Goal: Task Accomplishment & Management: Use online tool/utility

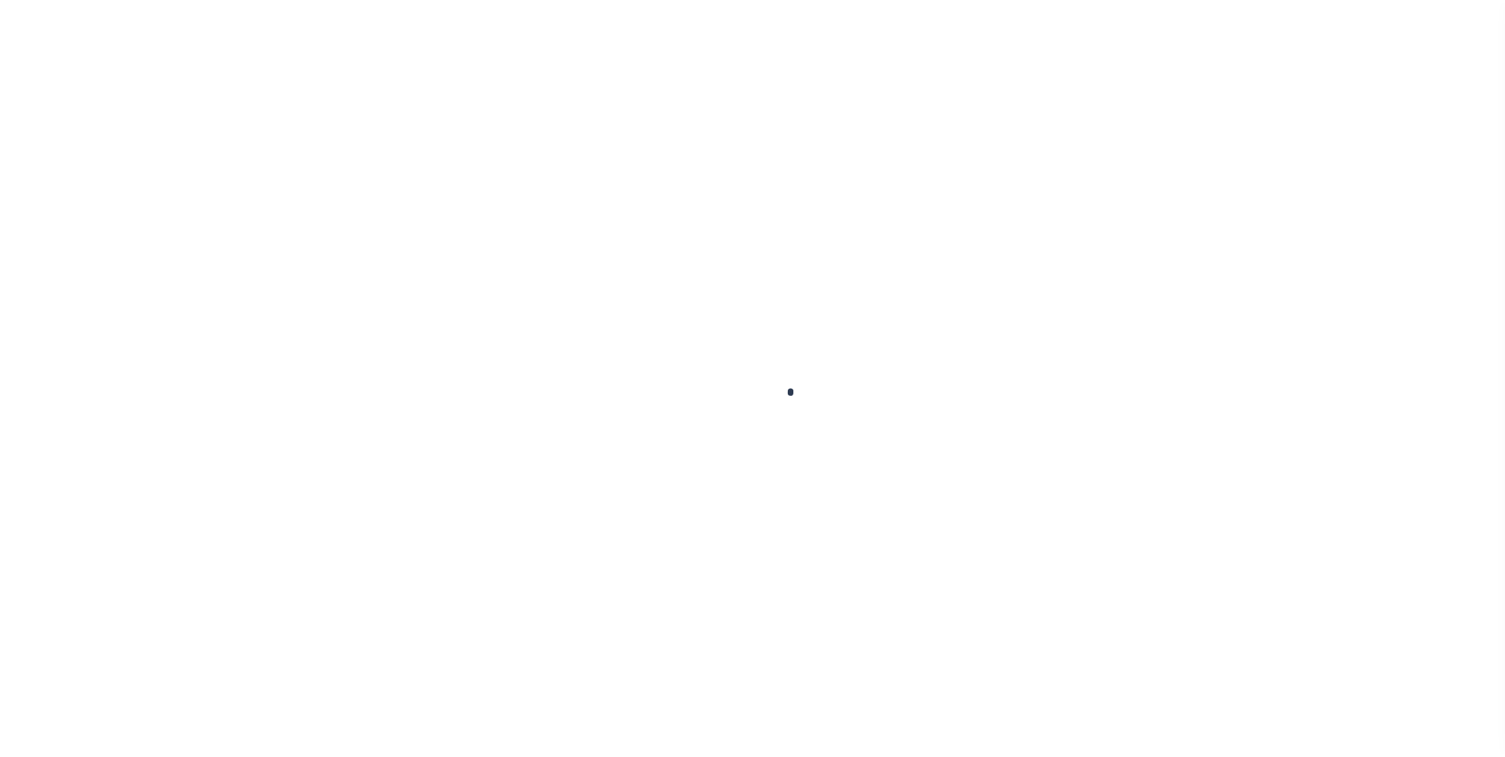
scroll to position [16, 0]
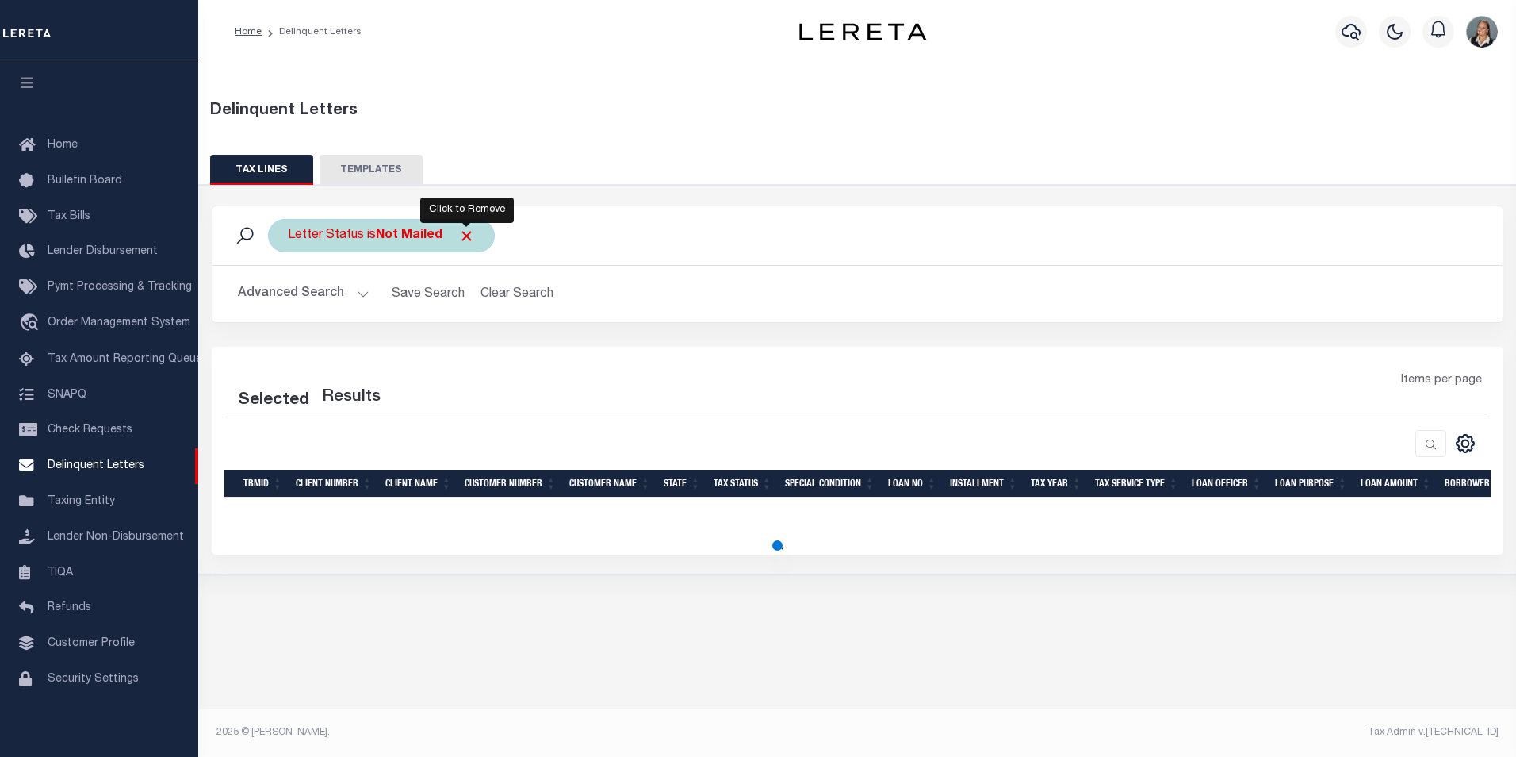
click at [462, 235] on span "Click to Remove" at bounding box center [466, 236] width 17 height 17
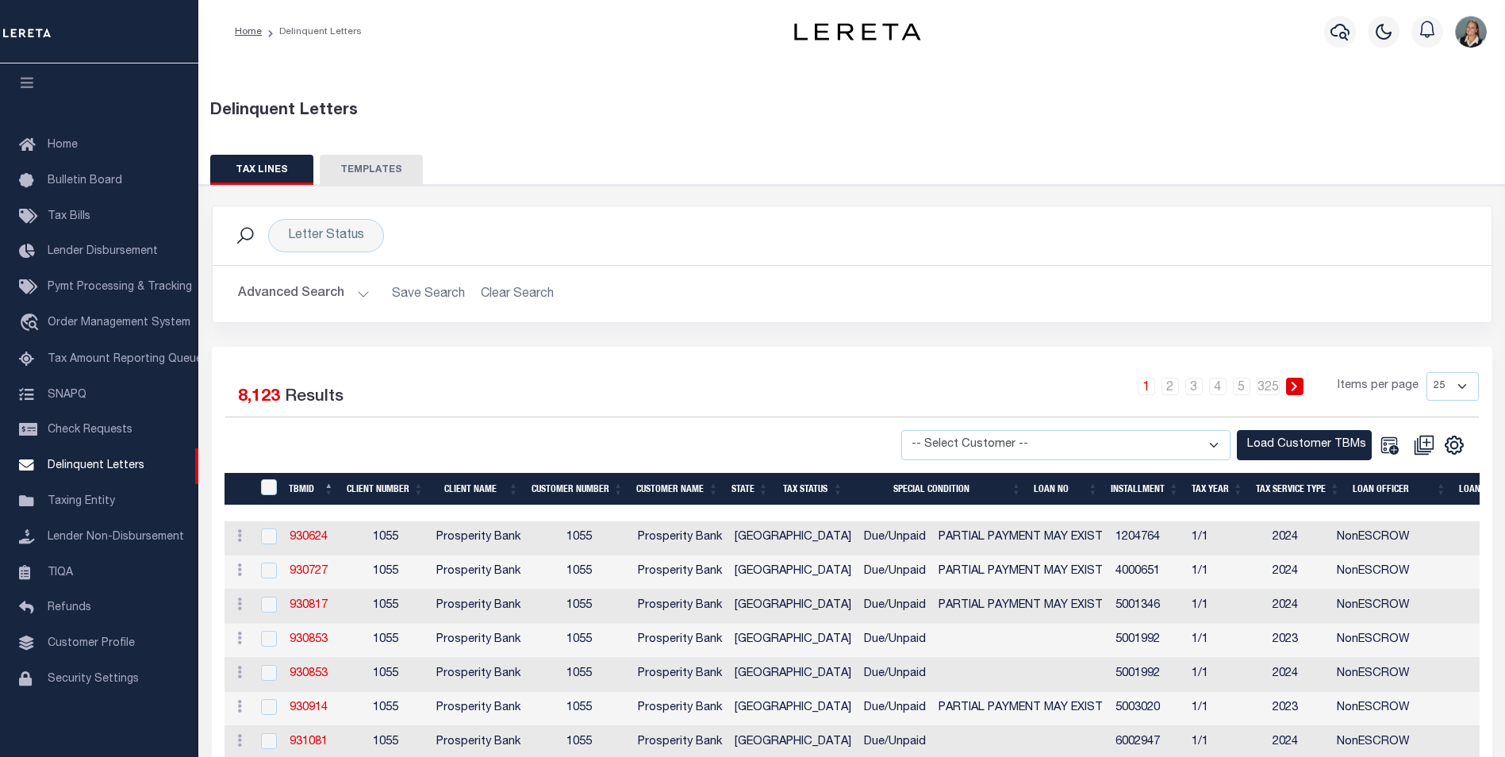
click at [361, 295] on button "Advanced Search" at bounding box center [304, 293] width 132 height 31
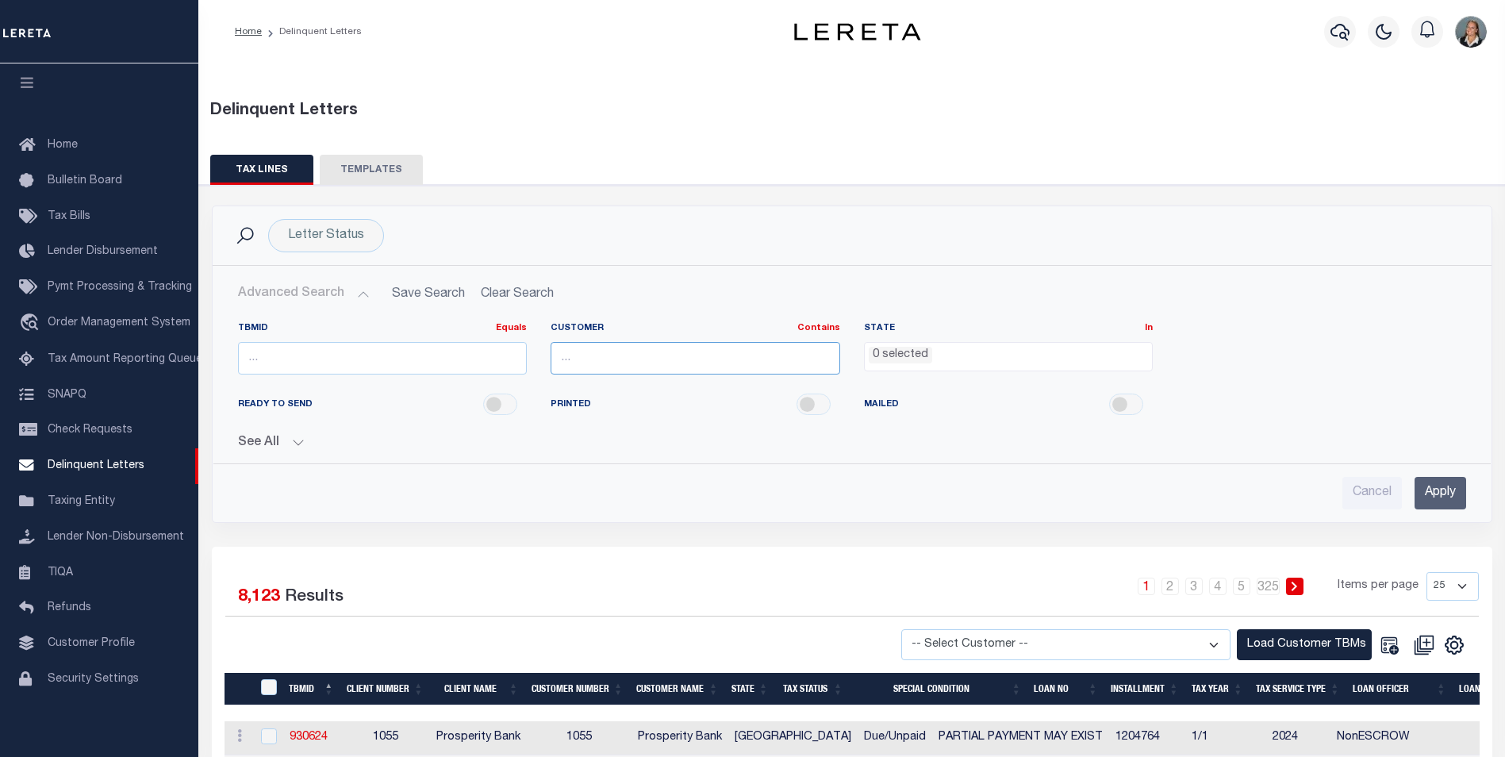
click at [679, 355] on input "text" at bounding box center [694, 358] width 289 height 33
type input "Glacier Bancorp Commercial"
click at [1430, 493] on input "Apply" at bounding box center [1440, 493] width 52 height 33
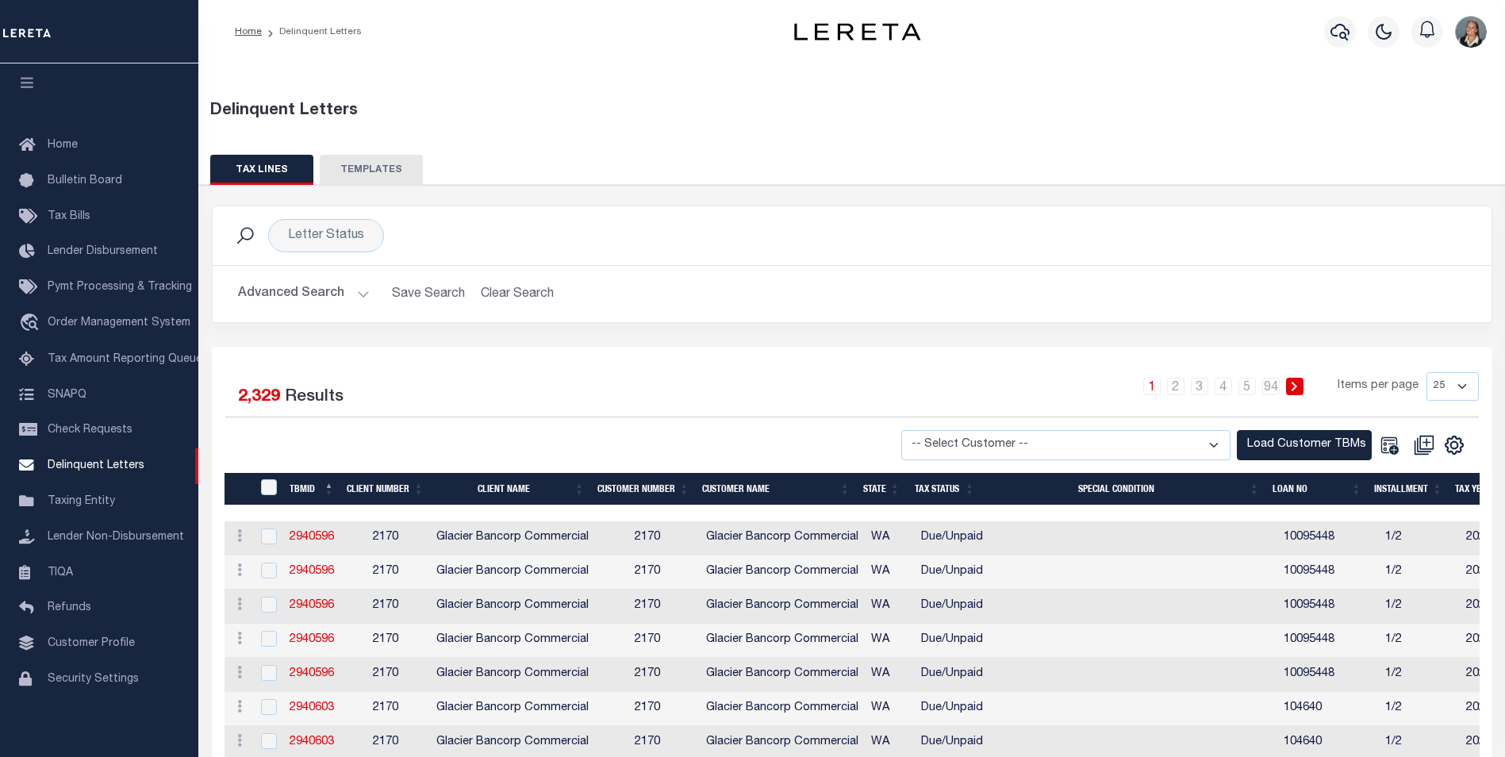
click at [1217, 443] on select "-- Select Customer -- Accumatch - Refunds All In Credit Union Amarillo National…" at bounding box center [1065, 445] width 329 height 31
select select "2170"
click at [916, 430] on select "-- Select Customer -- Accumatch - Refunds All In Credit Union Amarillo National…" at bounding box center [1065, 445] width 329 height 31
click at [1273, 456] on button "Load Customer TBMs" at bounding box center [1304, 445] width 135 height 31
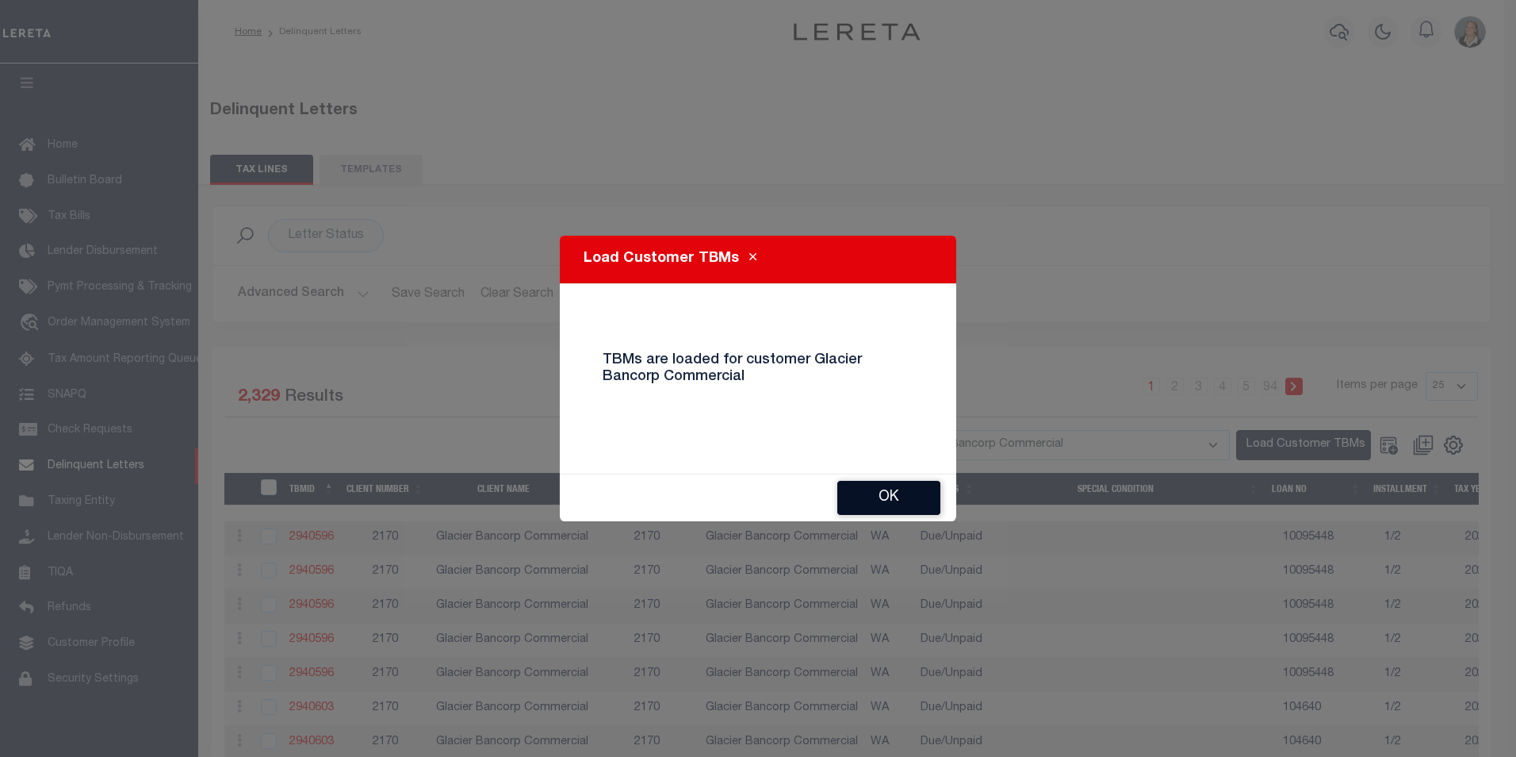
click at [885, 503] on button "Ok" at bounding box center [889, 498] width 103 height 34
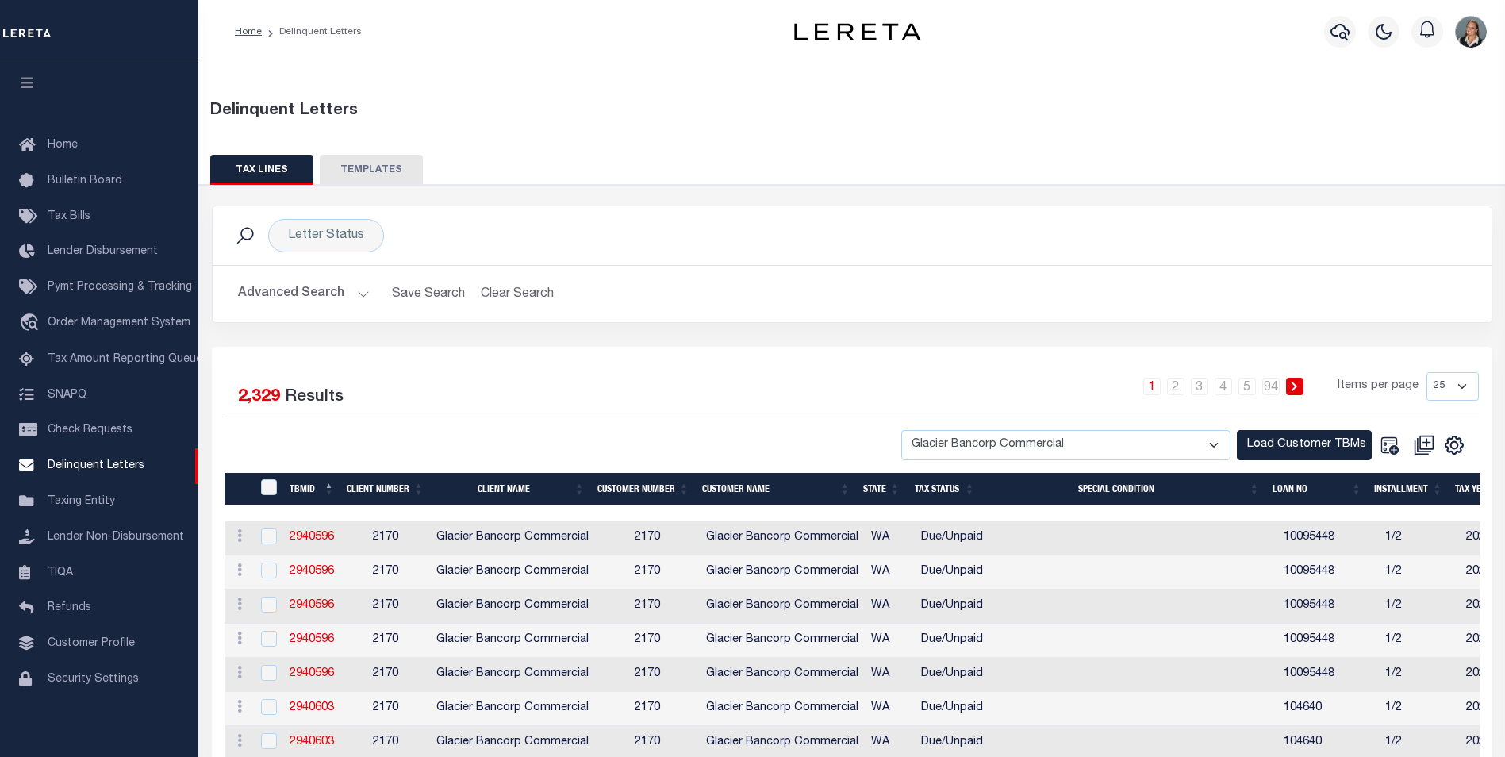
click at [366, 291] on button "Advanced Search" at bounding box center [304, 293] width 132 height 31
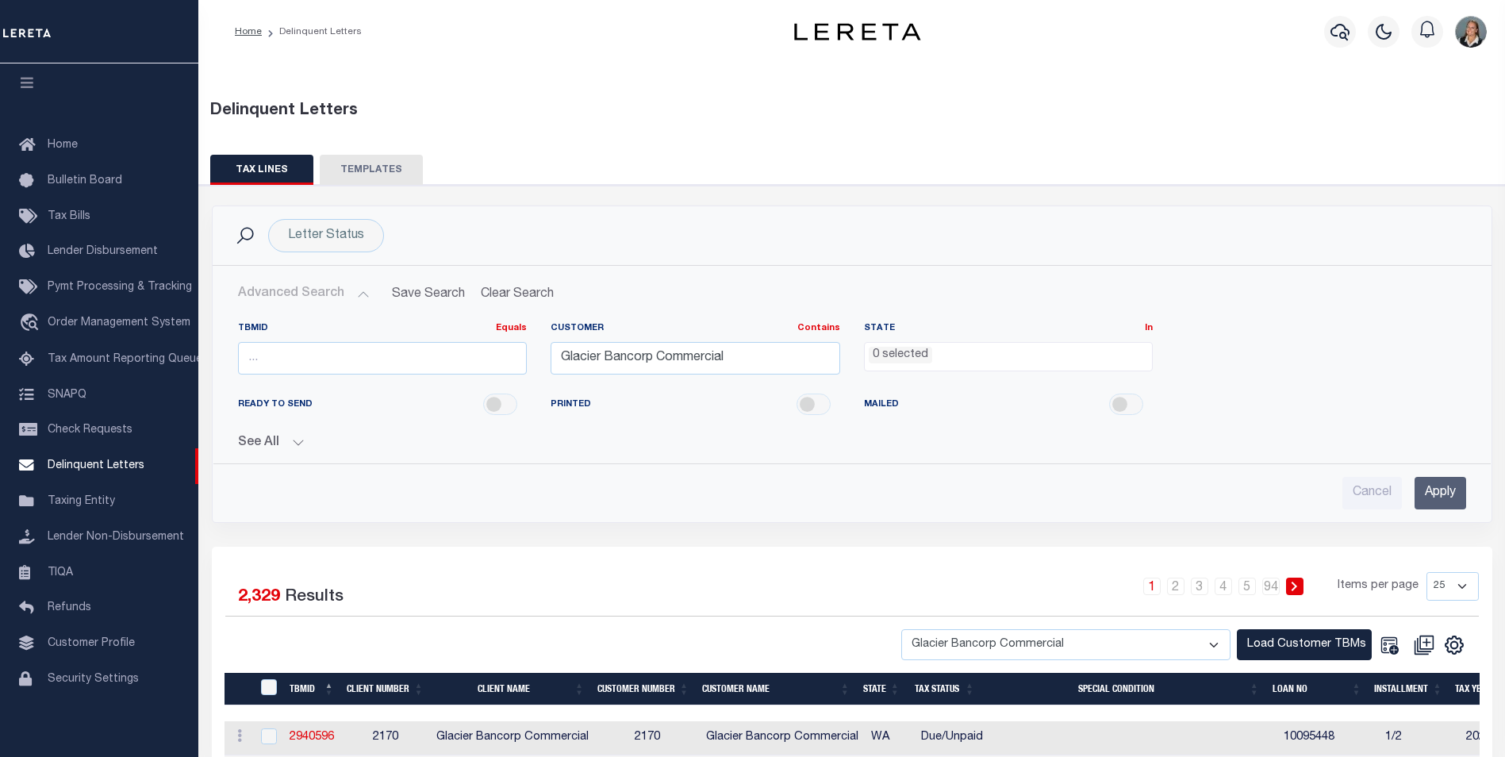
click at [1457, 493] on input "Apply" at bounding box center [1440, 493] width 52 height 33
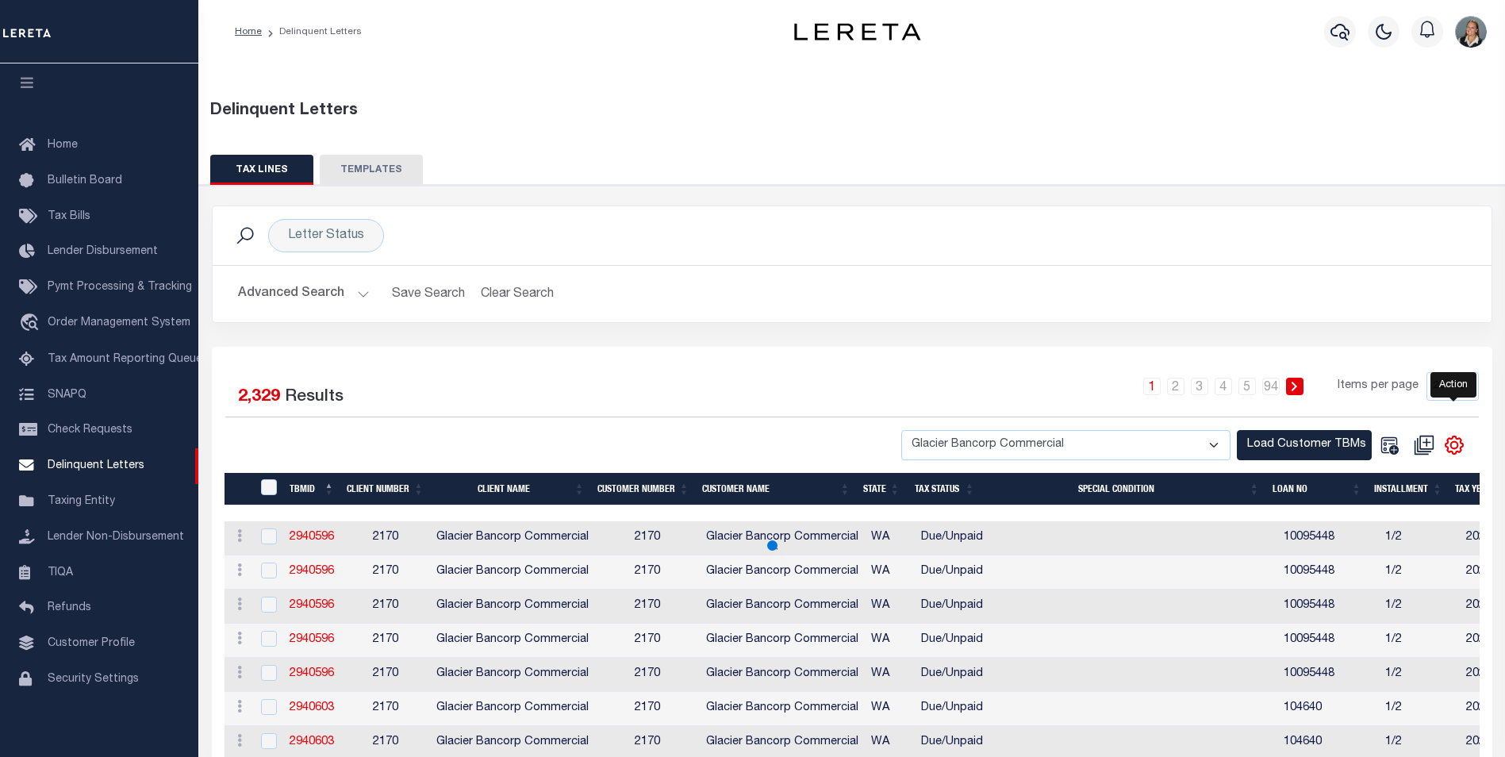
click at [1453, 443] on icon "" at bounding box center [1453, 445] width 7 height 7
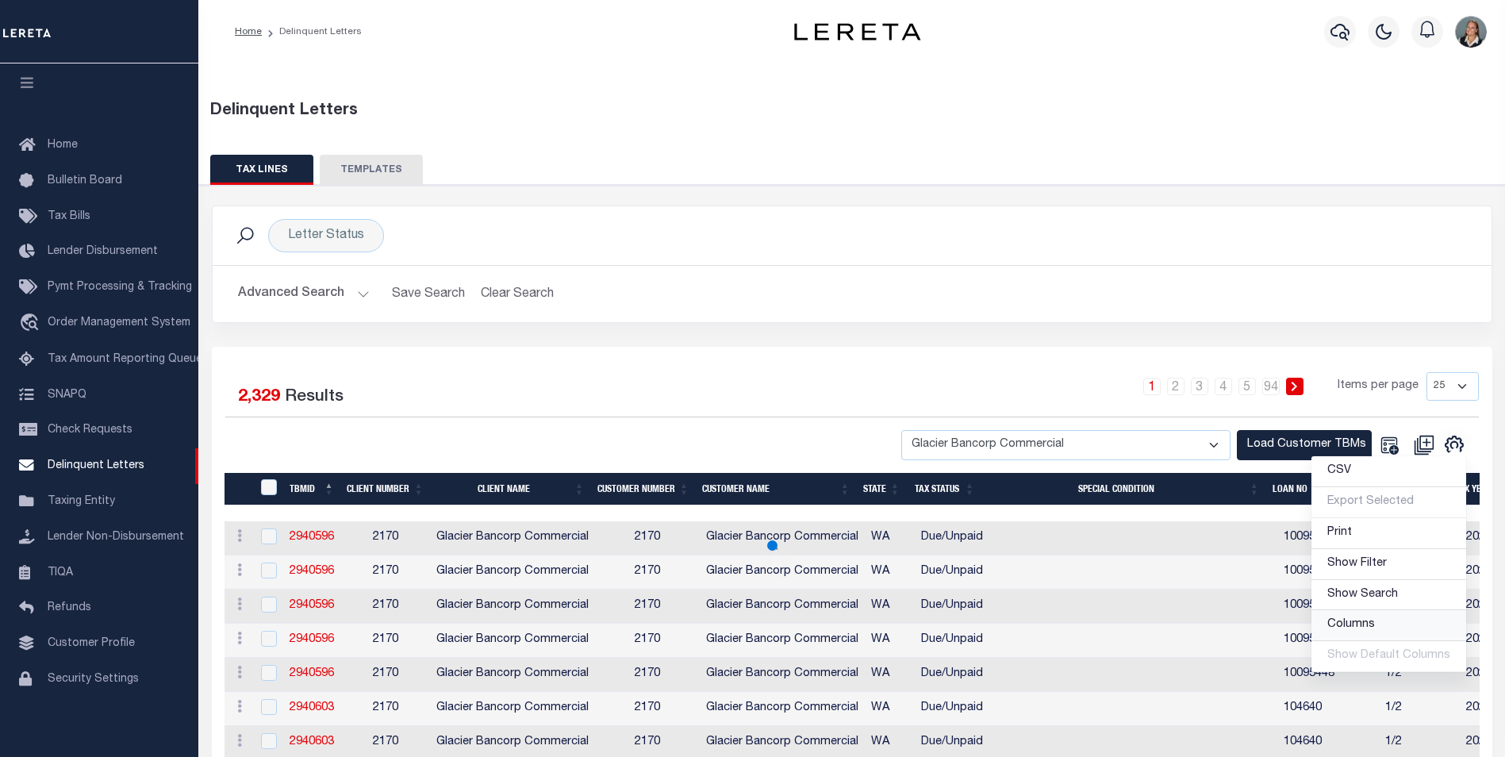
click at [1359, 626] on span "Columns" at bounding box center [1351, 624] width 48 height 11
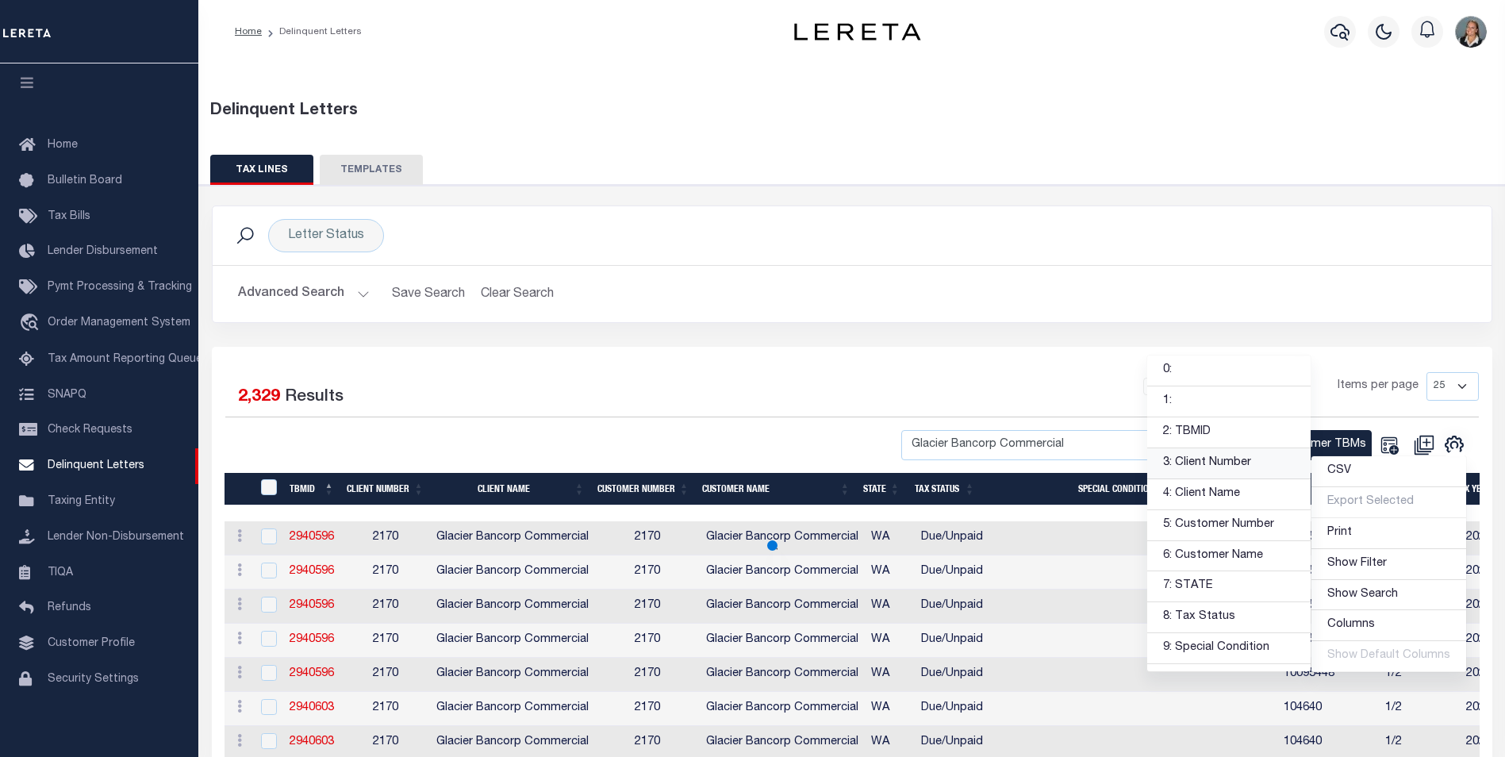
click at [1225, 464] on link "3: Client Number" at bounding box center [1228, 463] width 163 height 31
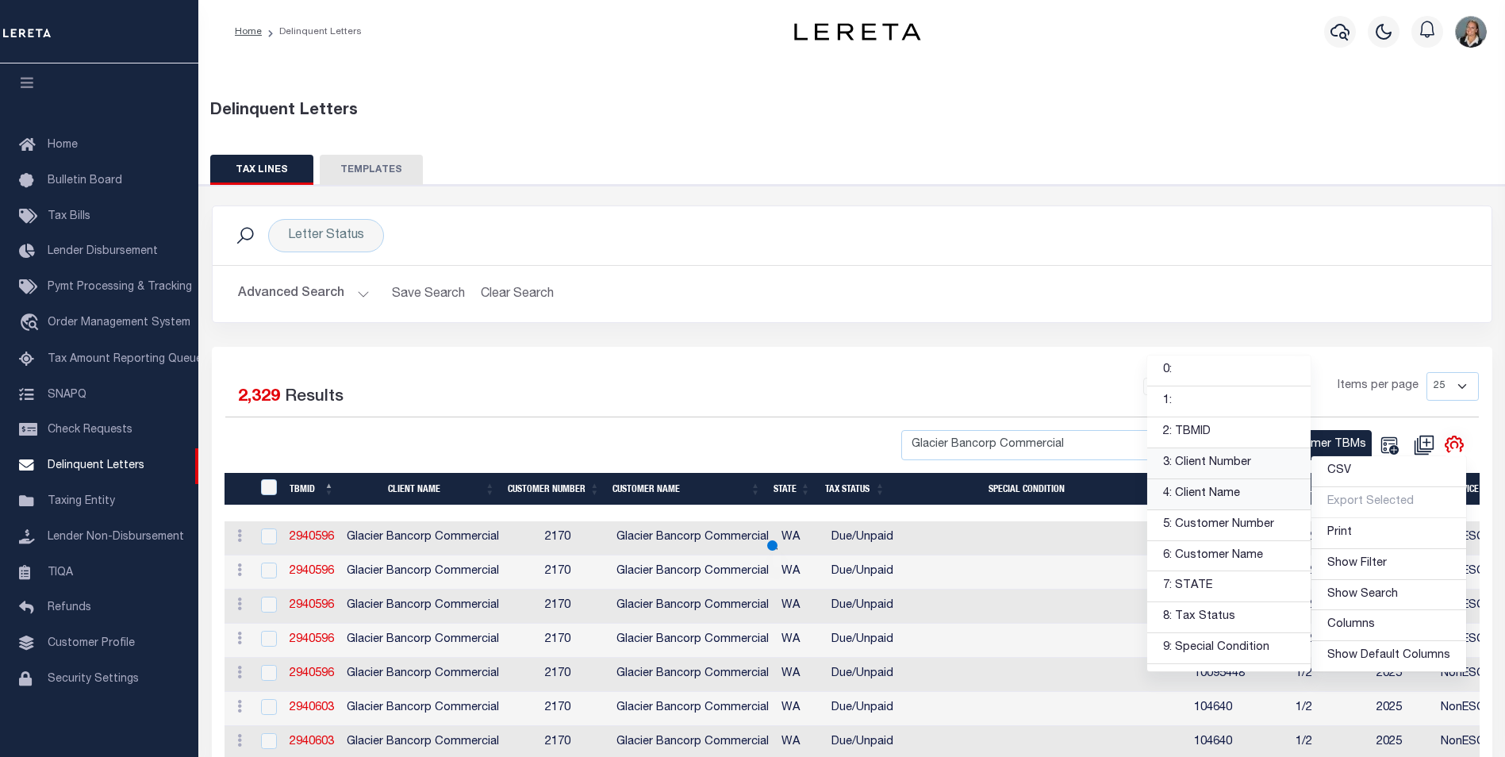
click at [1224, 493] on link "4: Client Name" at bounding box center [1228, 494] width 163 height 31
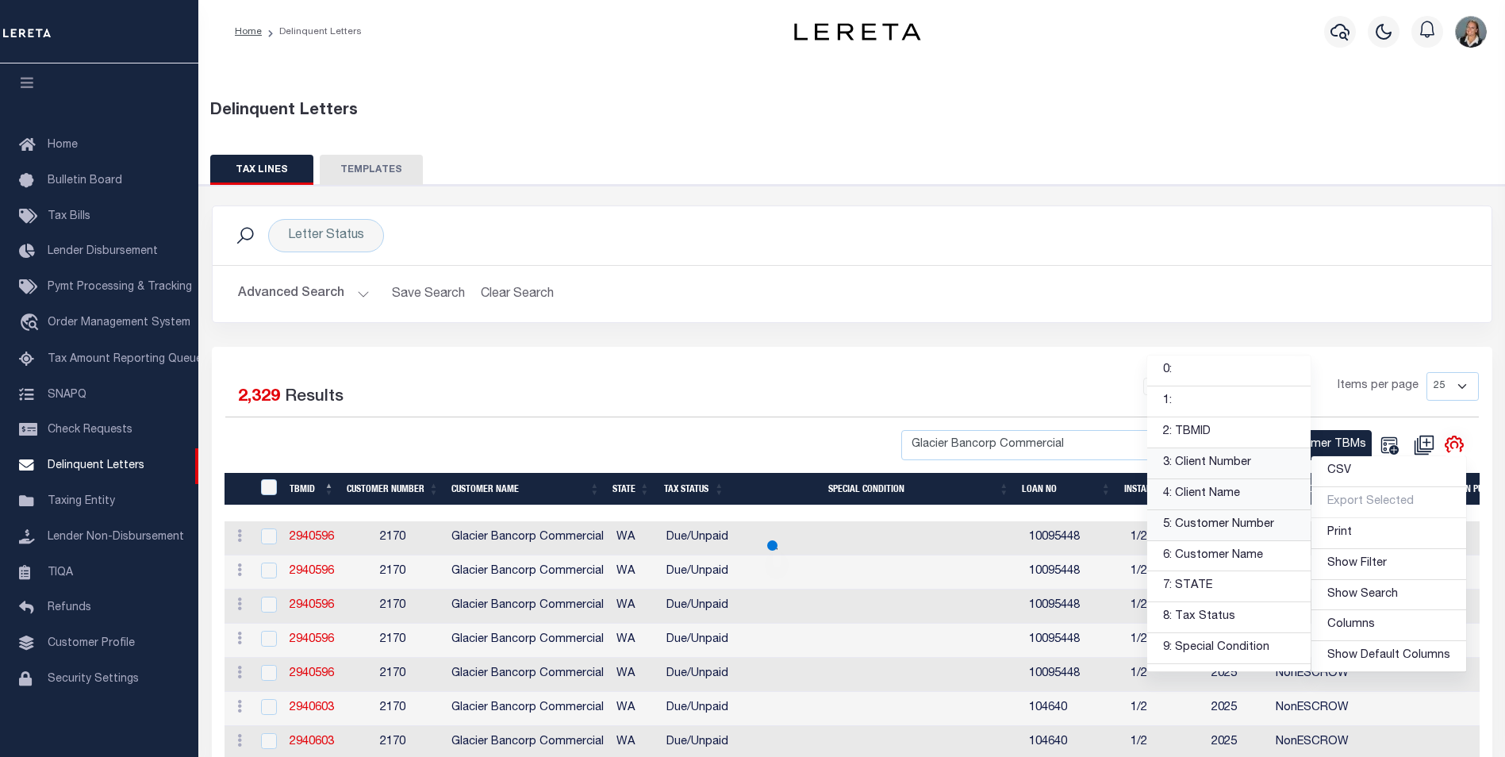
click at [1229, 525] on link "5: Customer Number" at bounding box center [1228, 525] width 163 height 31
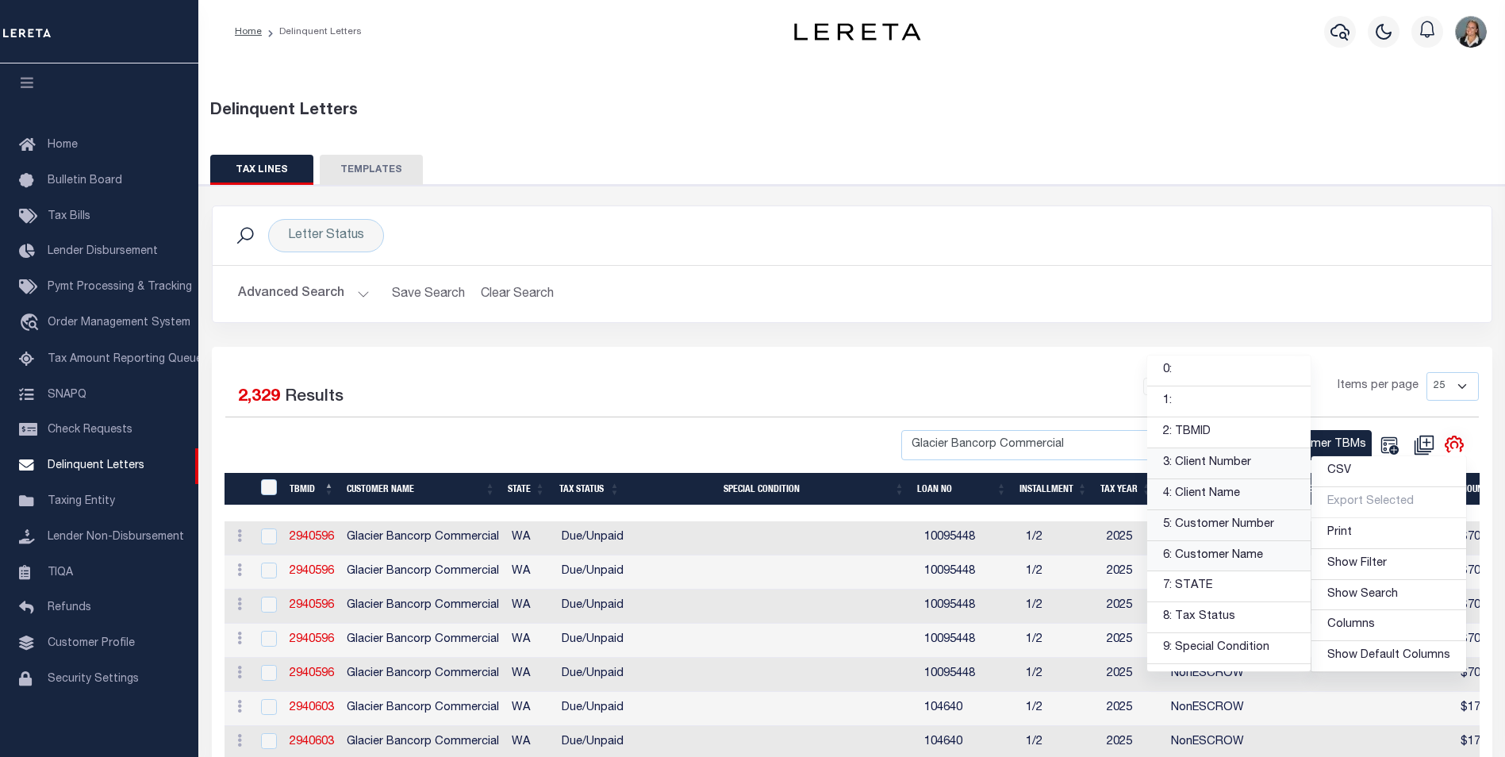
click at [1233, 551] on link "6: Customer Name" at bounding box center [1228, 556] width 163 height 31
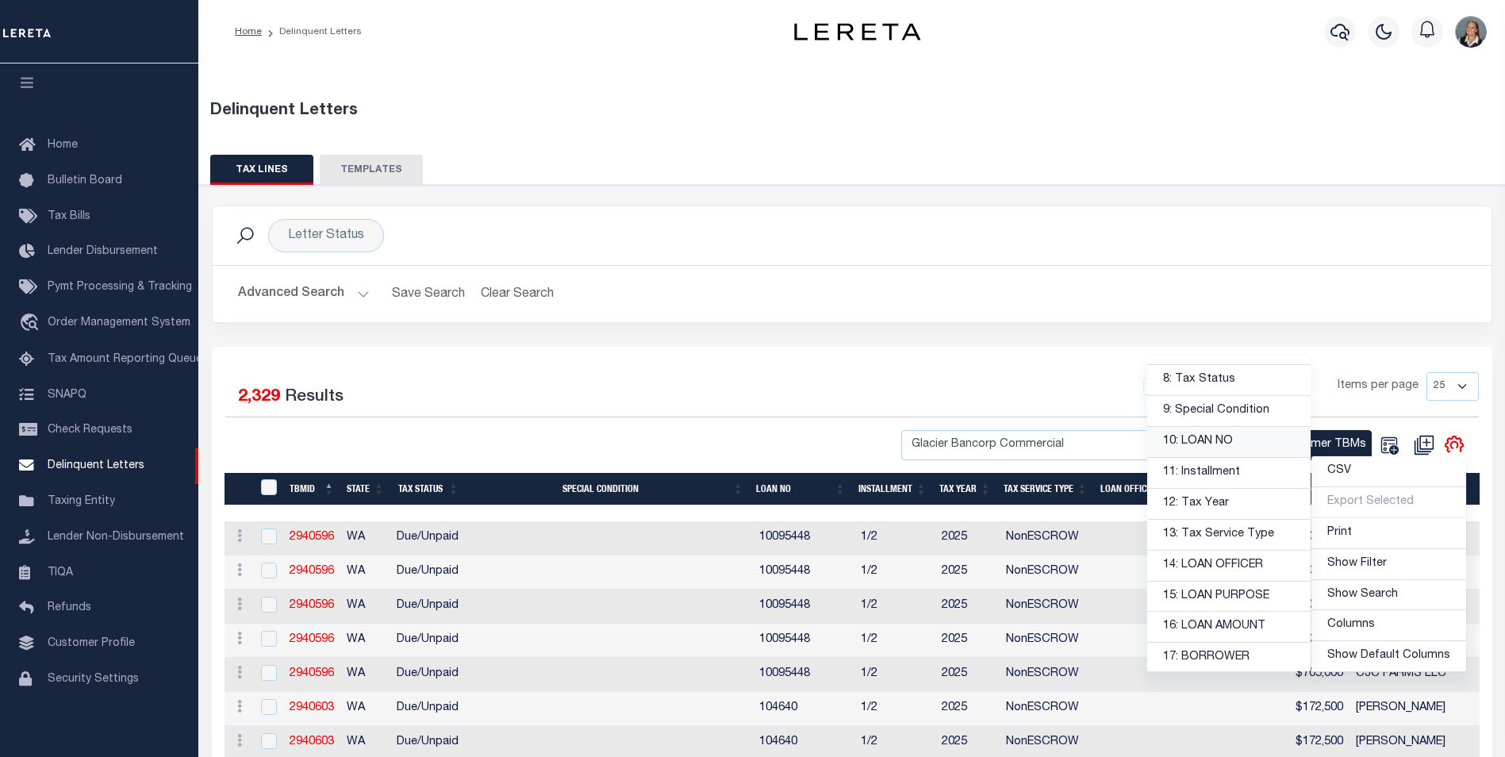
scroll to position [238, 0]
click at [1240, 477] on link "11: Installment" at bounding box center [1228, 472] width 163 height 31
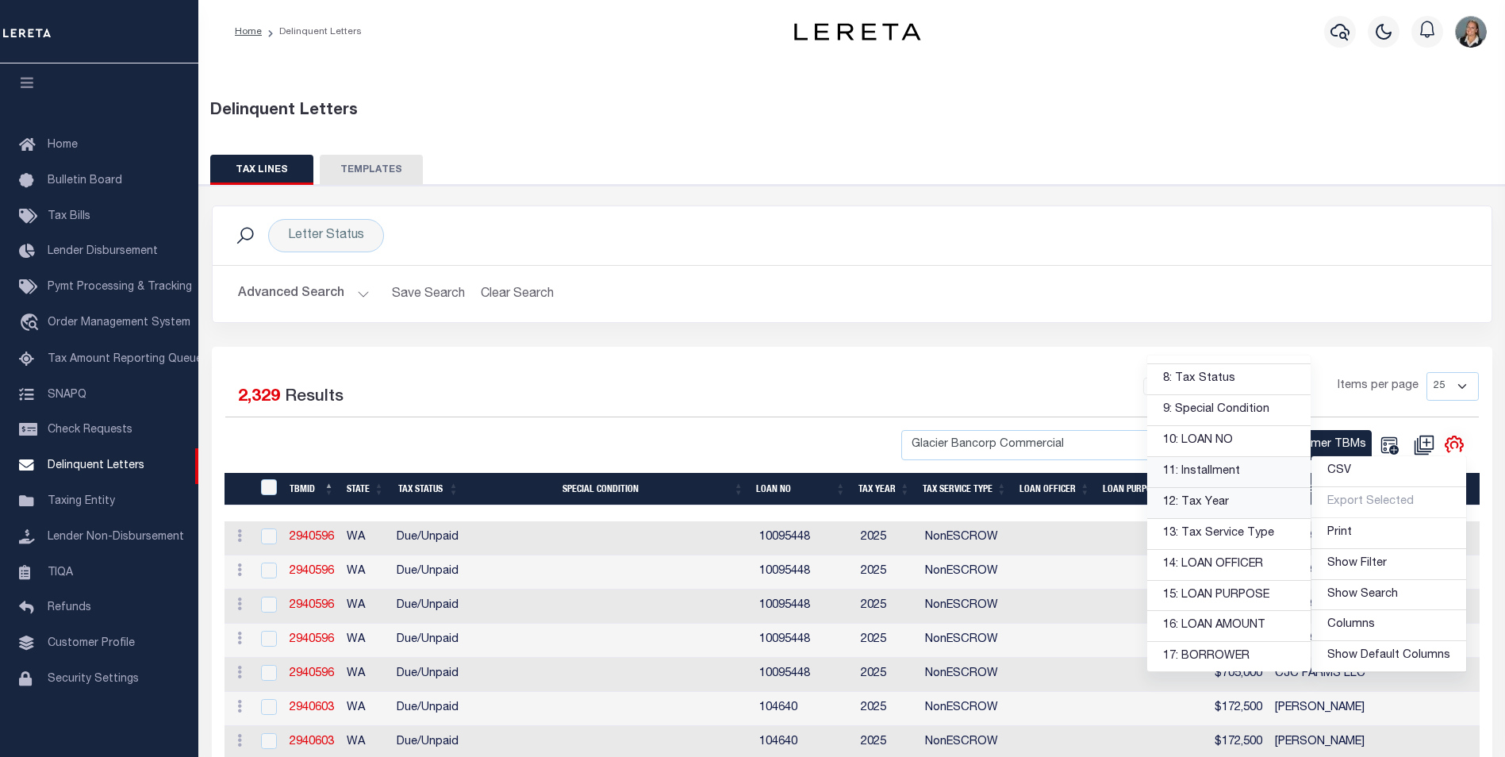
click at [1244, 512] on link "12: Tax Year" at bounding box center [1228, 503] width 163 height 31
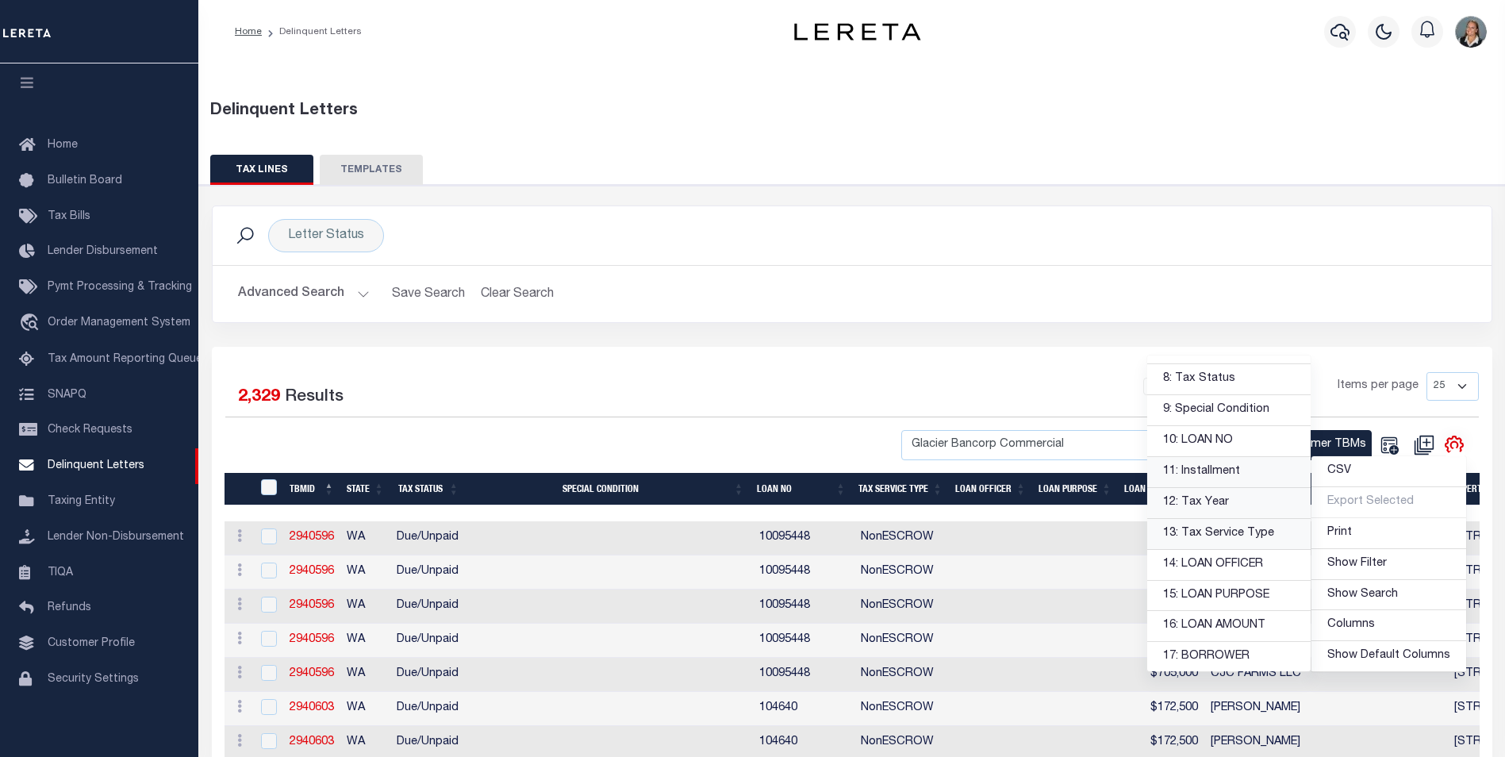
click at [1245, 542] on link "13: Tax Service Type" at bounding box center [1228, 534] width 163 height 31
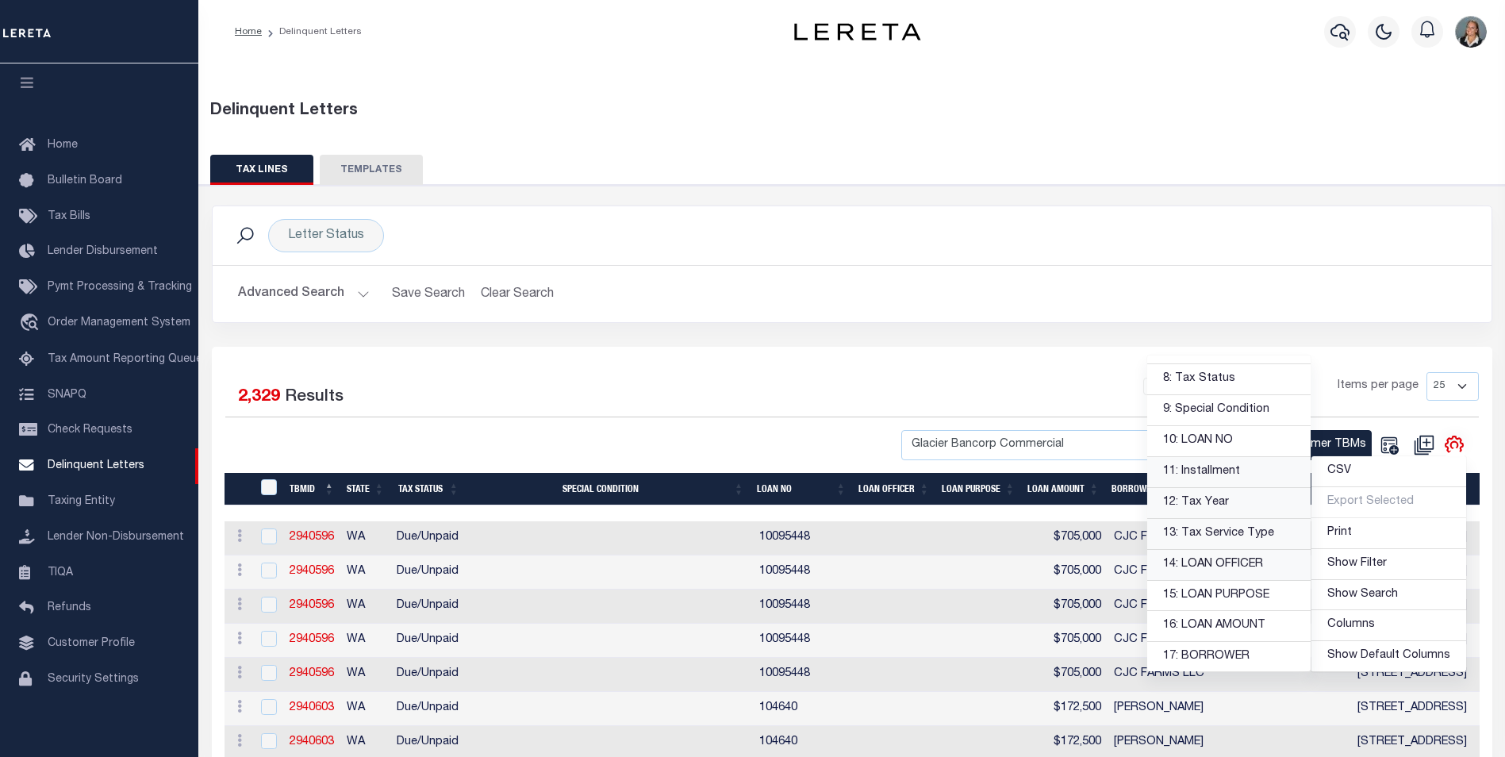
click at [1243, 571] on link "14: LOAN OFFICER" at bounding box center [1228, 565] width 163 height 31
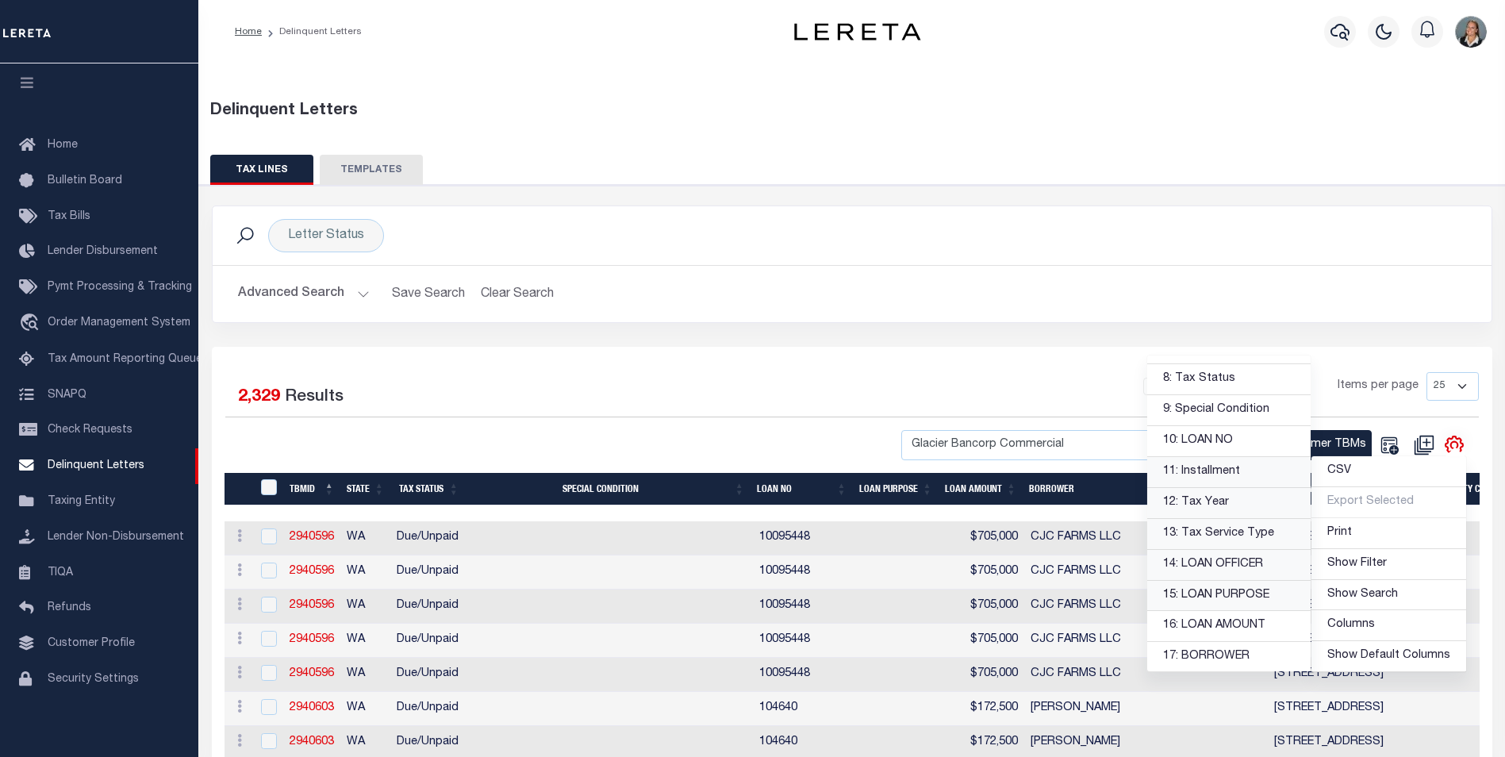
click at [1240, 585] on link "15: LOAN PURPOSE" at bounding box center [1228, 596] width 163 height 31
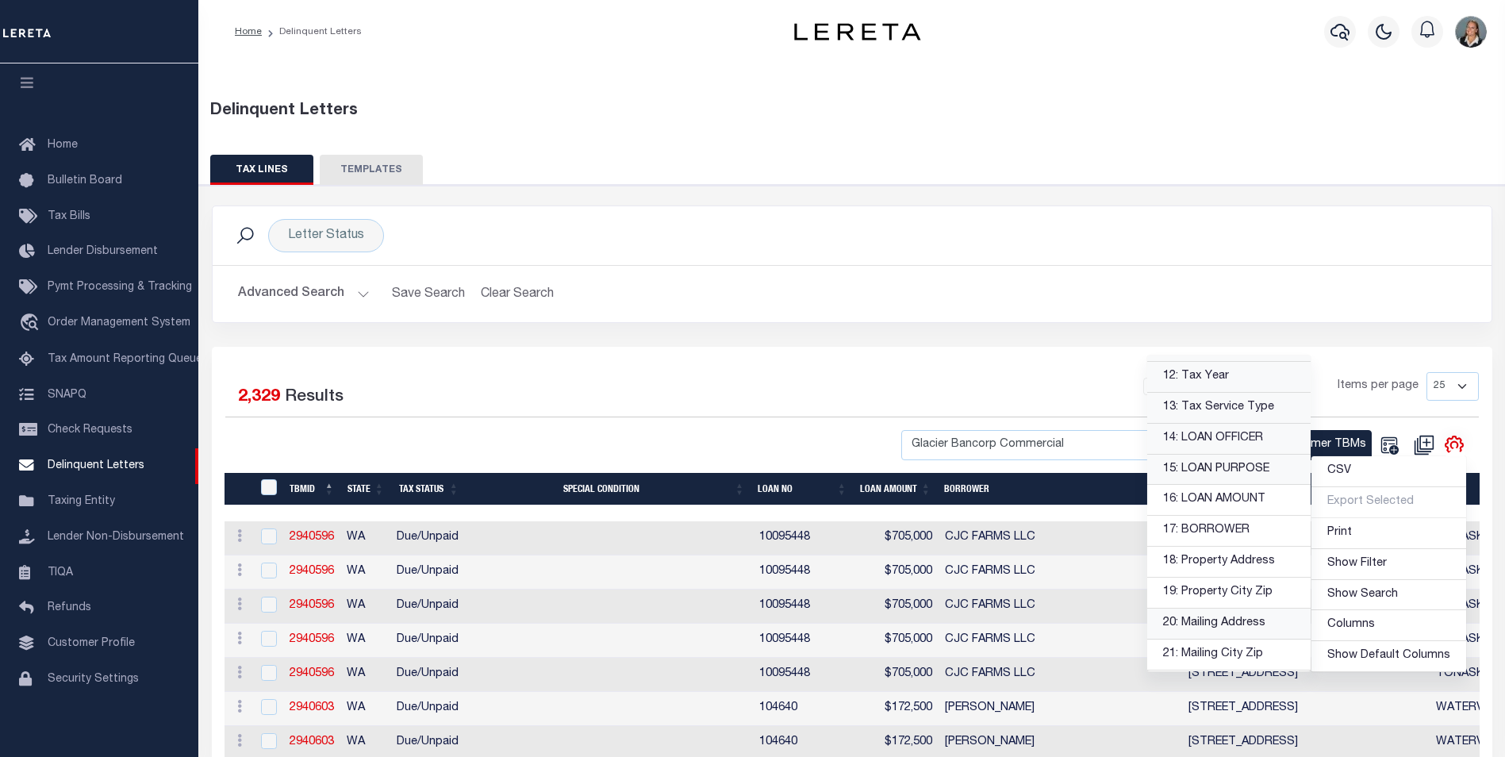
scroll to position [397, 0]
click at [1230, 468] on link "16: LOAN AMOUNT" at bounding box center [1228, 467] width 163 height 31
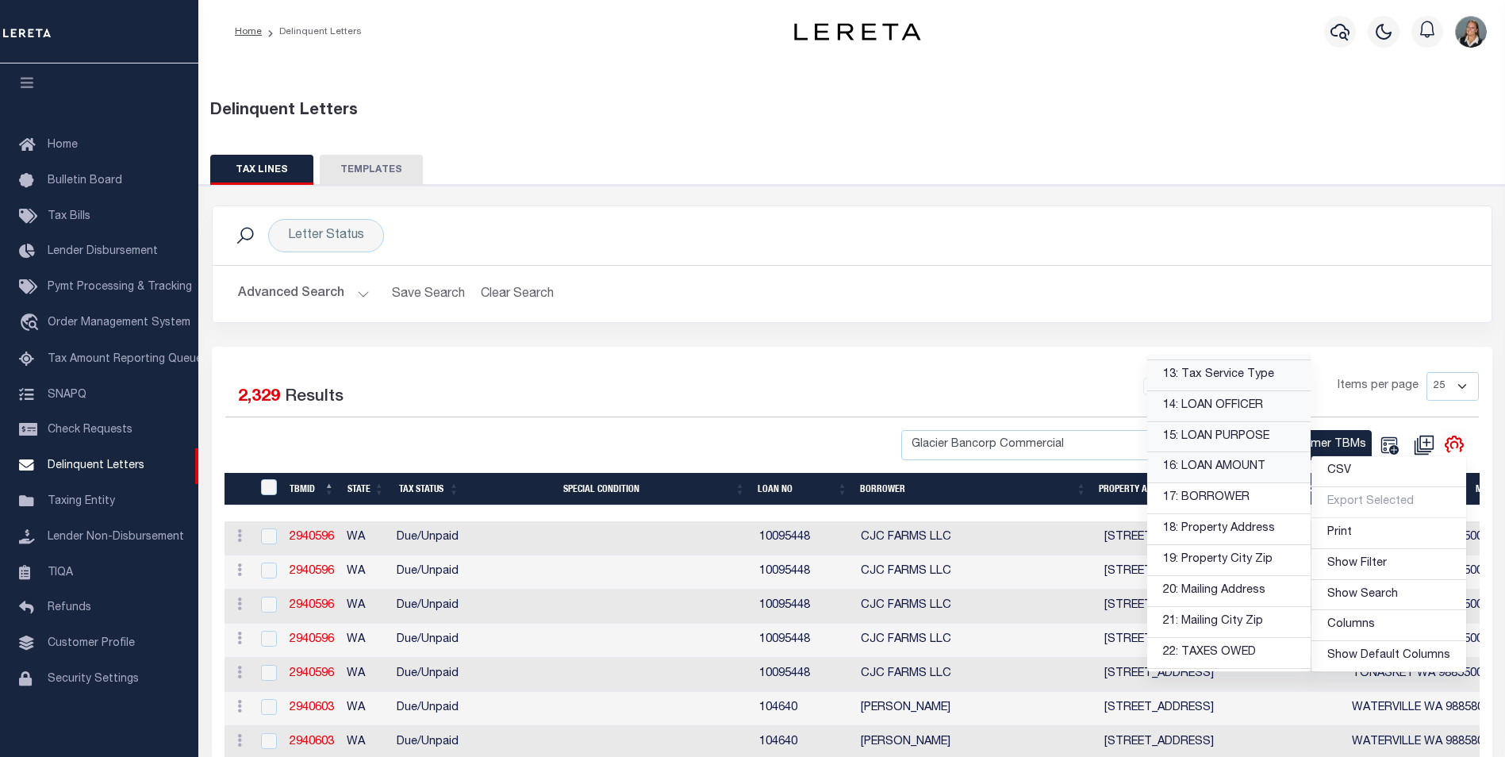
click at [840, 426] on div "Selected 2,329 Results 1 2 3 4 5 … 94 Items per page 25 50 100 500 1000" at bounding box center [852, 416] width 1279 height 88
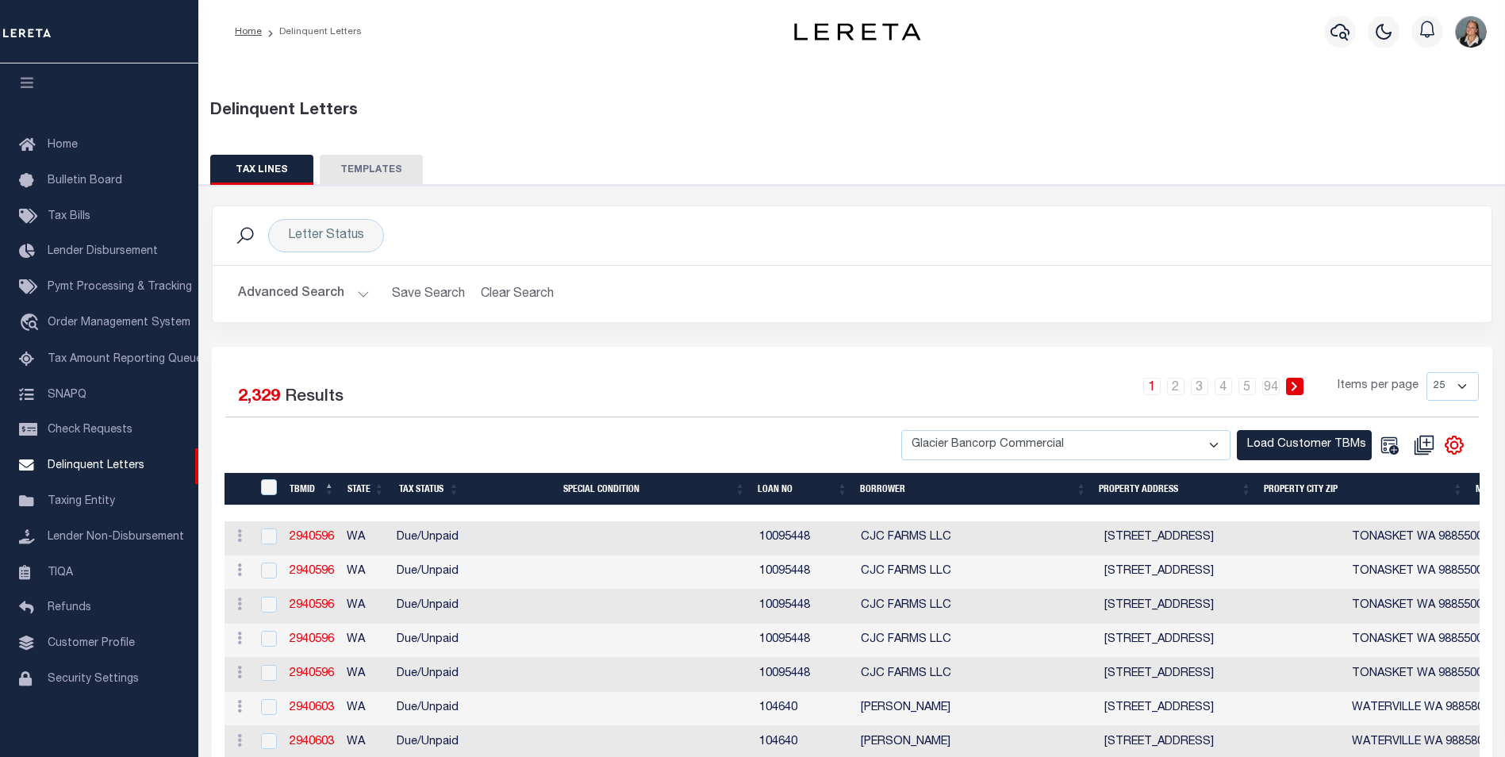
click at [876, 488] on th "BORROWER" at bounding box center [972, 489] width 239 height 33
click at [1462, 383] on select "25 50 100 500 1000" at bounding box center [1452, 386] width 52 height 29
click at [1426, 372] on select "25 50 100 500 1000" at bounding box center [1452, 386] width 52 height 29
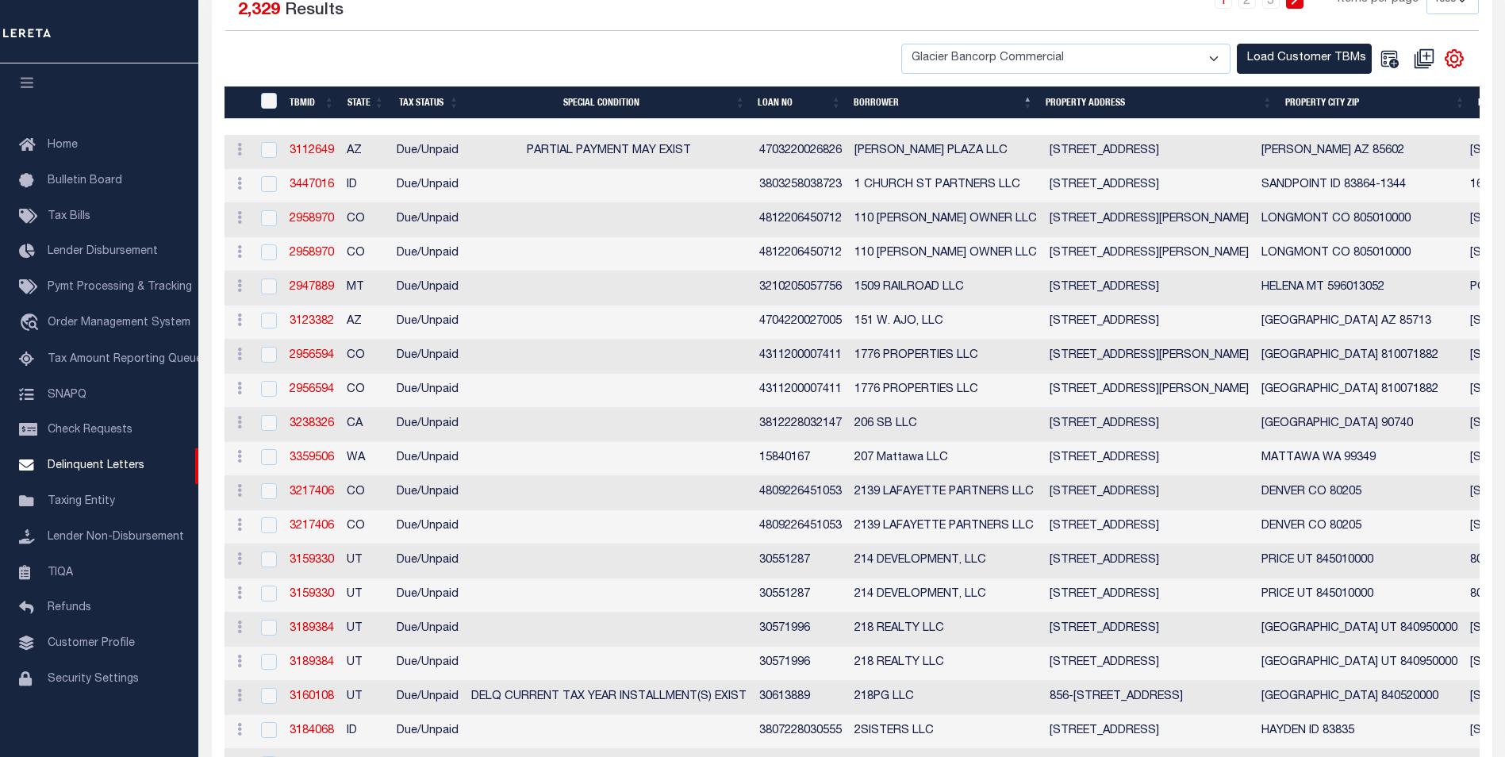
scroll to position [2, 0]
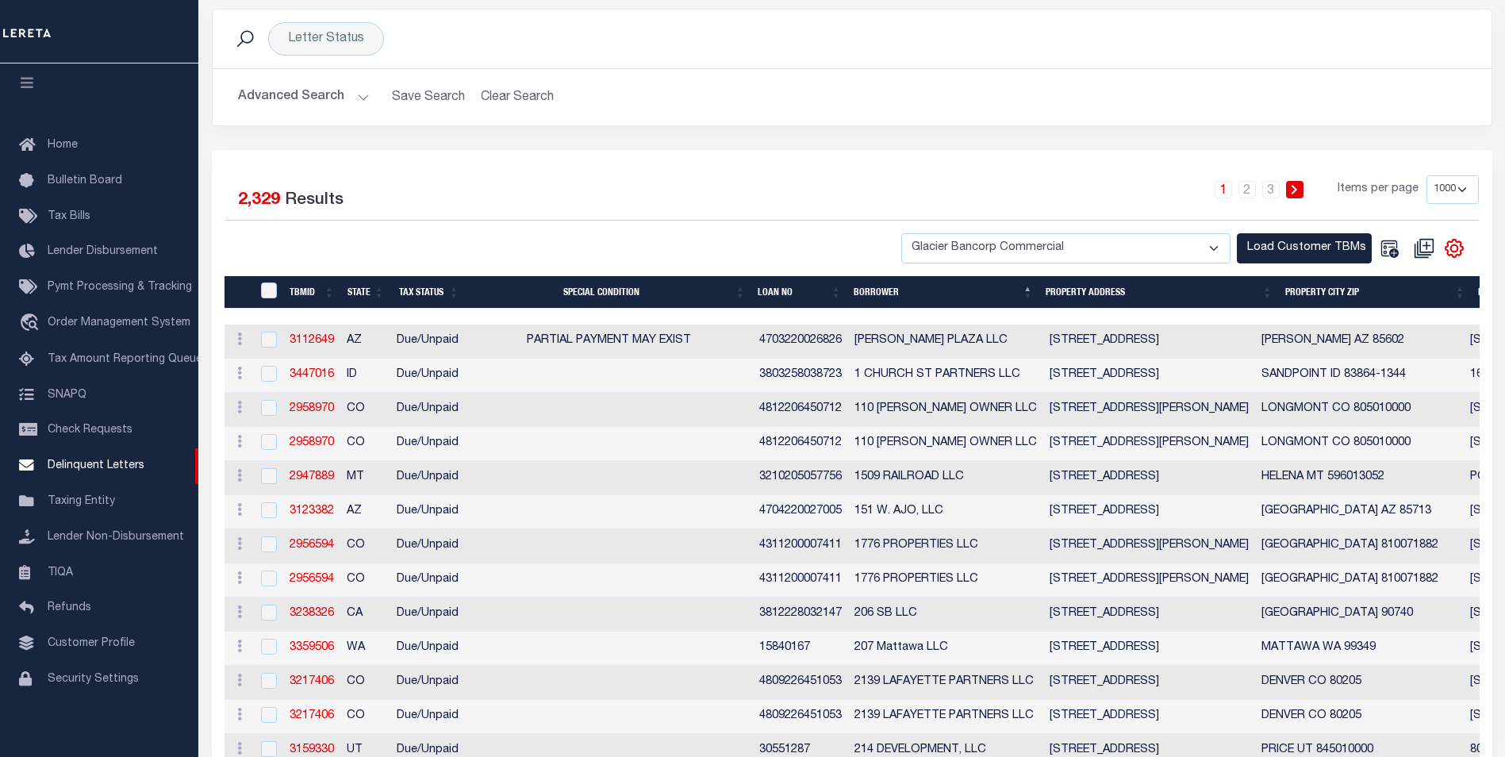
scroll to position [161, 0]
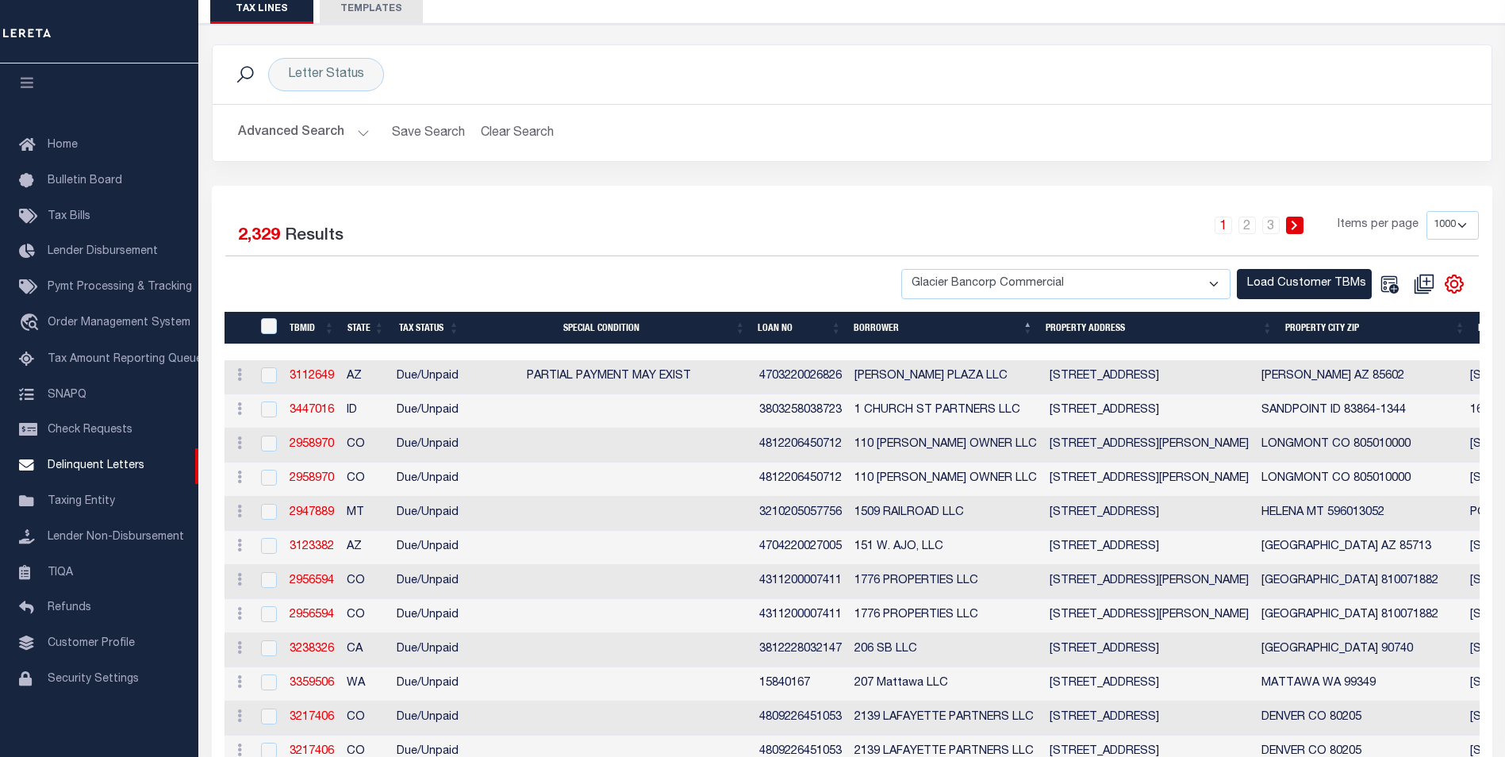
click at [1463, 220] on select "25 50 100 500 1000" at bounding box center [1452, 225] width 52 height 29
click at [1426, 211] on select "25 50 100 500 1000" at bounding box center [1452, 225] width 52 height 29
click at [1145, 223] on div "1 2 3 Items per page 25 50 100 500 1000" at bounding box center [1011, 231] width 934 height 41
click at [1455, 224] on select "25 50 100 500 1000" at bounding box center [1452, 225] width 52 height 29
click at [1426, 211] on select "25 50 100 500 1000" at bounding box center [1452, 225] width 52 height 29
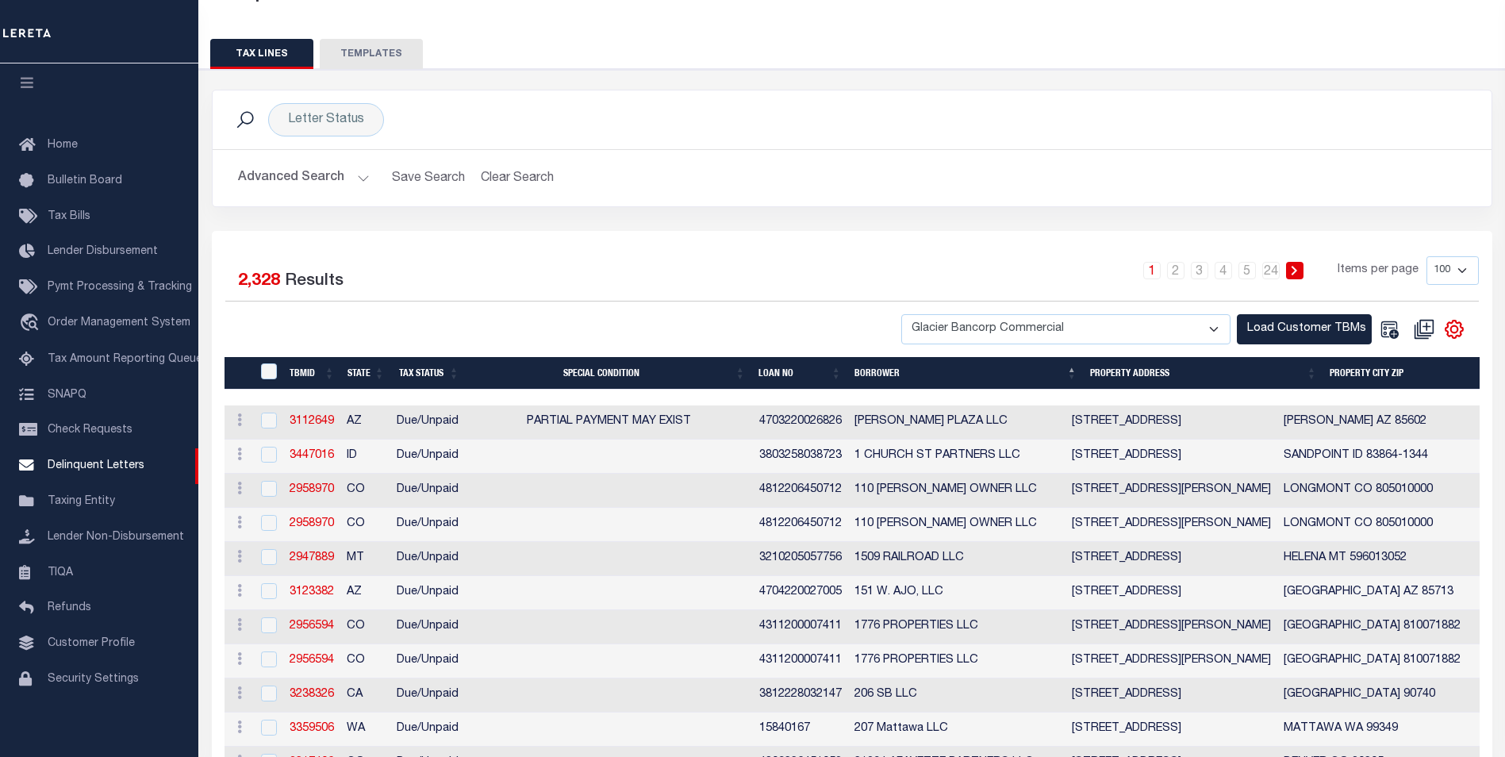
scroll to position [0, 0]
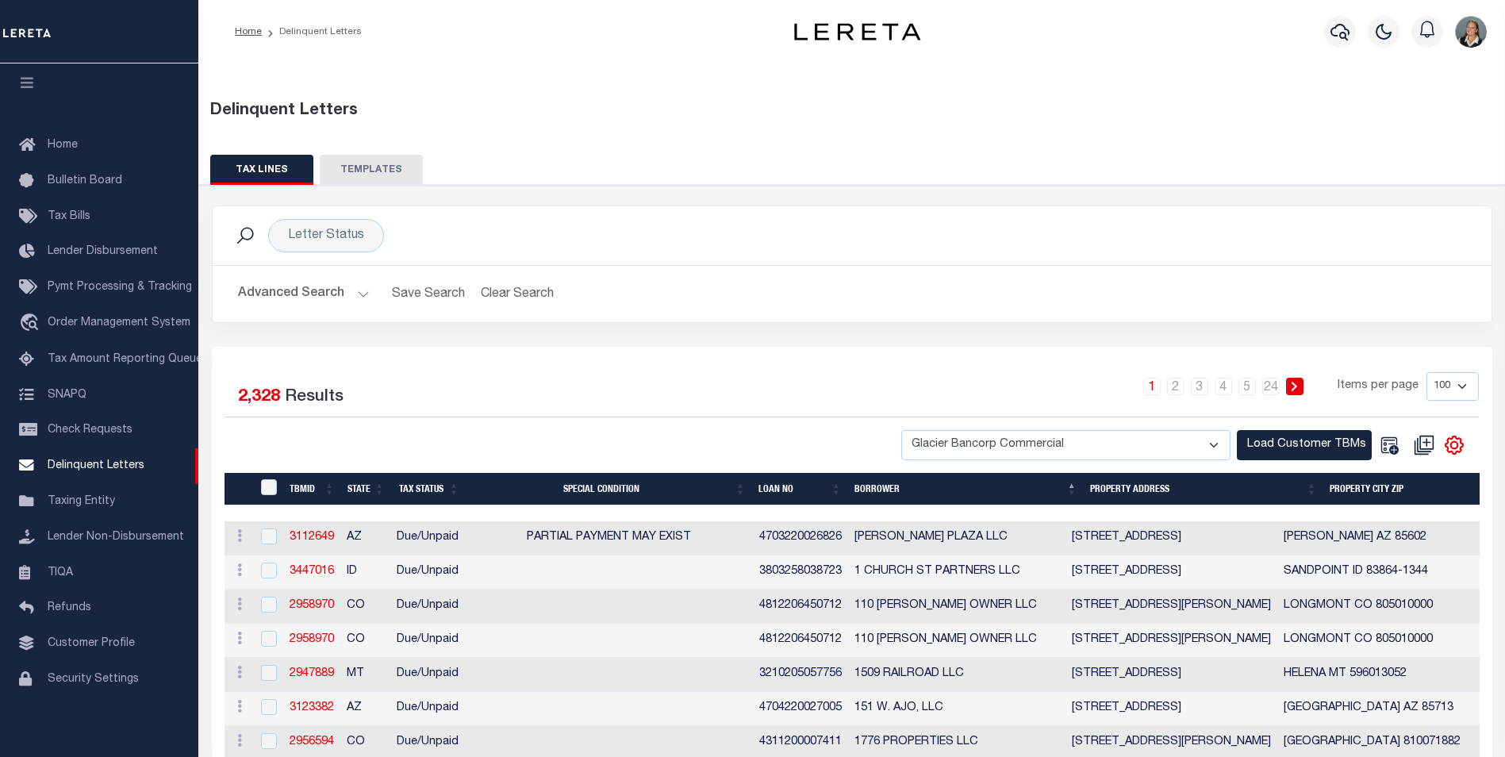
click at [1464, 389] on select "25 50 100 500 1000" at bounding box center [1452, 386] width 52 height 29
select select "1000"
click at [1426, 372] on select "25 50 100 500 1000" at bounding box center [1452, 386] width 52 height 29
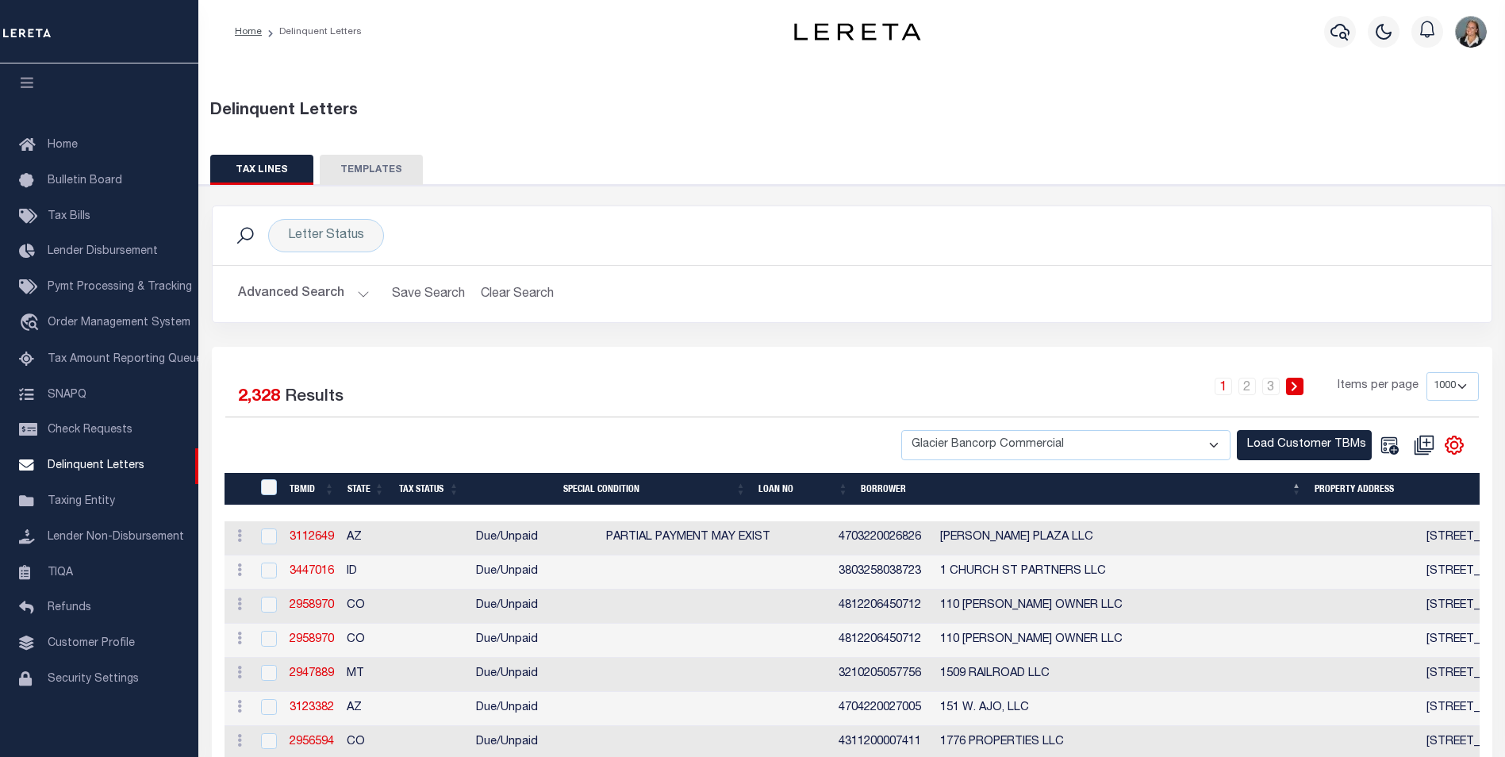
click at [362, 293] on button "Advanced Search" at bounding box center [304, 293] width 132 height 31
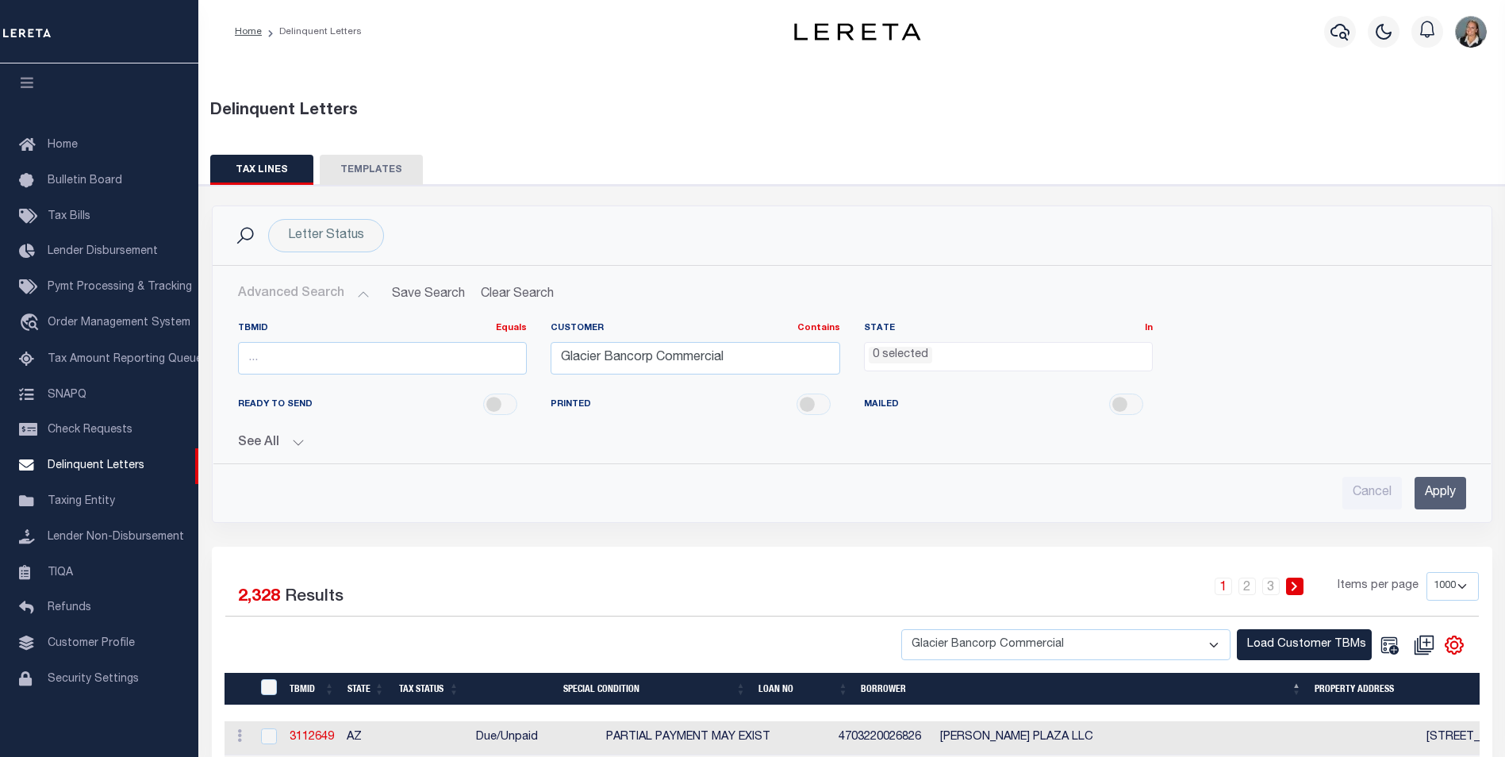
click at [977, 354] on ul "0 selected" at bounding box center [1009, 353] width 288 height 21
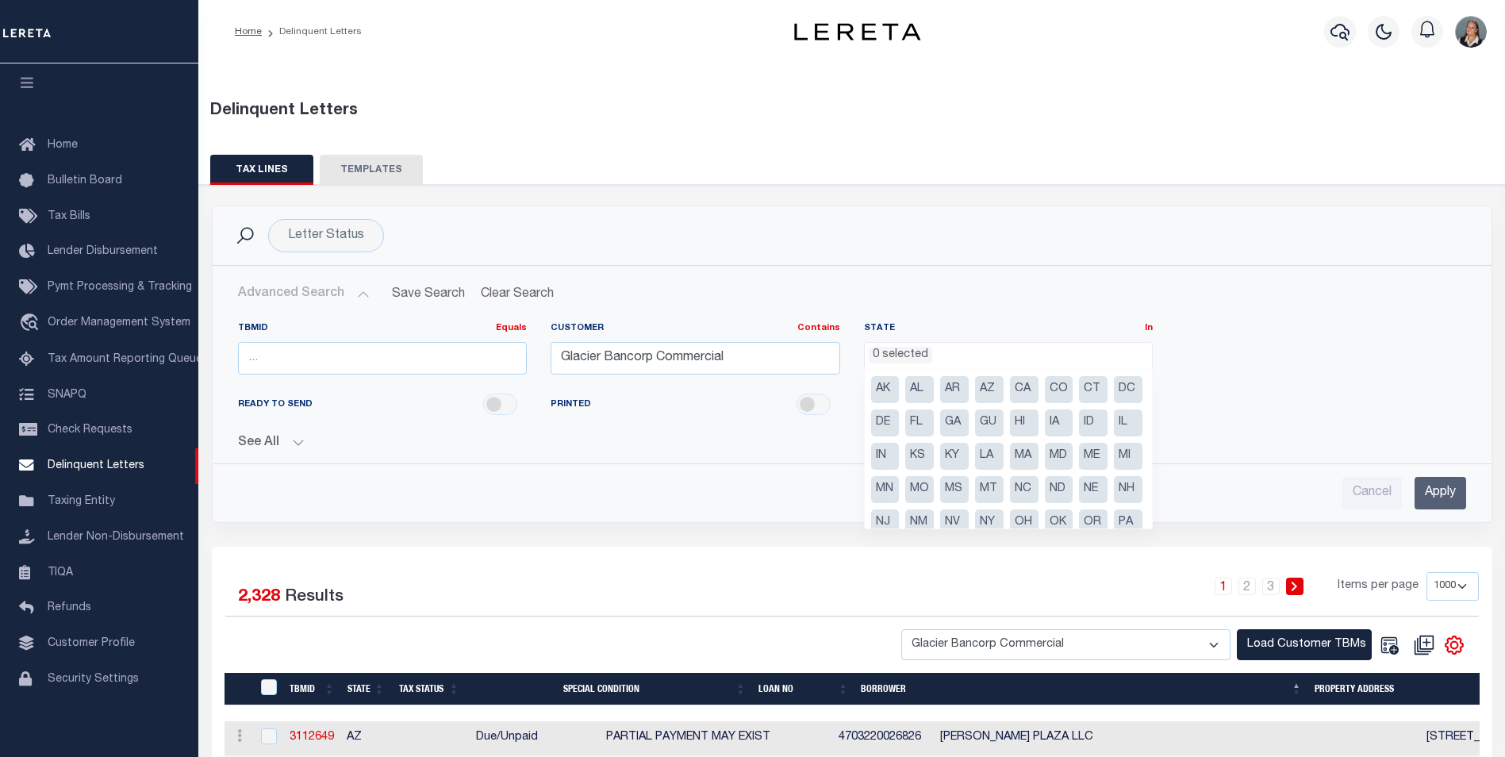
click at [1063, 388] on li "CO" at bounding box center [1059, 389] width 29 height 27
select select "CO"
click at [1264, 358] on div "TBMID Equals Equals Is Not Equal To Is Greater Than Is Less Than Customer Conta…" at bounding box center [852, 354] width 1252 height 65
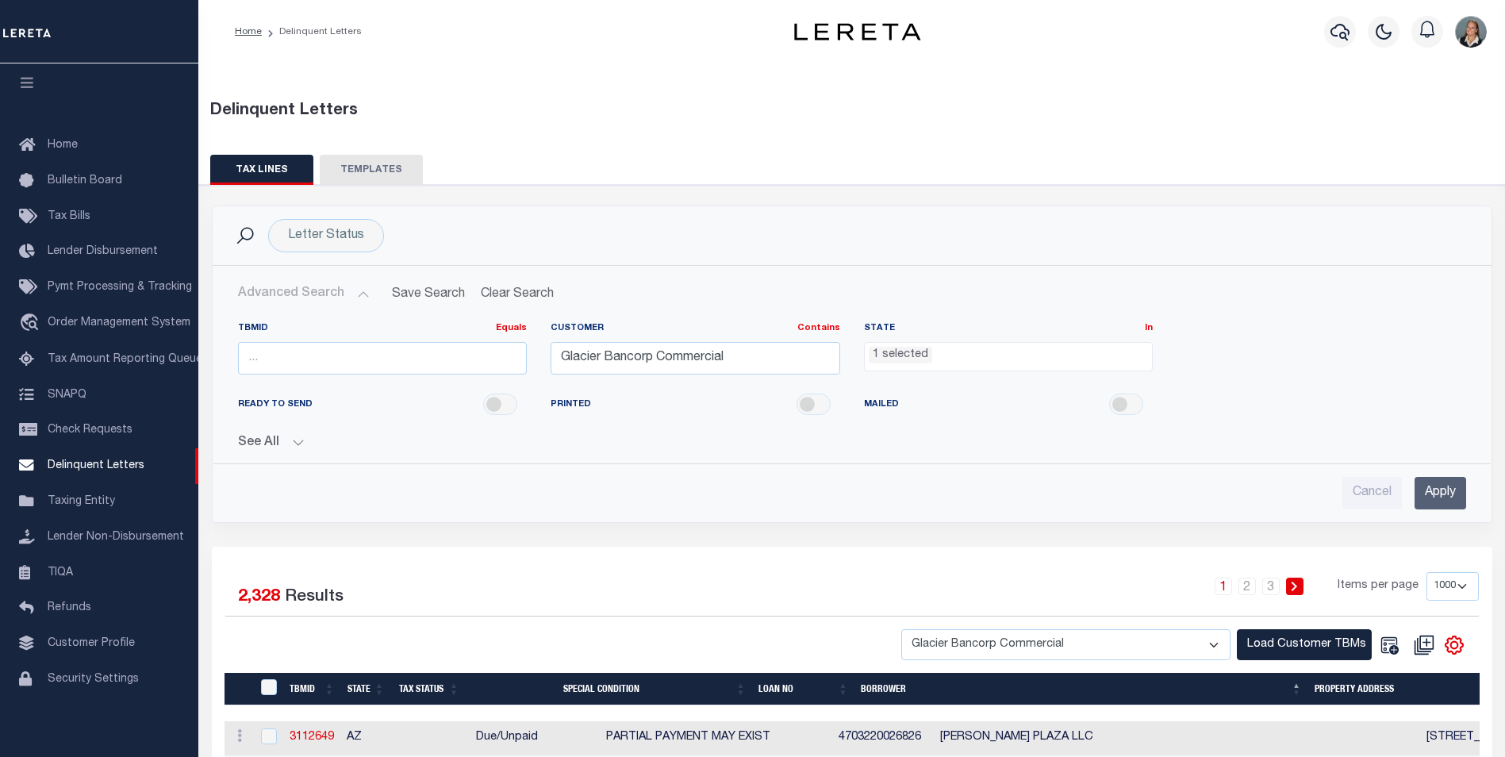
click at [1429, 504] on input "Apply" at bounding box center [1440, 493] width 52 height 33
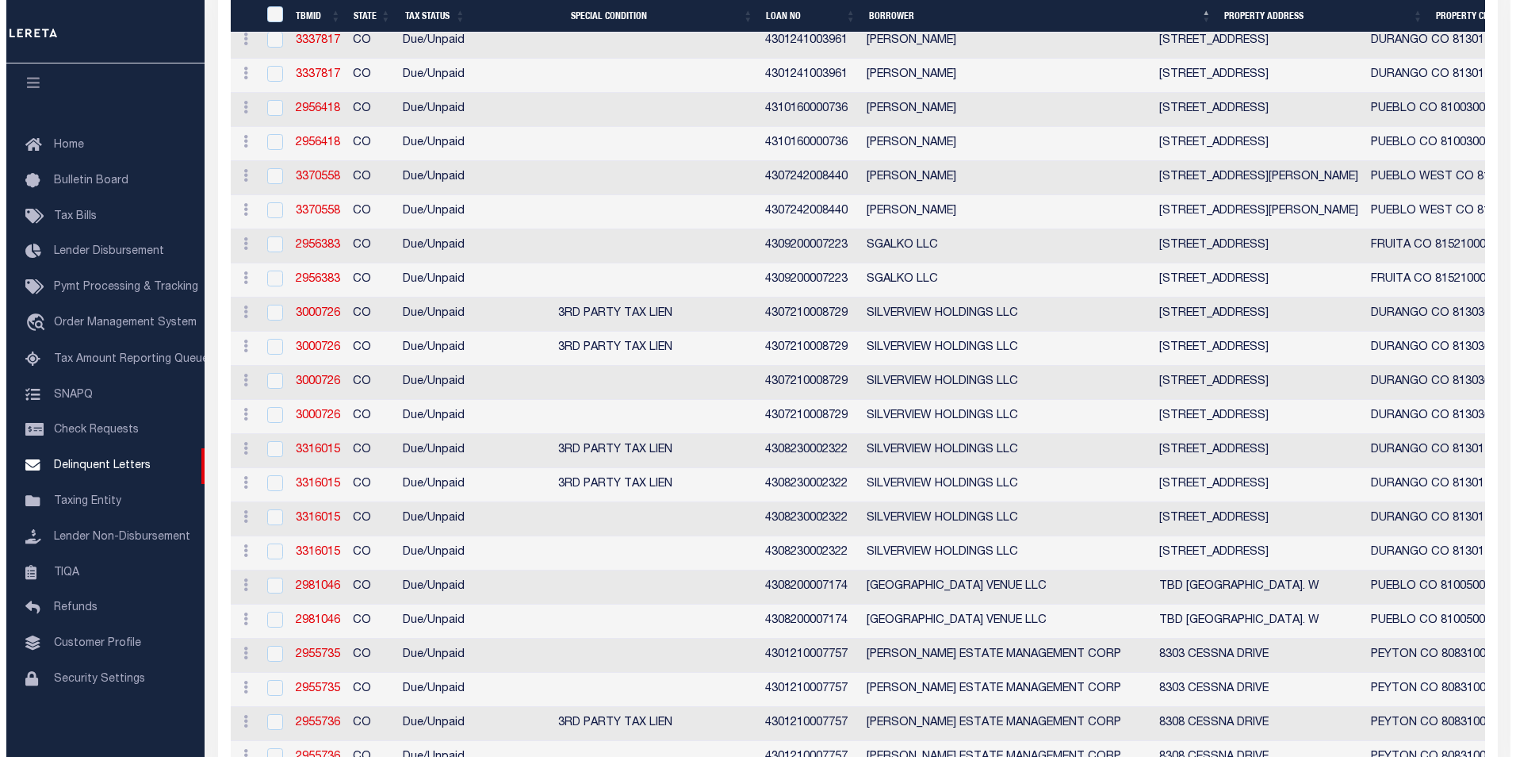
scroll to position [8963, 0]
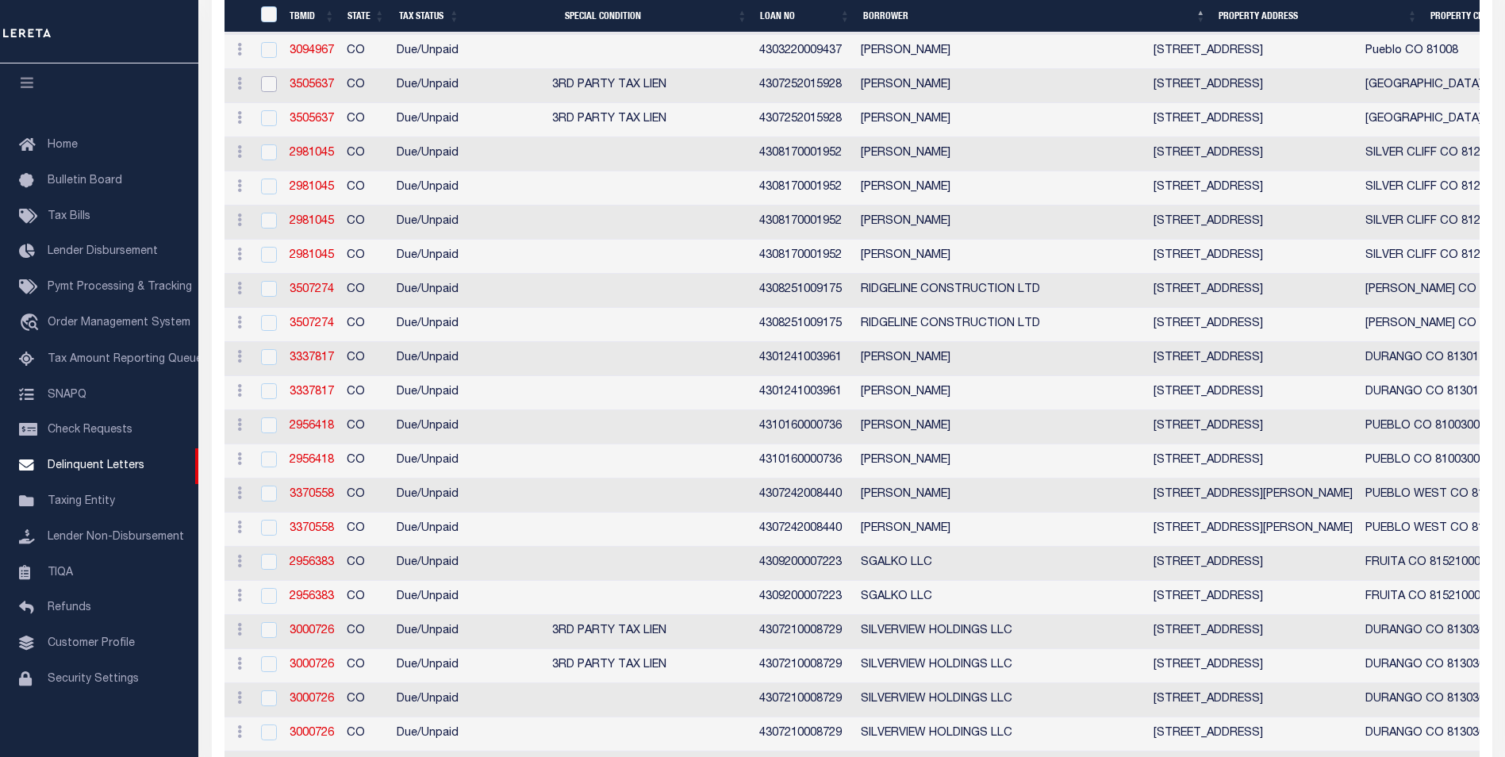
click at [268, 92] on input "checkbox" at bounding box center [269, 84] width 16 height 16
checkbox input "true"
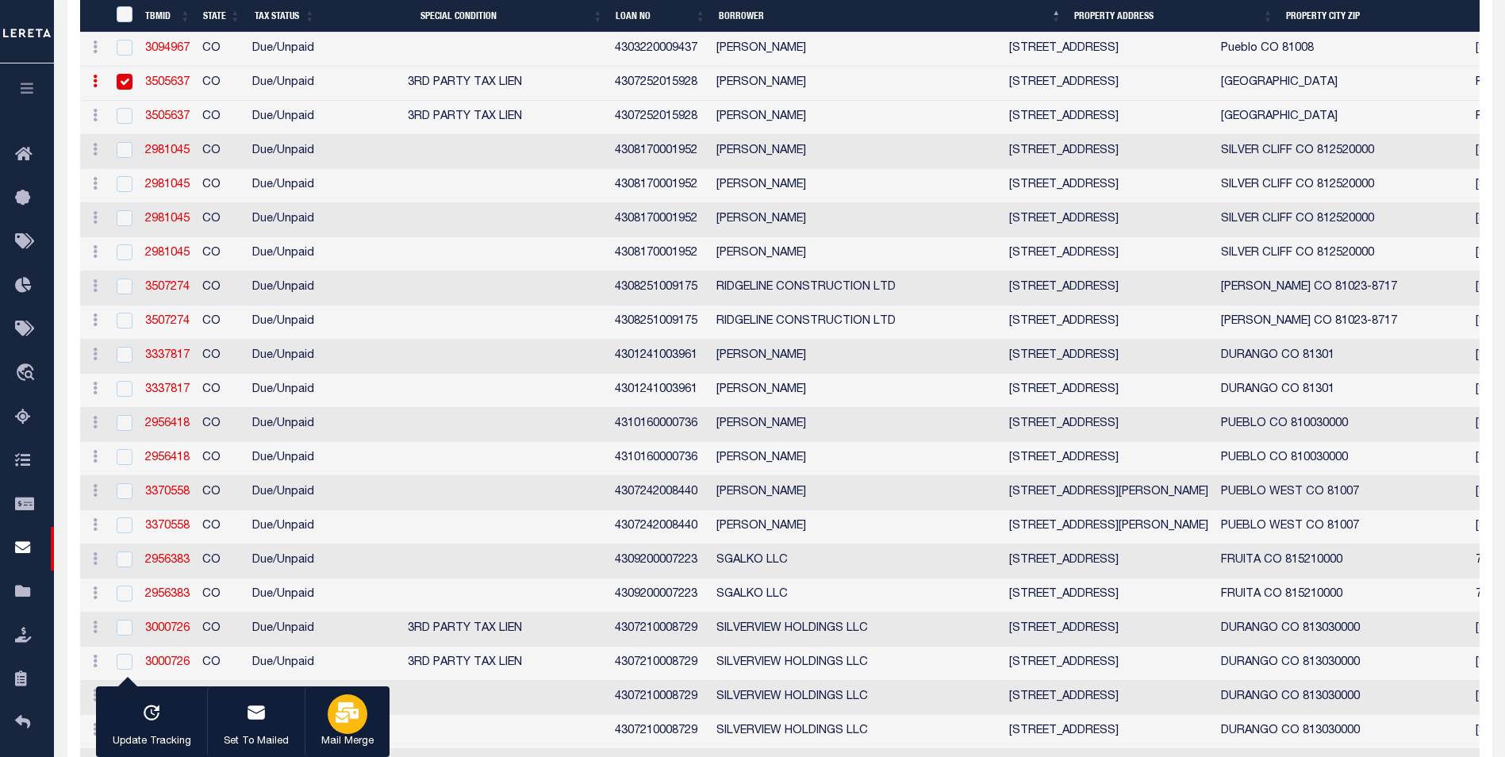
click at [337, 718] on icon "button" at bounding box center [346, 712] width 23 height 21
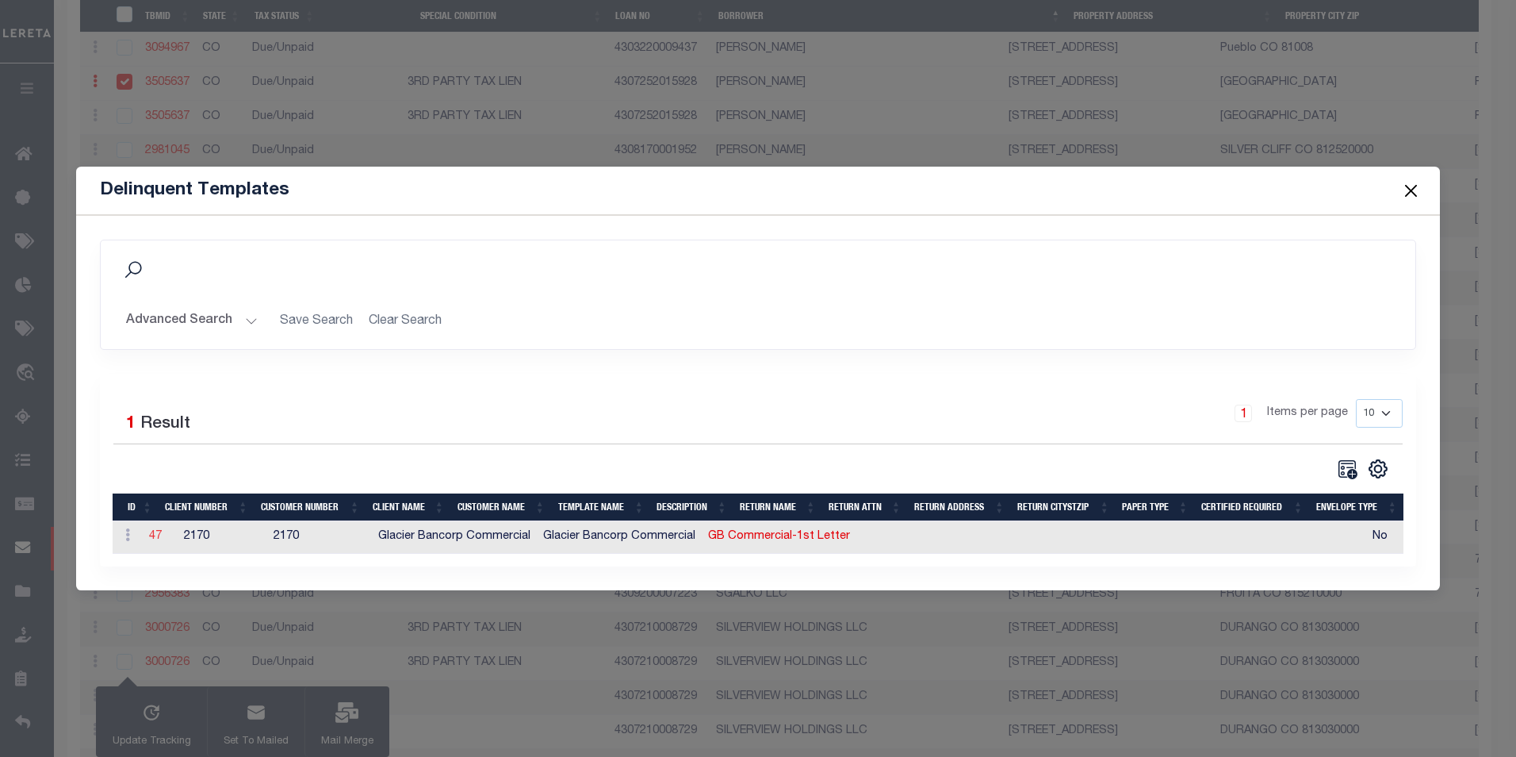
click at [155, 538] on link "47" at bounding box center [155, 536] width 13 height 11
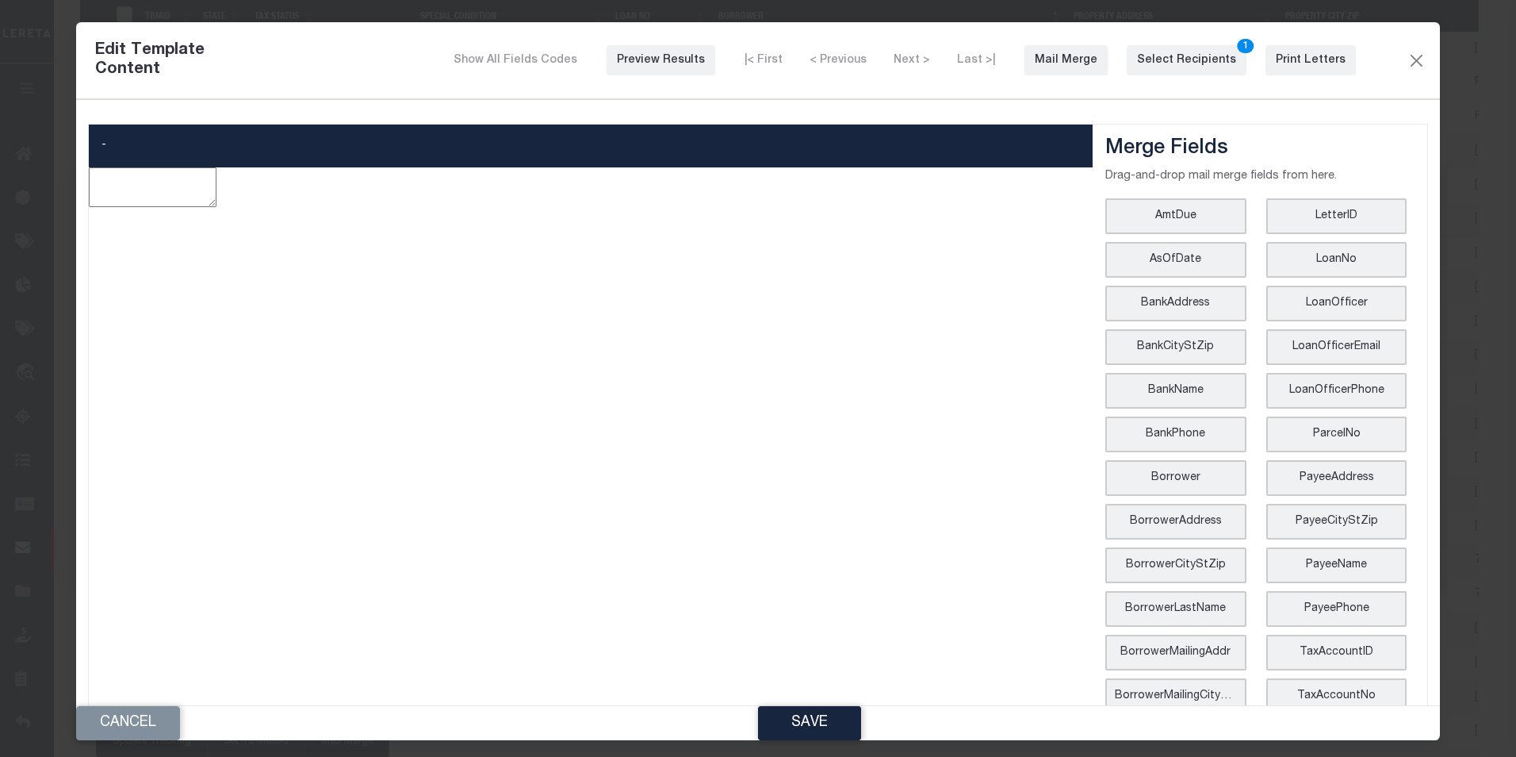
type textarea "<p style="line-height: normal; margin: 0in 0in 8pt; font-size: 11pt; font-famil…"
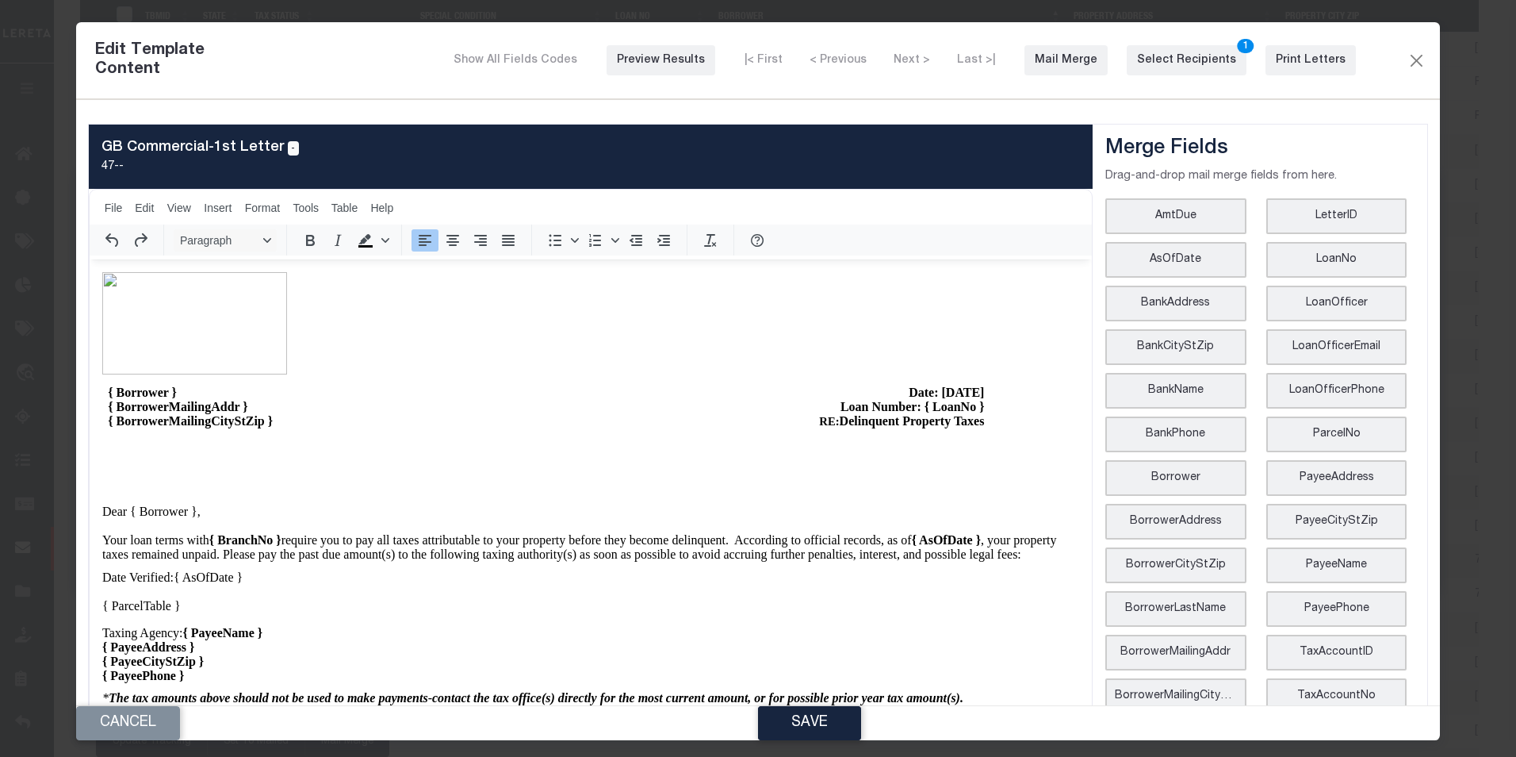
scroll to position [0, 0]
click at [1302, 62] on div "Print Letters" at bounding box center [1311, 60] width 70 height 17
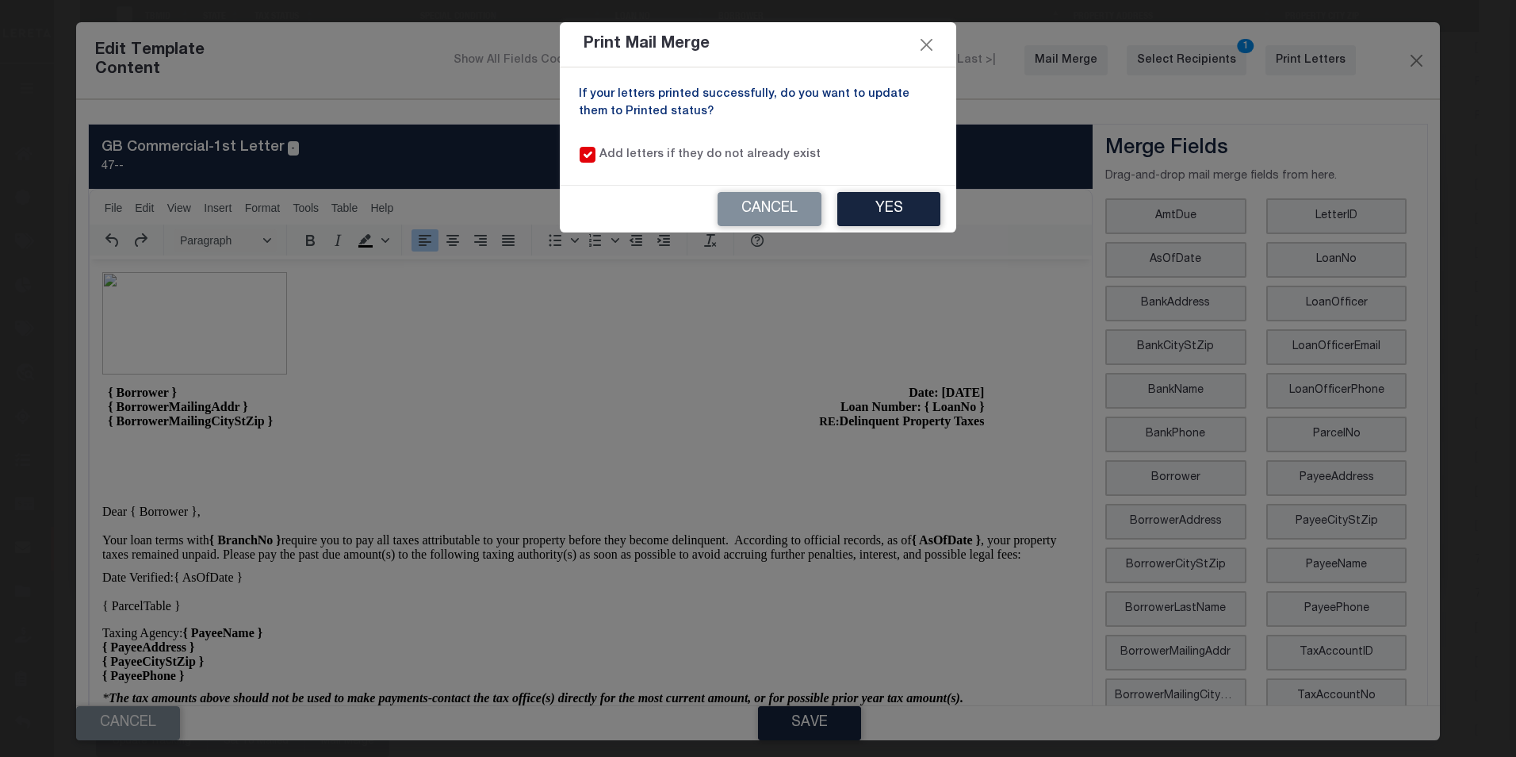
click at [927, 67] on div "If your letters printed successfully, do you want to update them to Printed sta…" at bounding box center [758, 125] width 397 height 117
click at [928, 67] on div "If your letters printed successfully, do you want to update them to Printed sta…" at bounding box center [758, 125] width 397 height 117
click at [808, 207] on div "Print Mail Merge If your letters printed successfully, do you want to update th…" at bounding box center [758, 378] width 1516 height 757
click at [800, 214] on button "Cancel" at bounding box center [770, 209] width 104 height 34
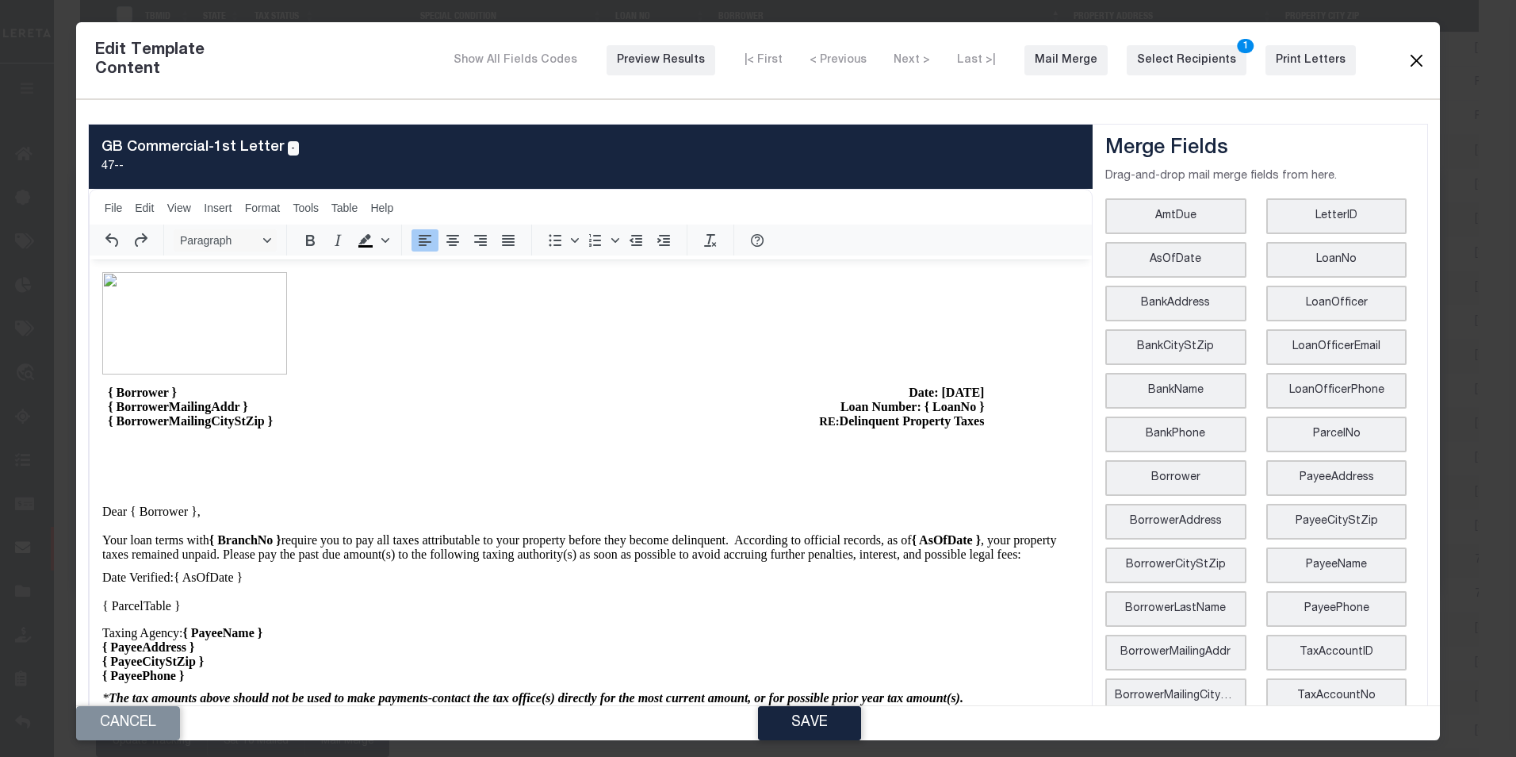
click at [1409, 53] on button "Close" at bounding box center [1416, 60] width 19 height 21
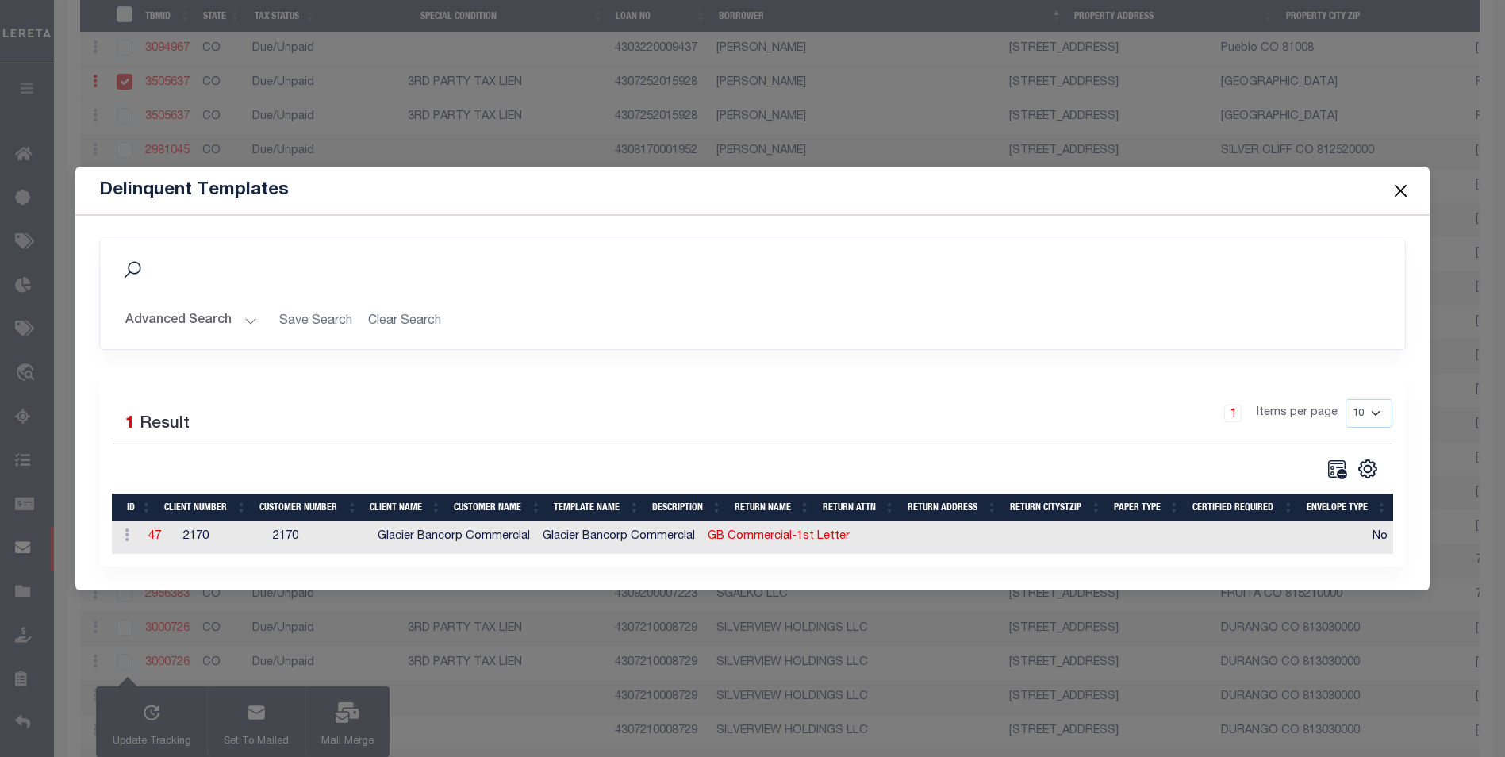
click at [1409, 182] on button "Close" at bounding box center [1400, 190] width 21 height 21
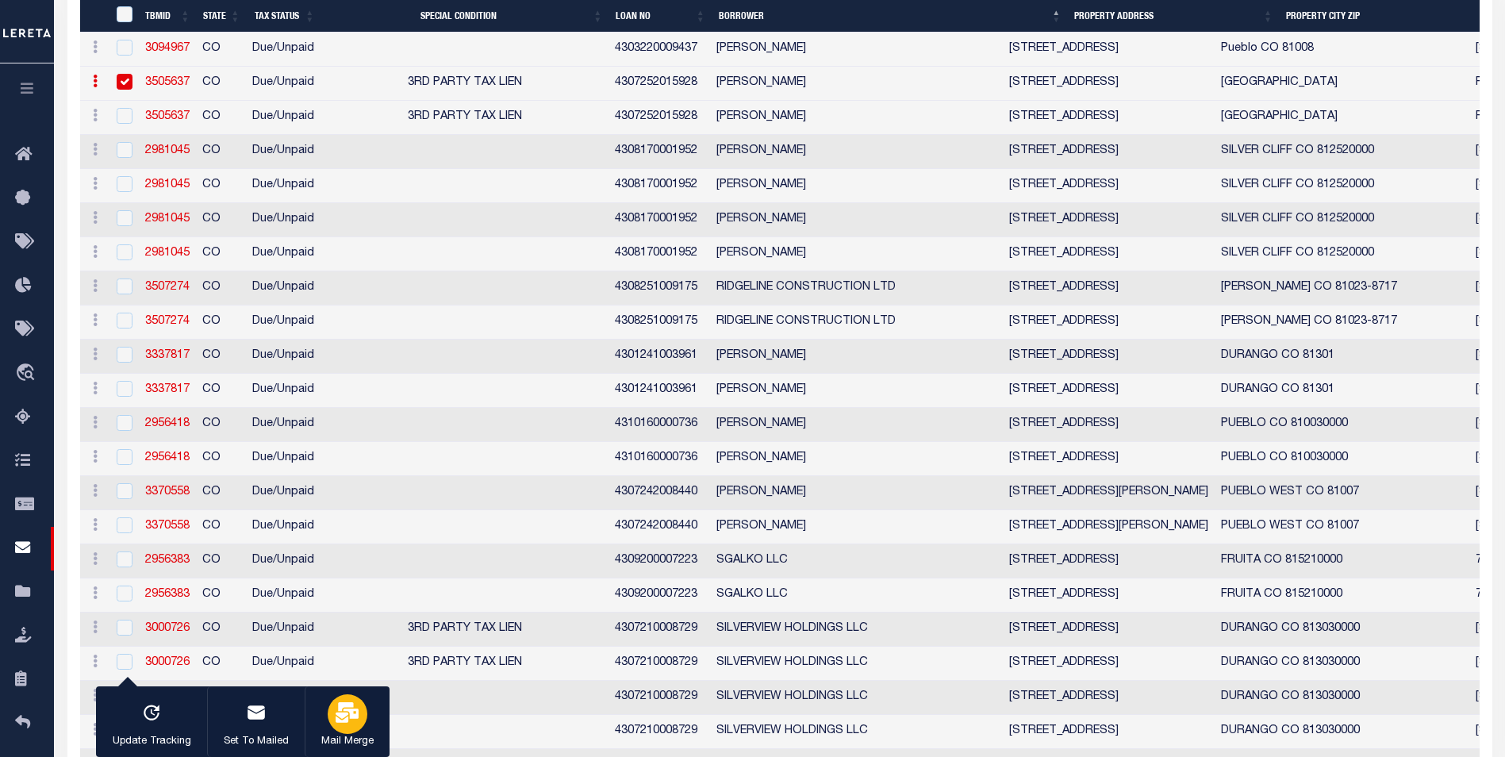
click at [351, 730] on div "button" at bounding box center [348, 714] width 40 height 40
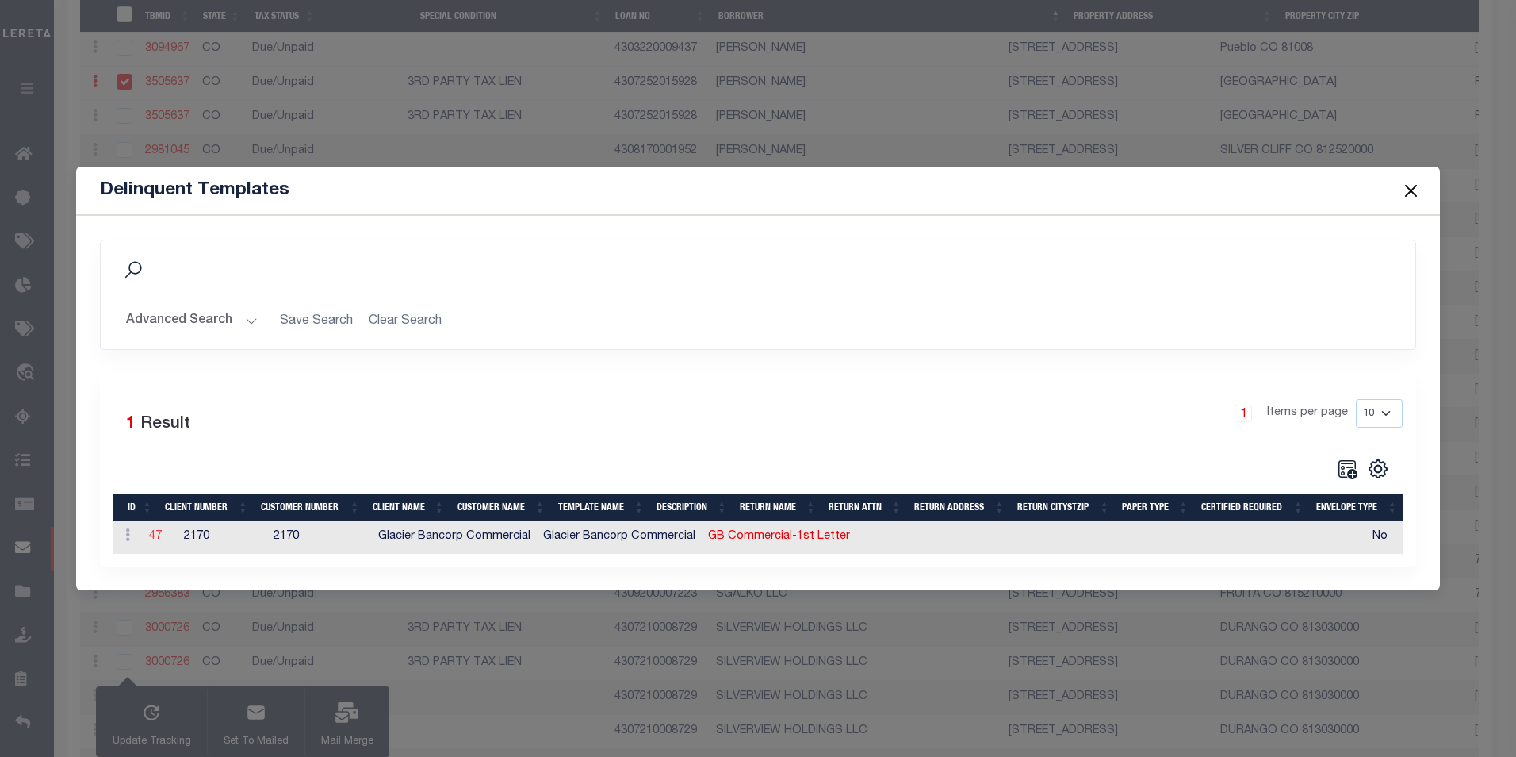
click at [156, 531] on link "47" at bounding box center [155, 536] width 13 height 11
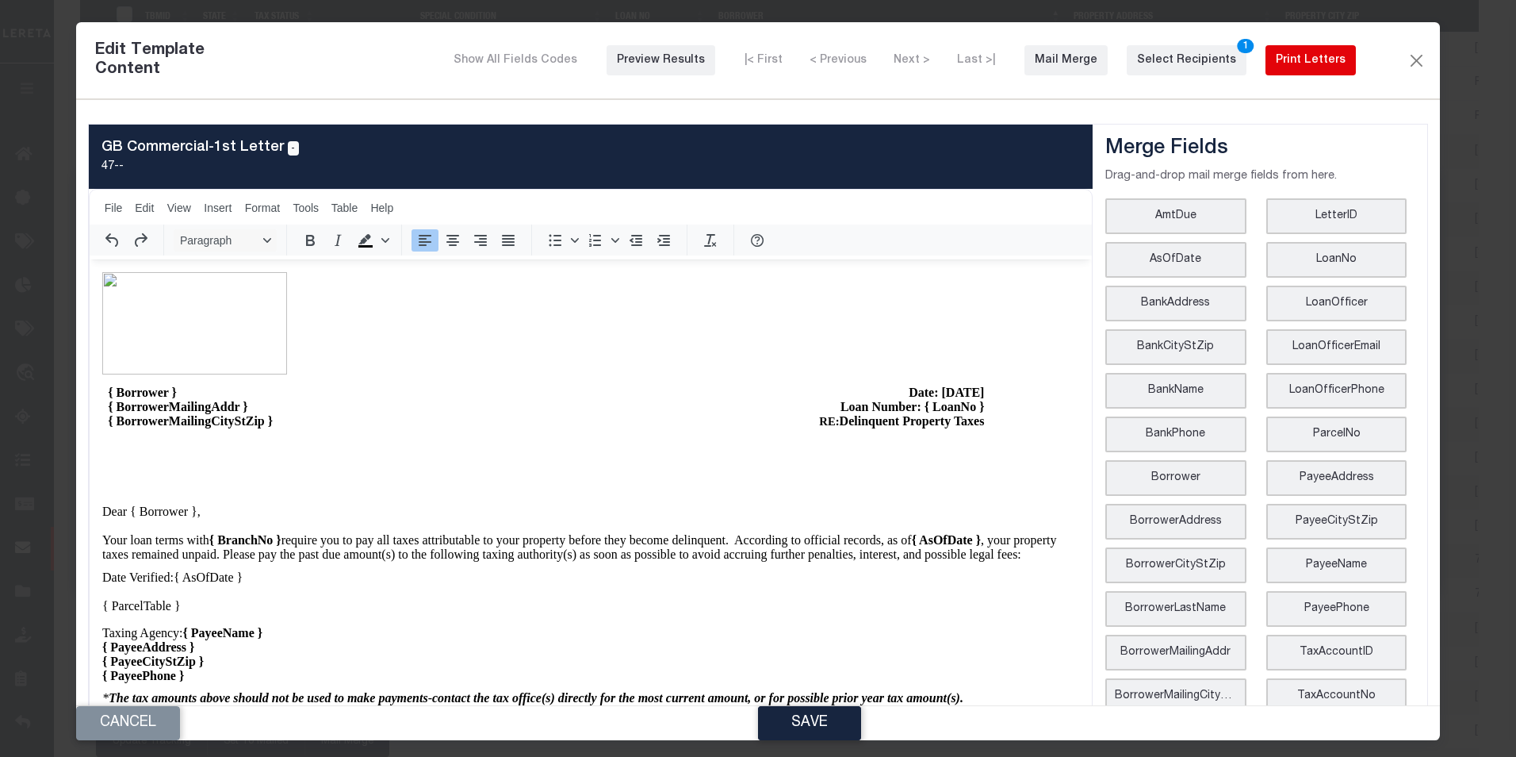
click at [1292, 69] on button "Print Letters" at bounding box center [1311, 60] width 90 height 30
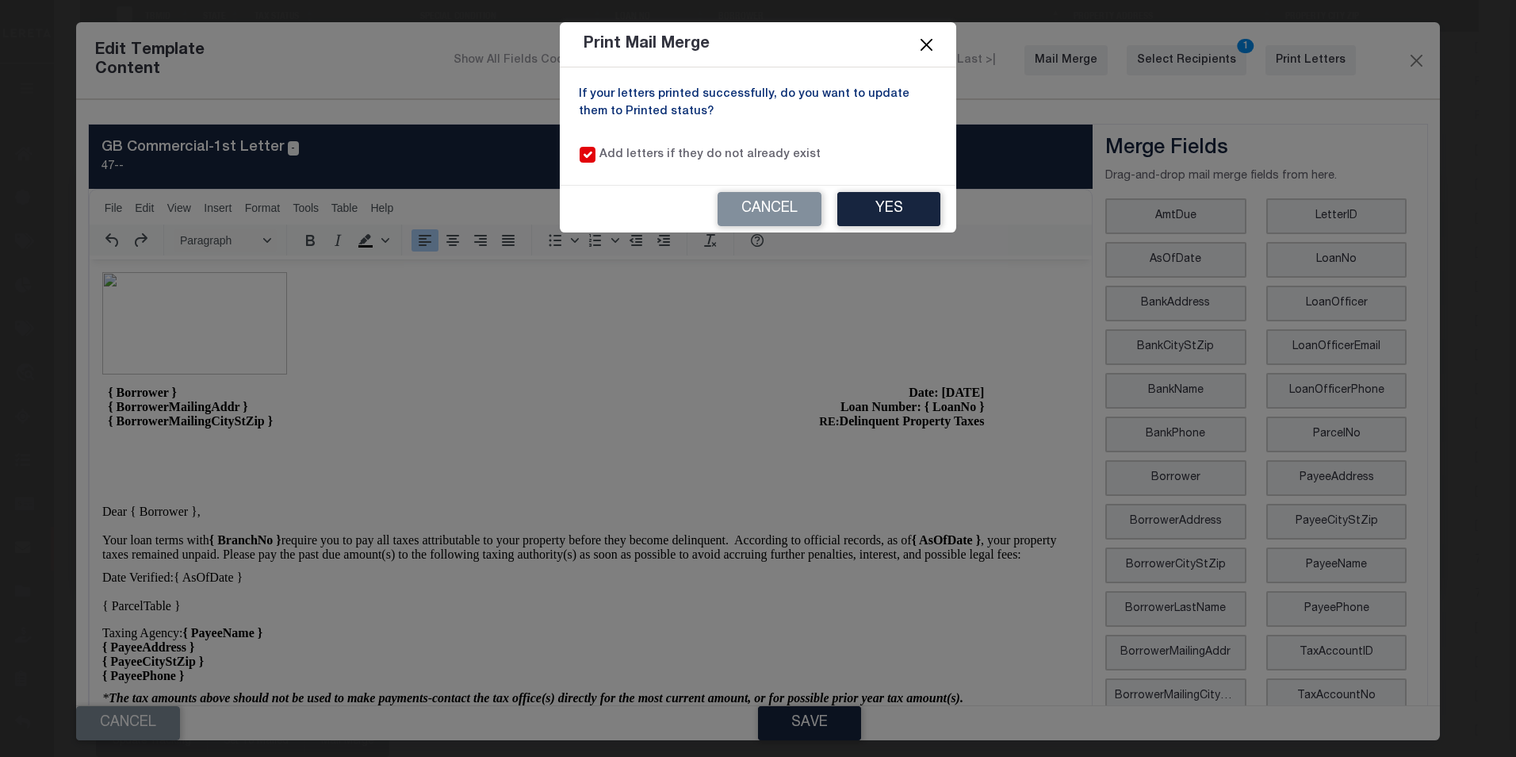
click at [929, 35] on button "Close" at bounding box center [927, 44] width 21 height 21
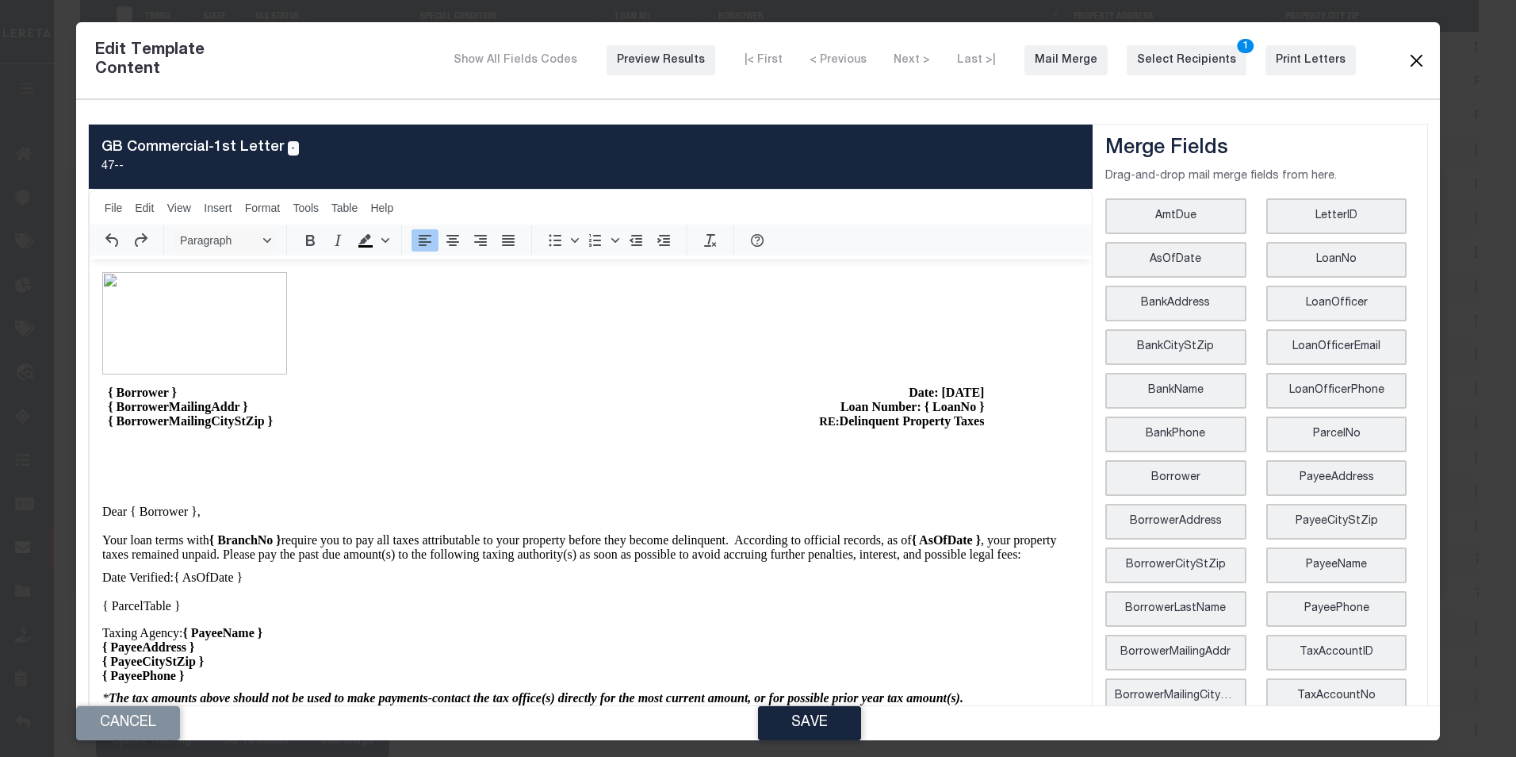
click at [1407, 64] on button "Close" at bounding box center [1416, 60] width 19 height 21
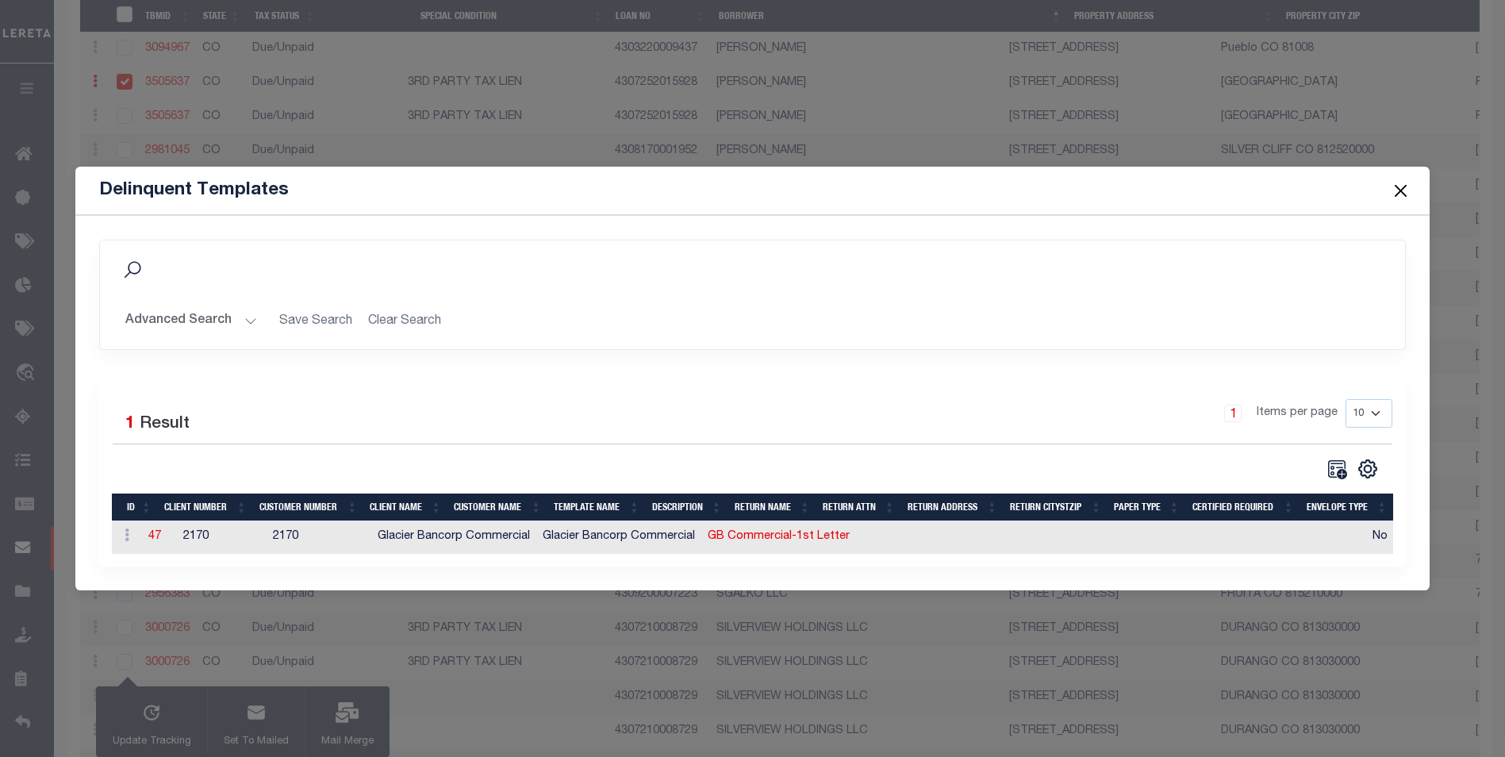
click at [1394, 180] on button "Close" at bounding box center [1400, 190] width 21 height 21
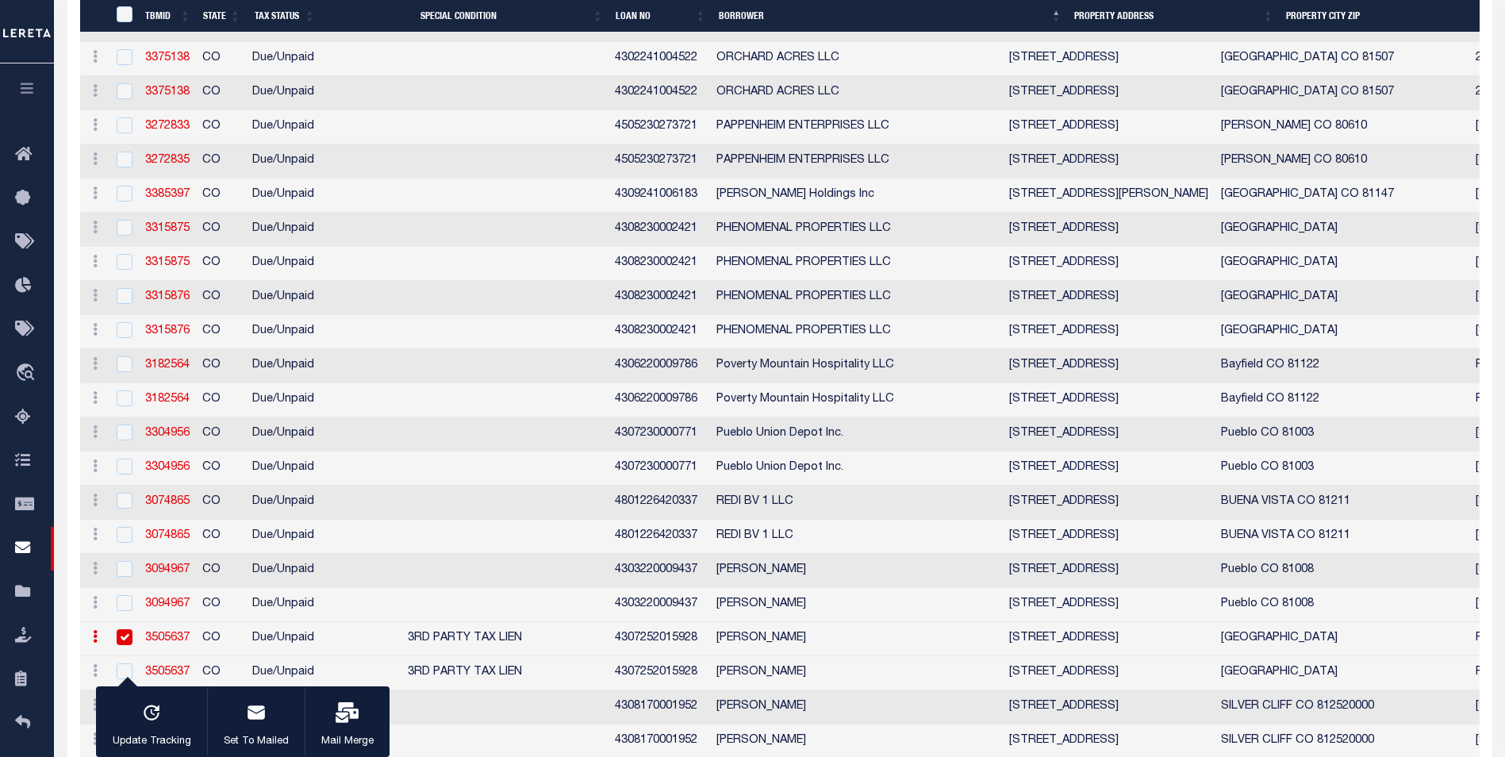
scroll to position [7614, 0]
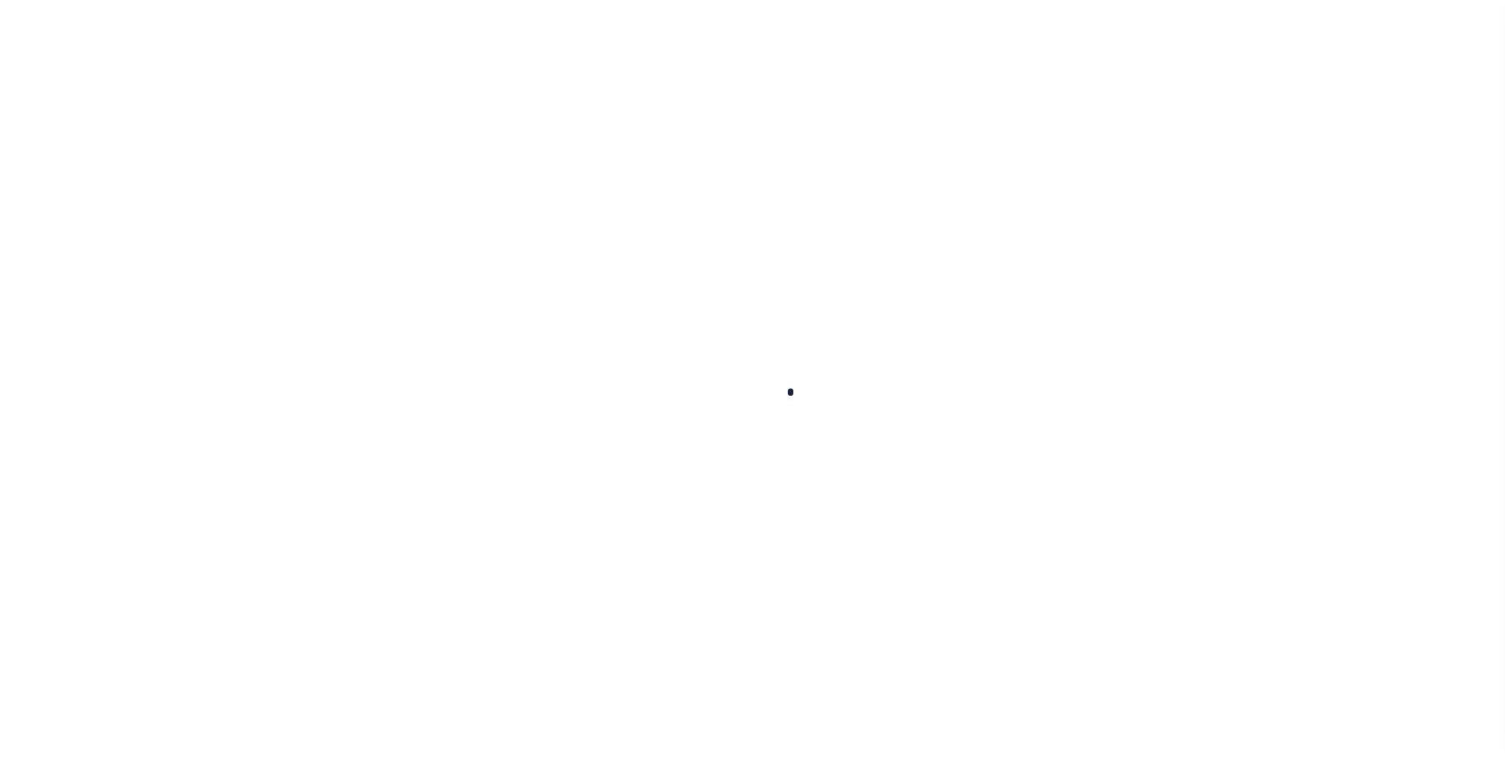
scroll to position [16, 0]
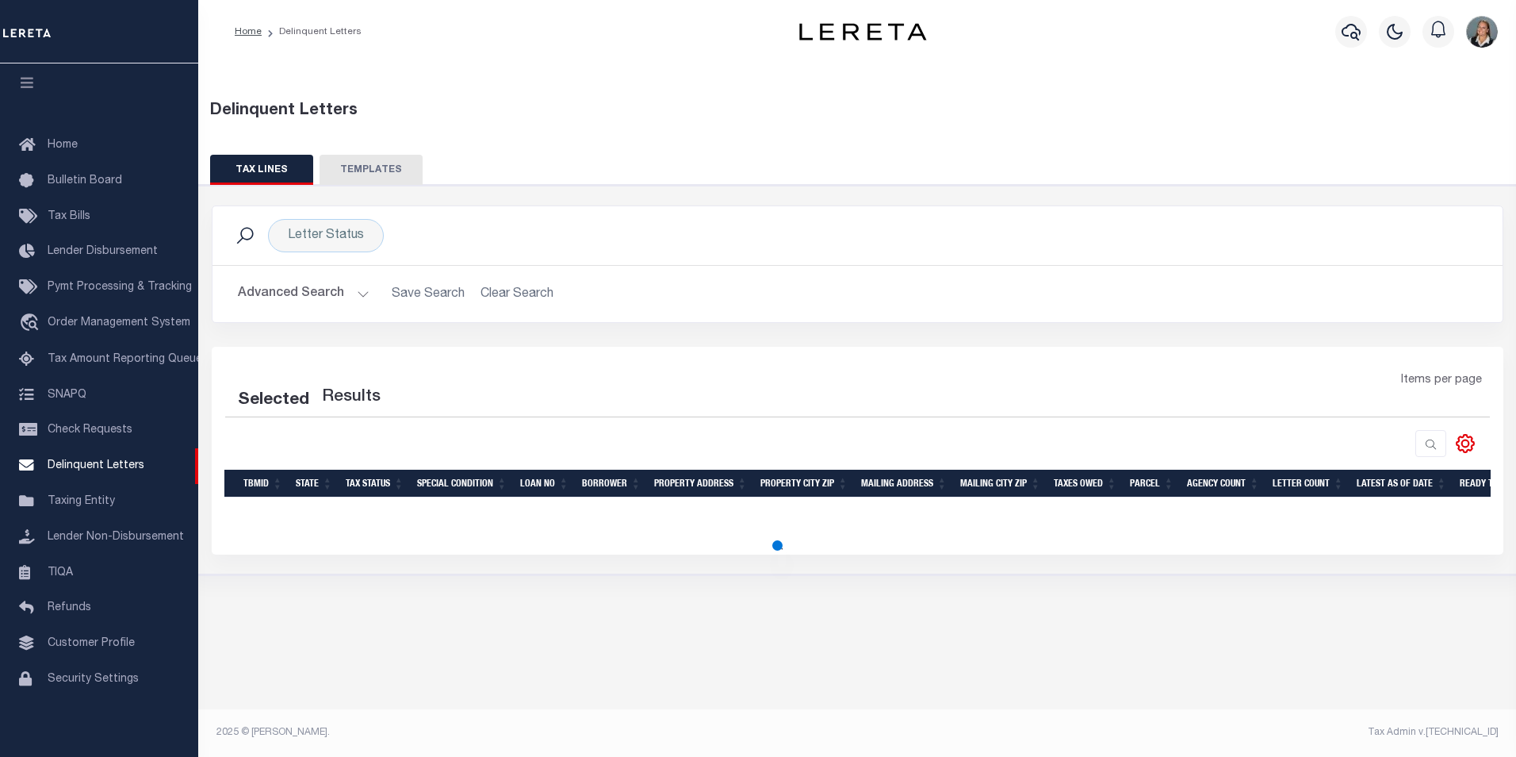
select select "1000"
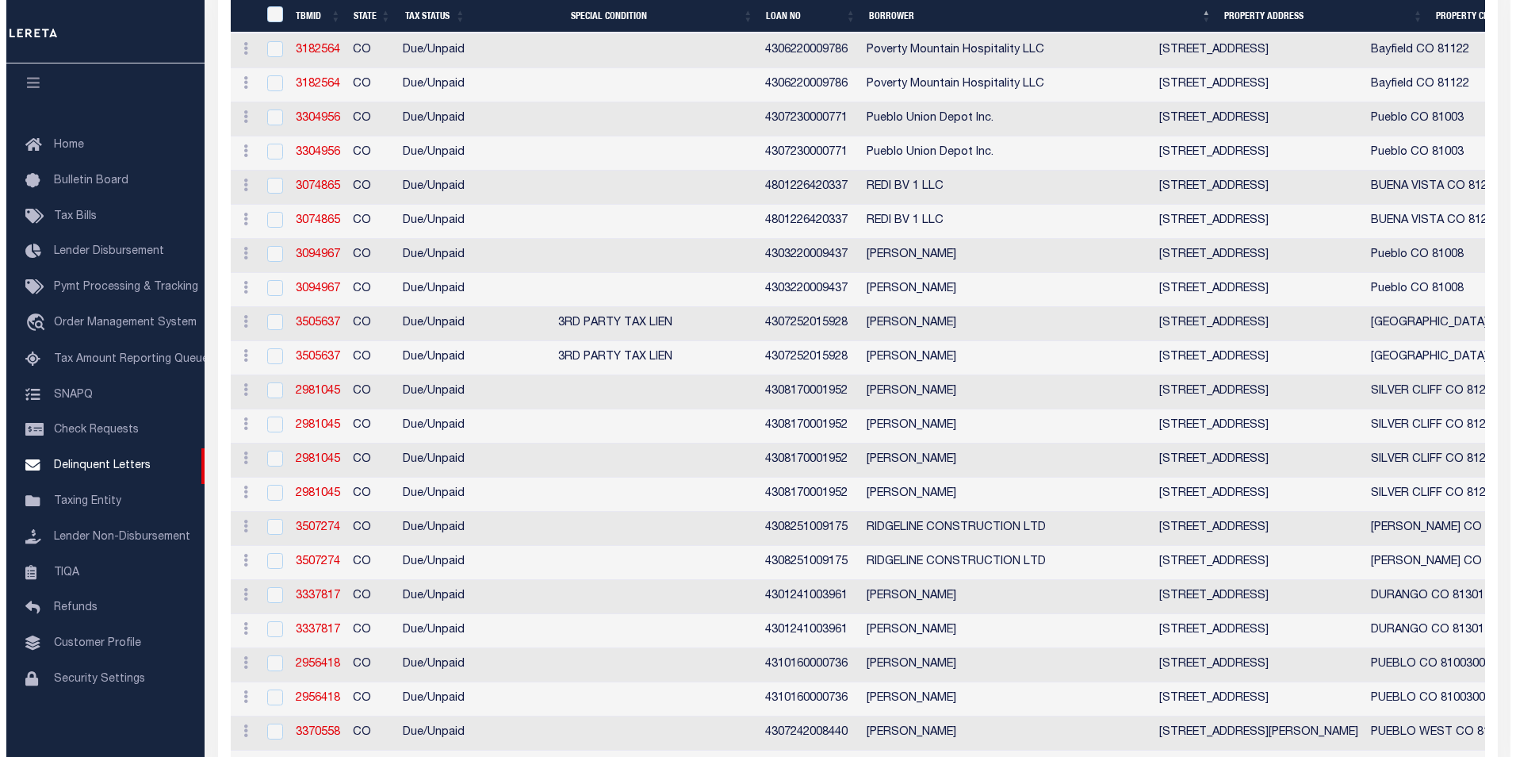
scroll to position [8804, 0]
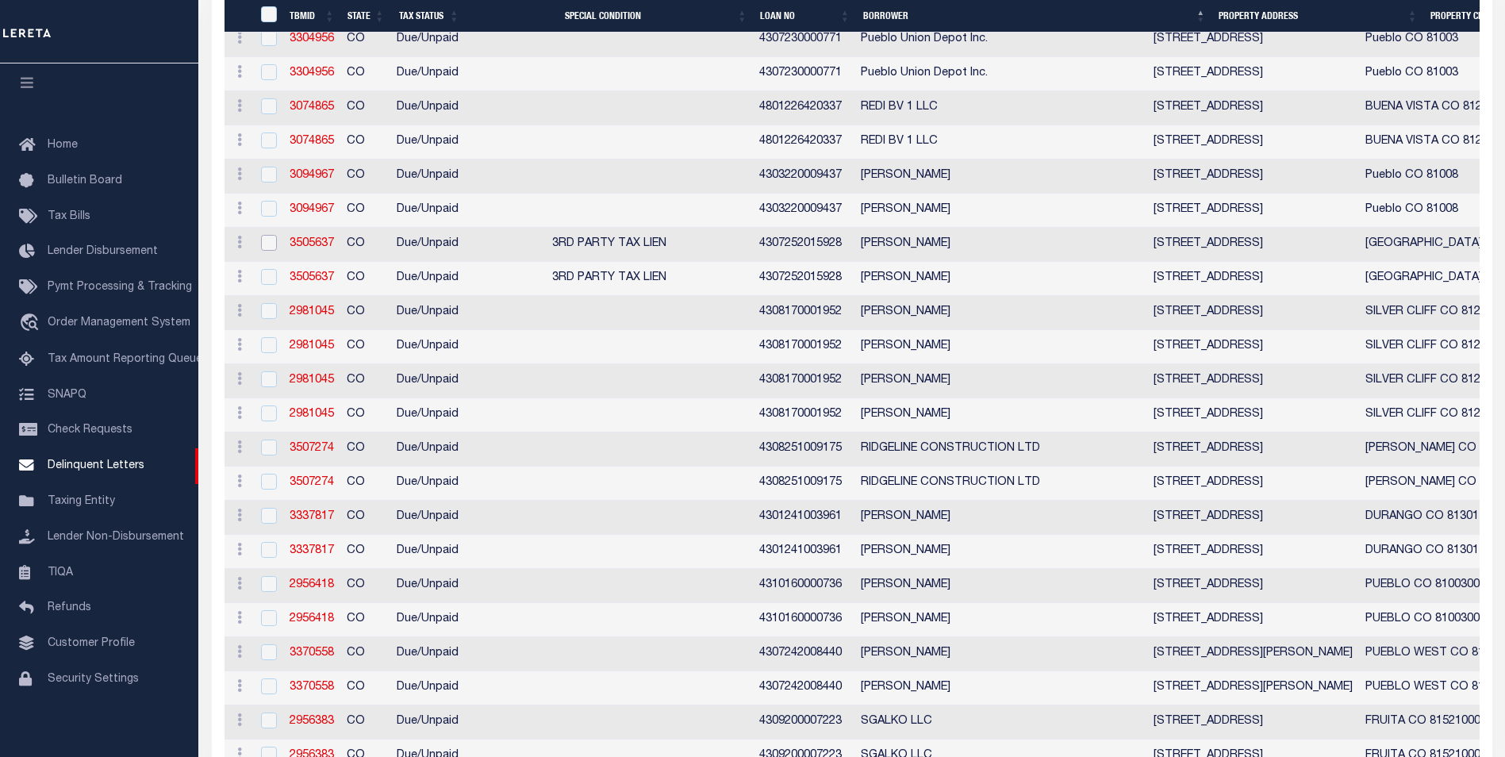
click at [271, 251] on input "checkbox" at bounding box center [269, 243] width 16 height 16
checkbox input "true"
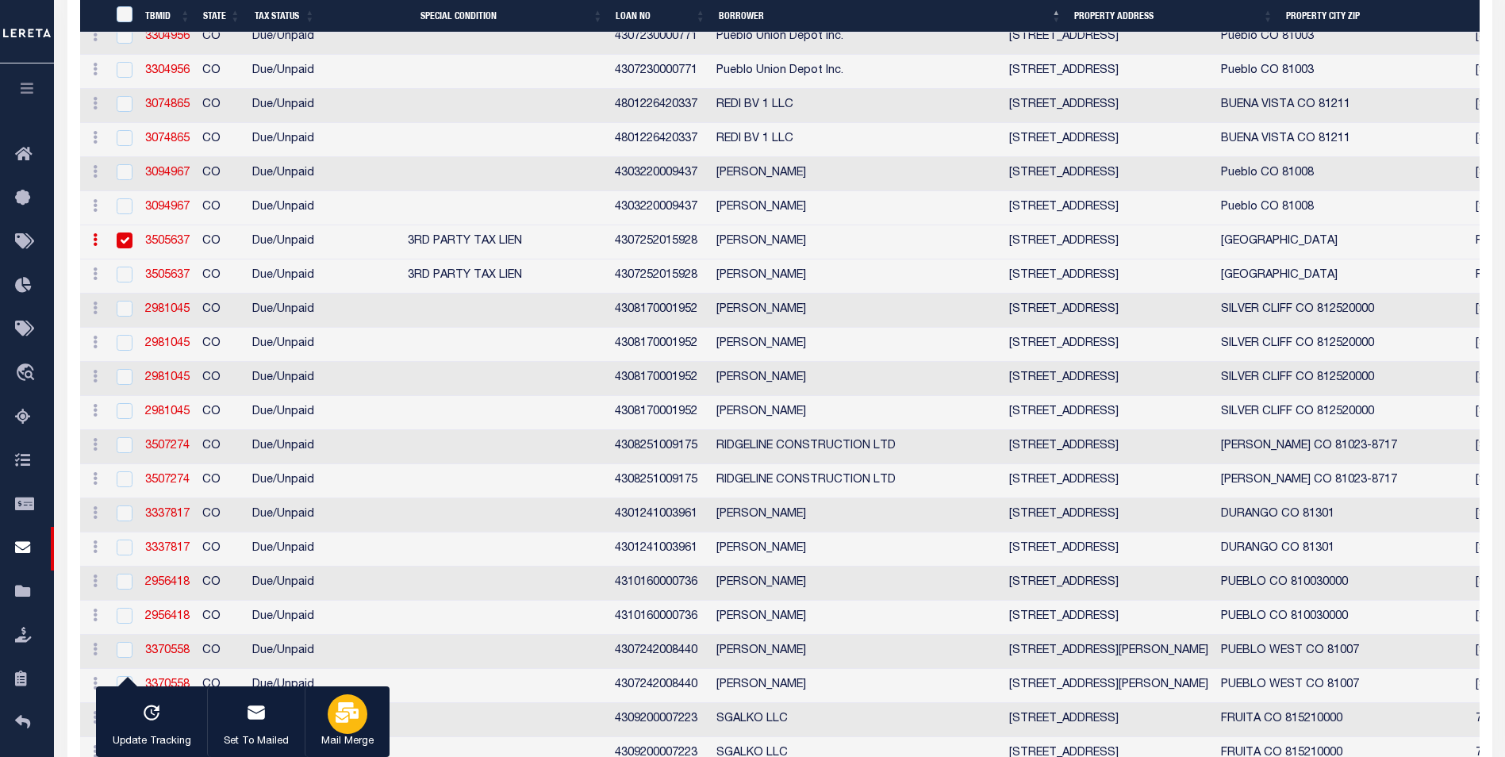
click at [353, 717] on icon "button" at bounding box center [346, 712] width 23 height 21
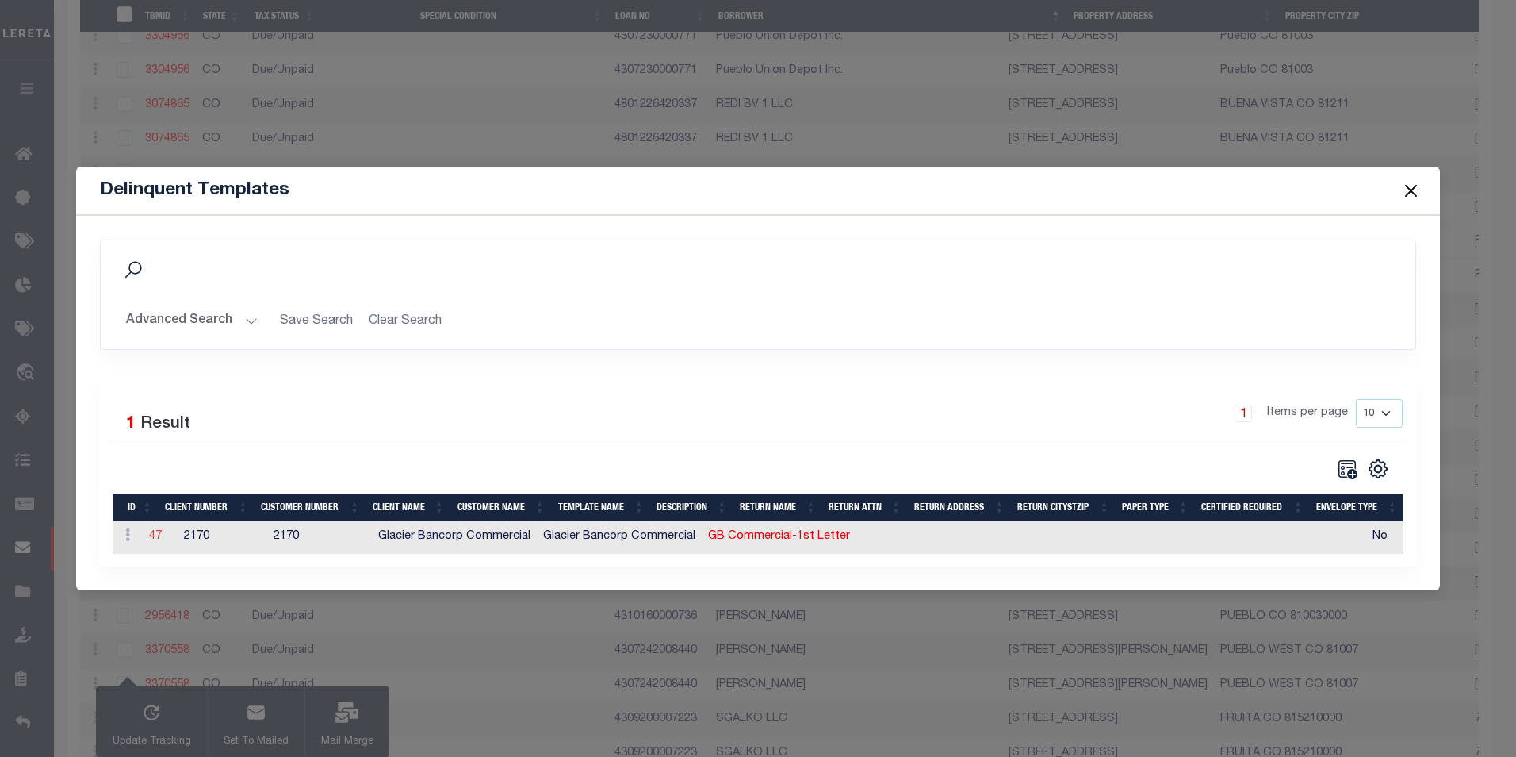
click at [151, 533] on link "47" at bounding box center [155, 536] width 13 height 11
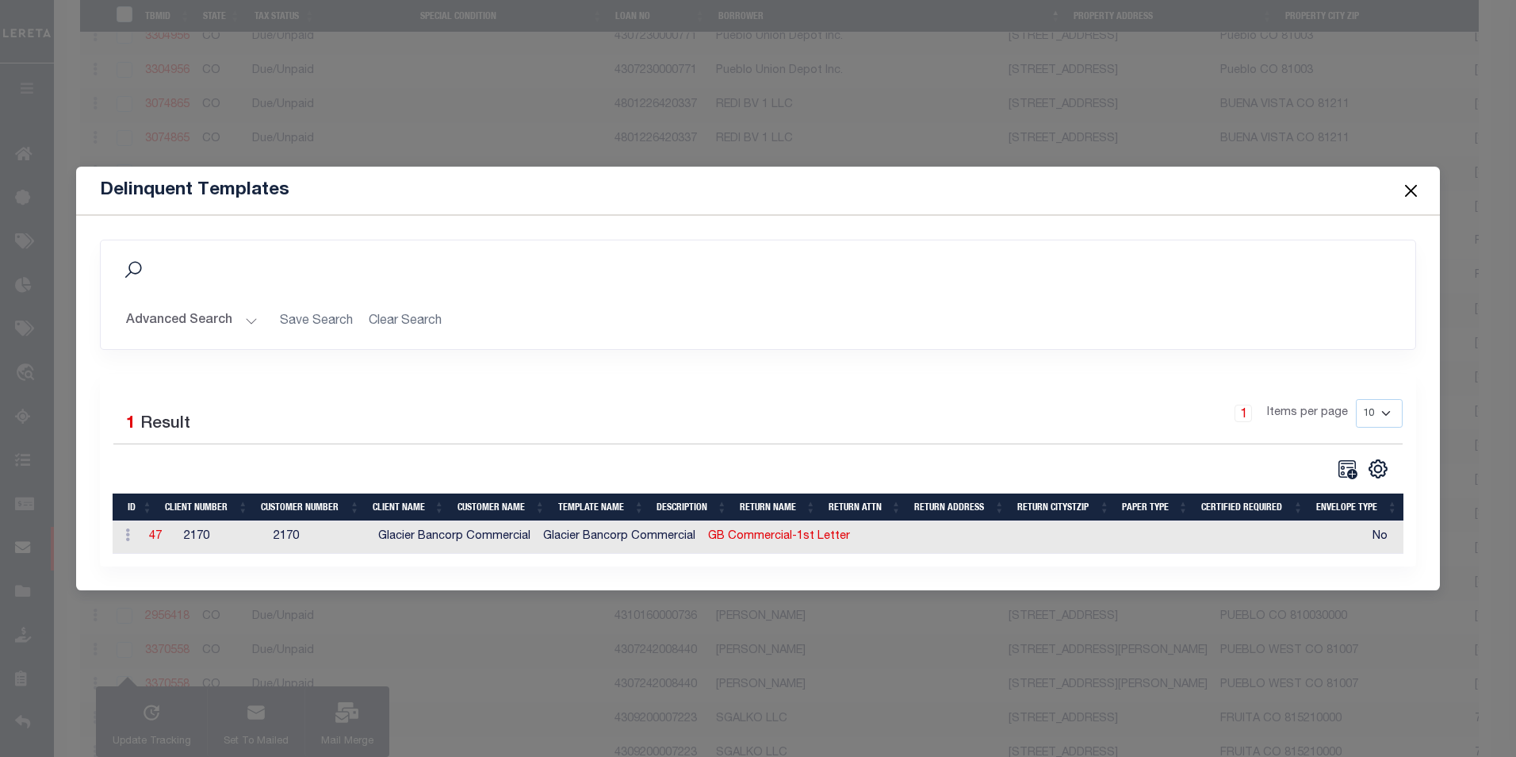
type textarea "<p style="line-height: normal; margin: 0in 0in 8pt; font-size: 11pt; font-famil…"
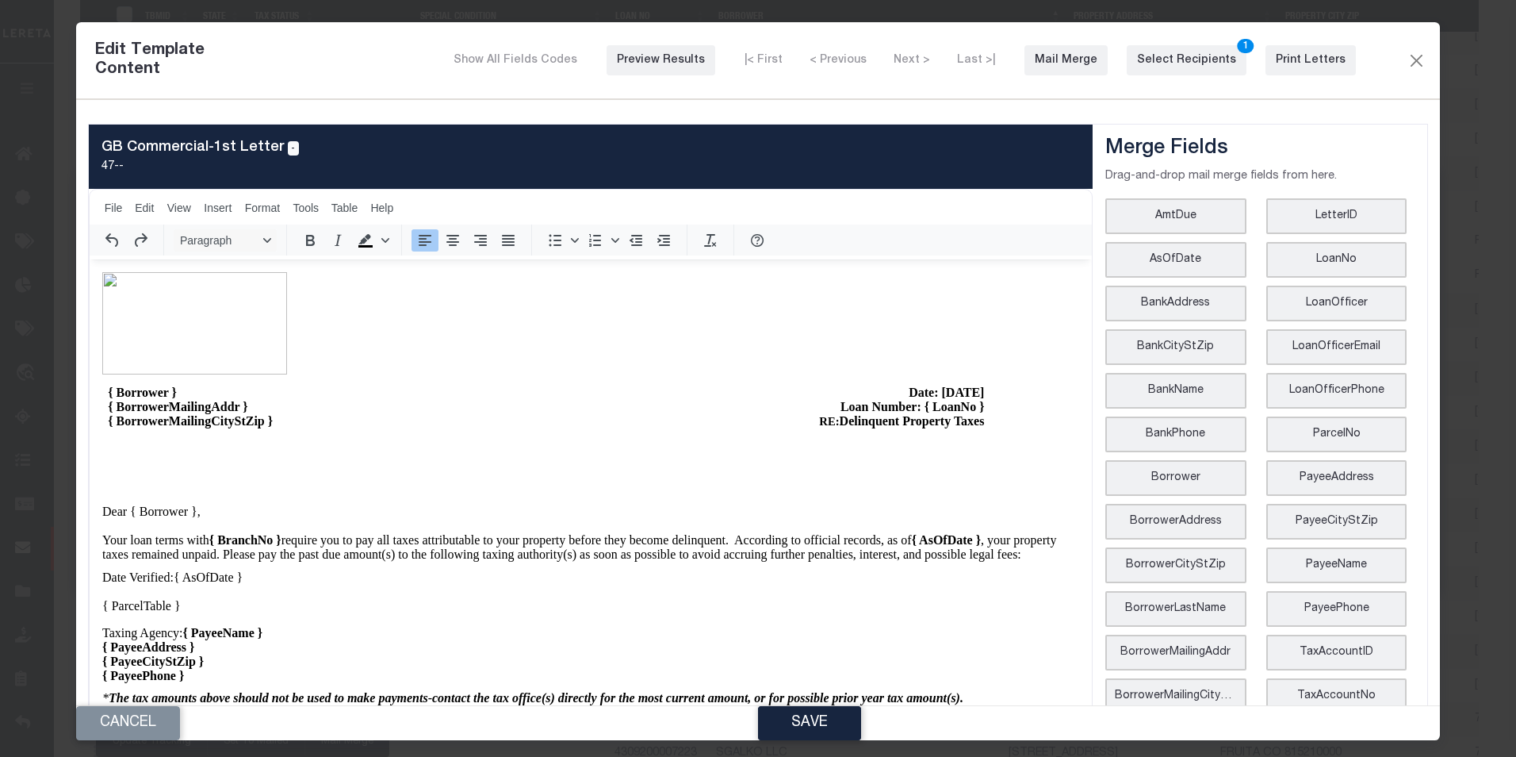
scroll to position [0, 0]
click at [1290, 68] on div "Print Letters" at bounding box center [1311, 60] width 70 height 17
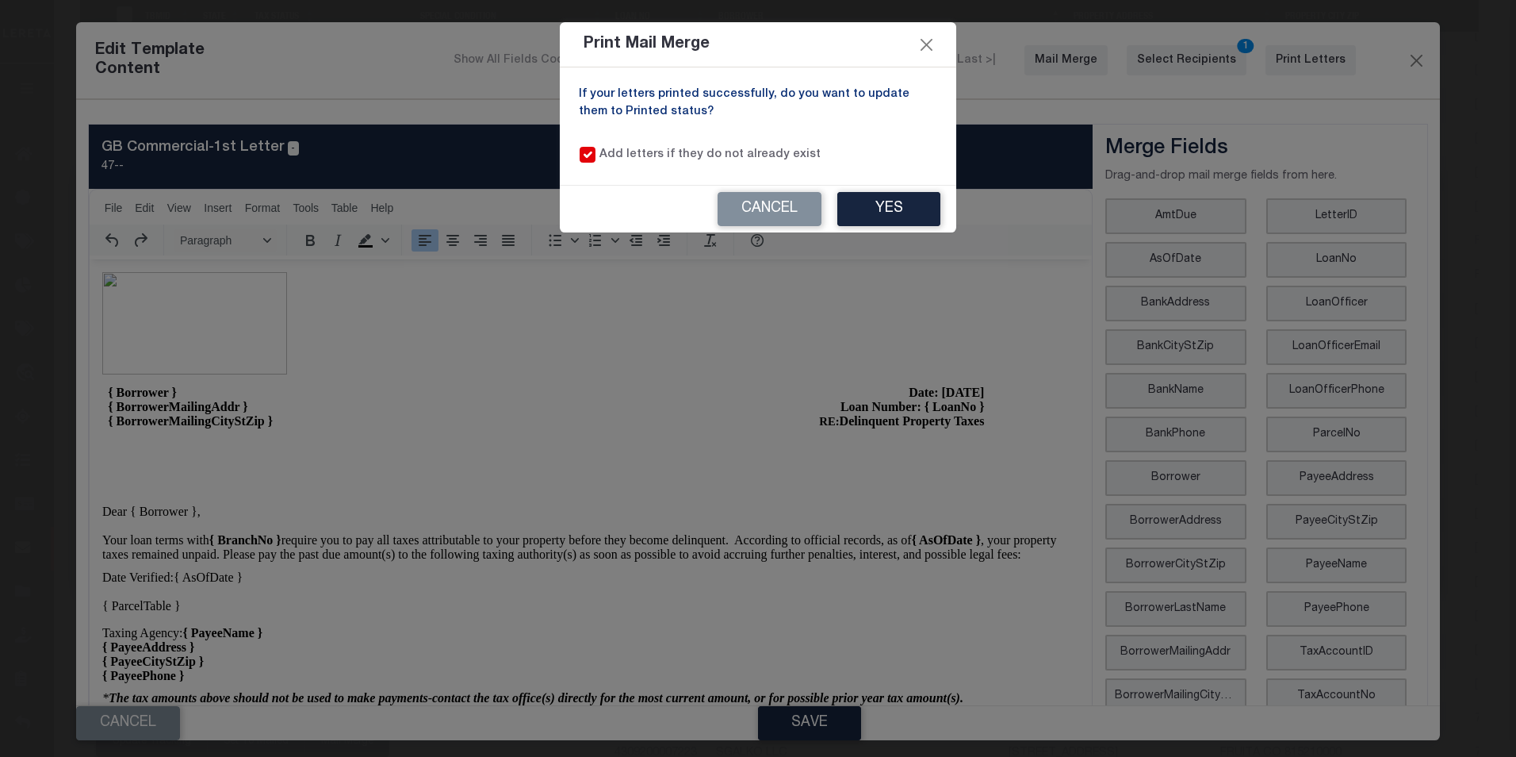
click at [926, 67] on div "If your letters printed successfully, do you want to update them to Printed sta…" at bounding box center [758, 125] width 397 height 117
click at [782, 215] on div "Print Mail Merge If your letters printed successfully, do you want to update th…" at bounding box center [758, 378] width 1516 height 757
click at [800, 223] on button "Cancel" at bounding box center [770, 209] width 104 height 34
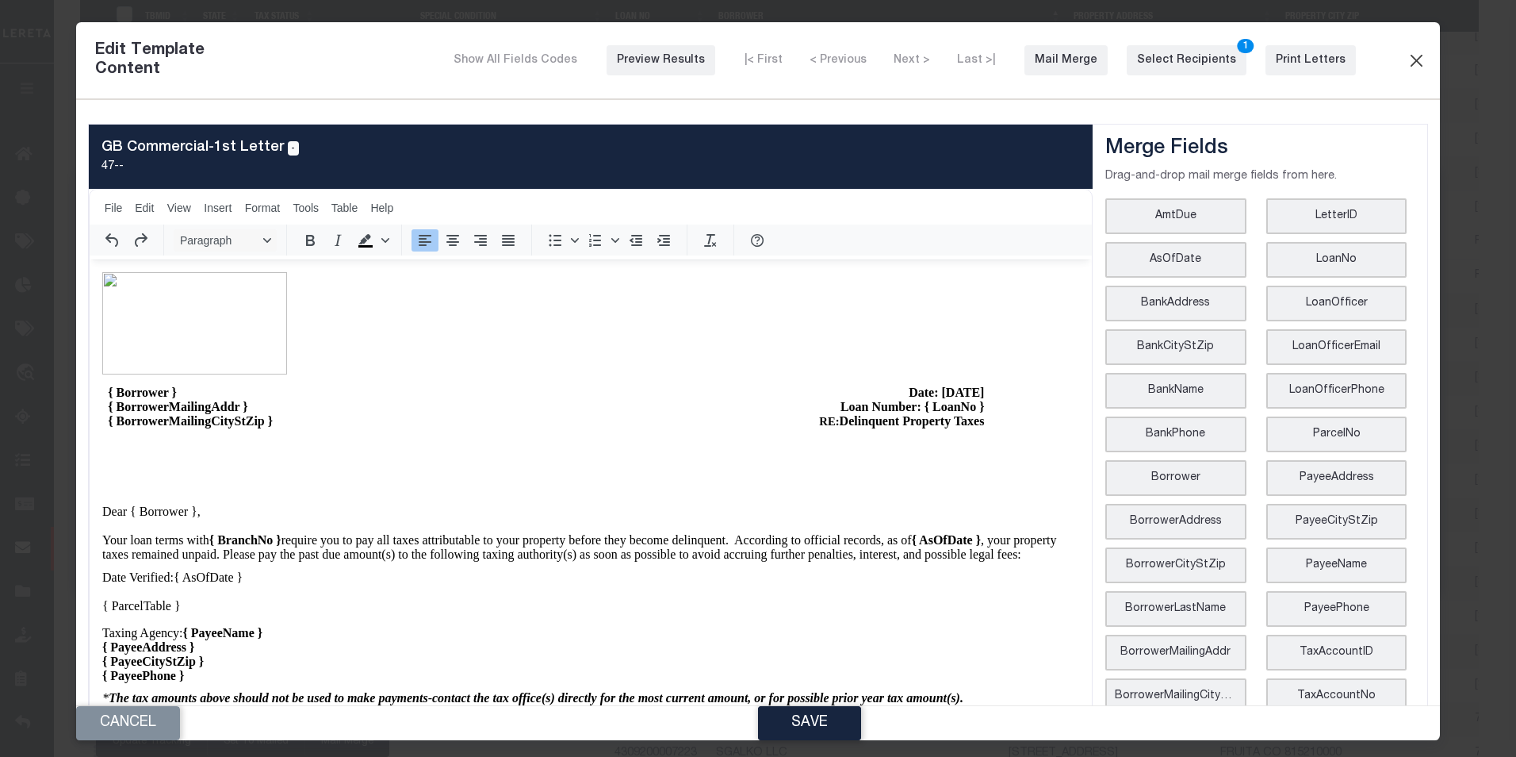
click at [1409, 58] on button "Close" at bounding box center [1416, 60] width 19 height 21
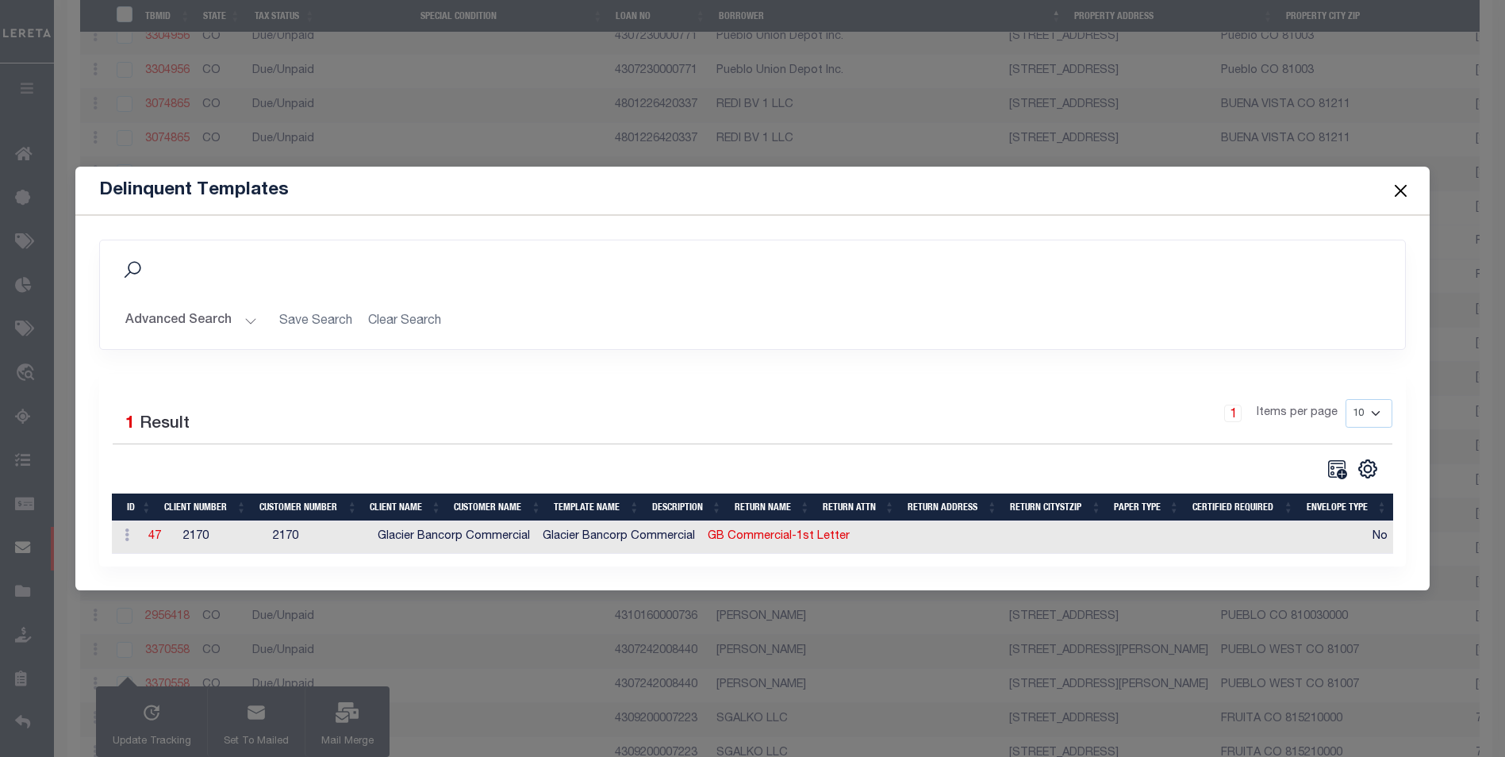
click at [1396, 186] on button "Close" at bounding box center [1400, 190] width 21 height 21
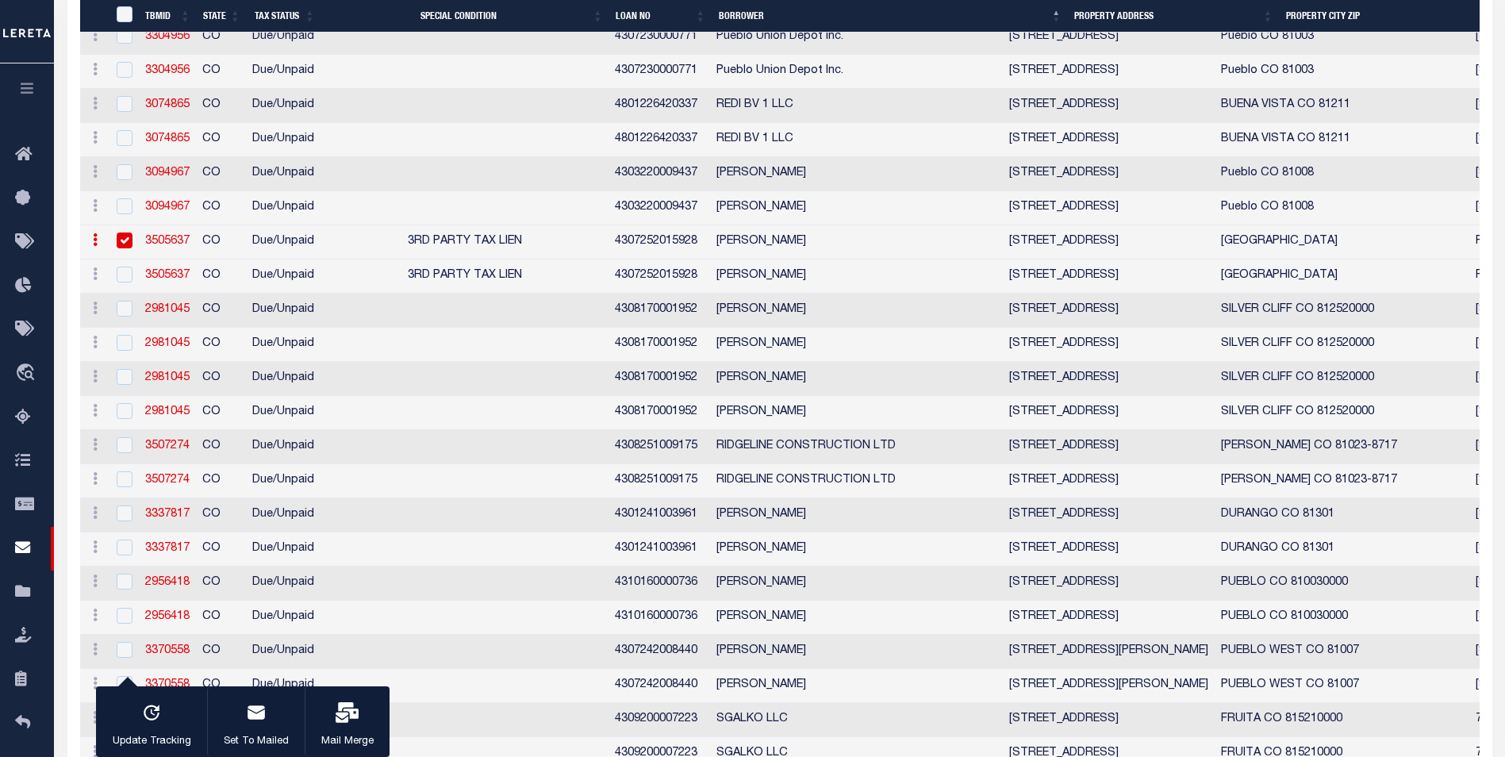
click at [122, 180] on input "checkbox" at bounding box center [125, 172] width 16 height 16
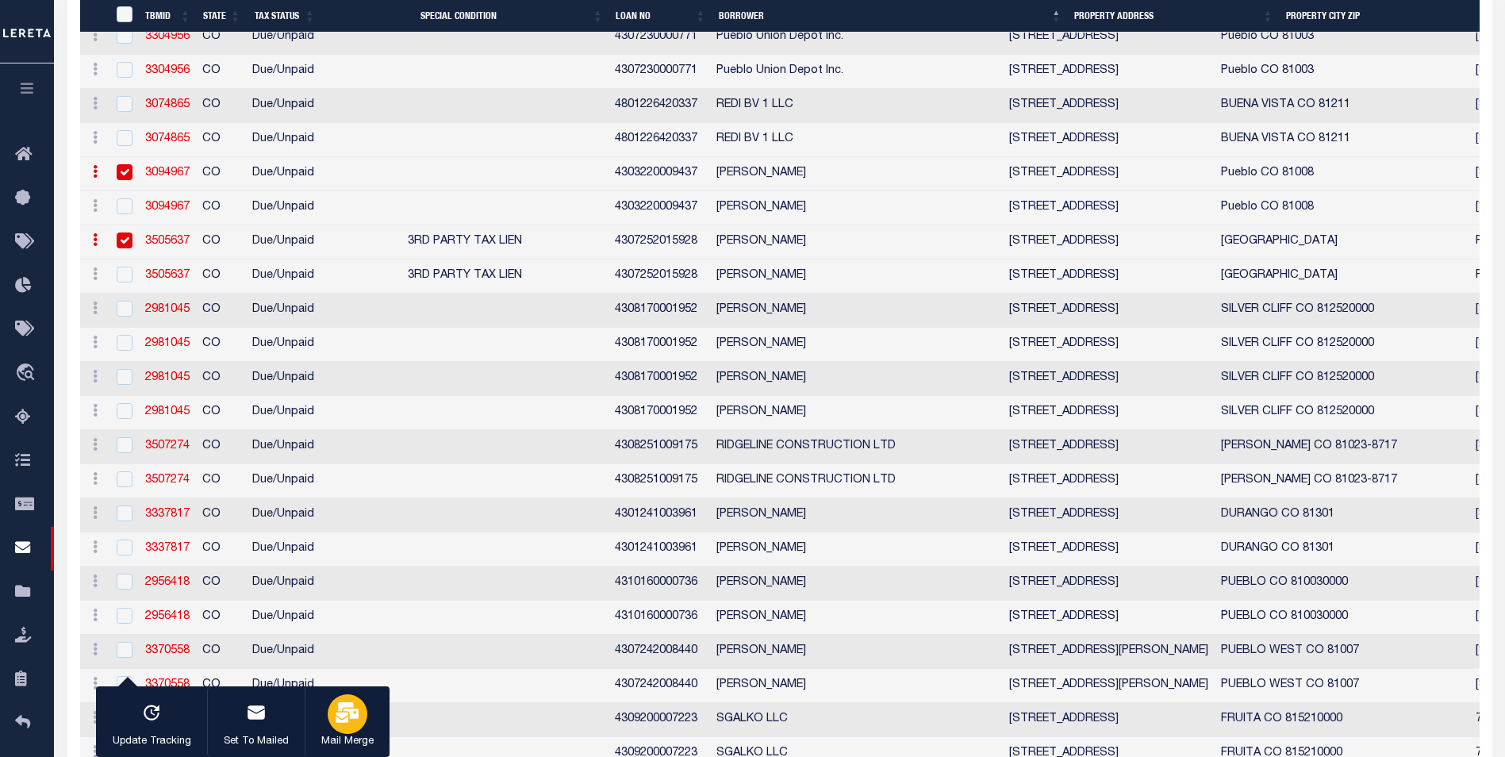
click at [340, 705] on icon "button" at bounding box center [346, 712] width 23 height 21
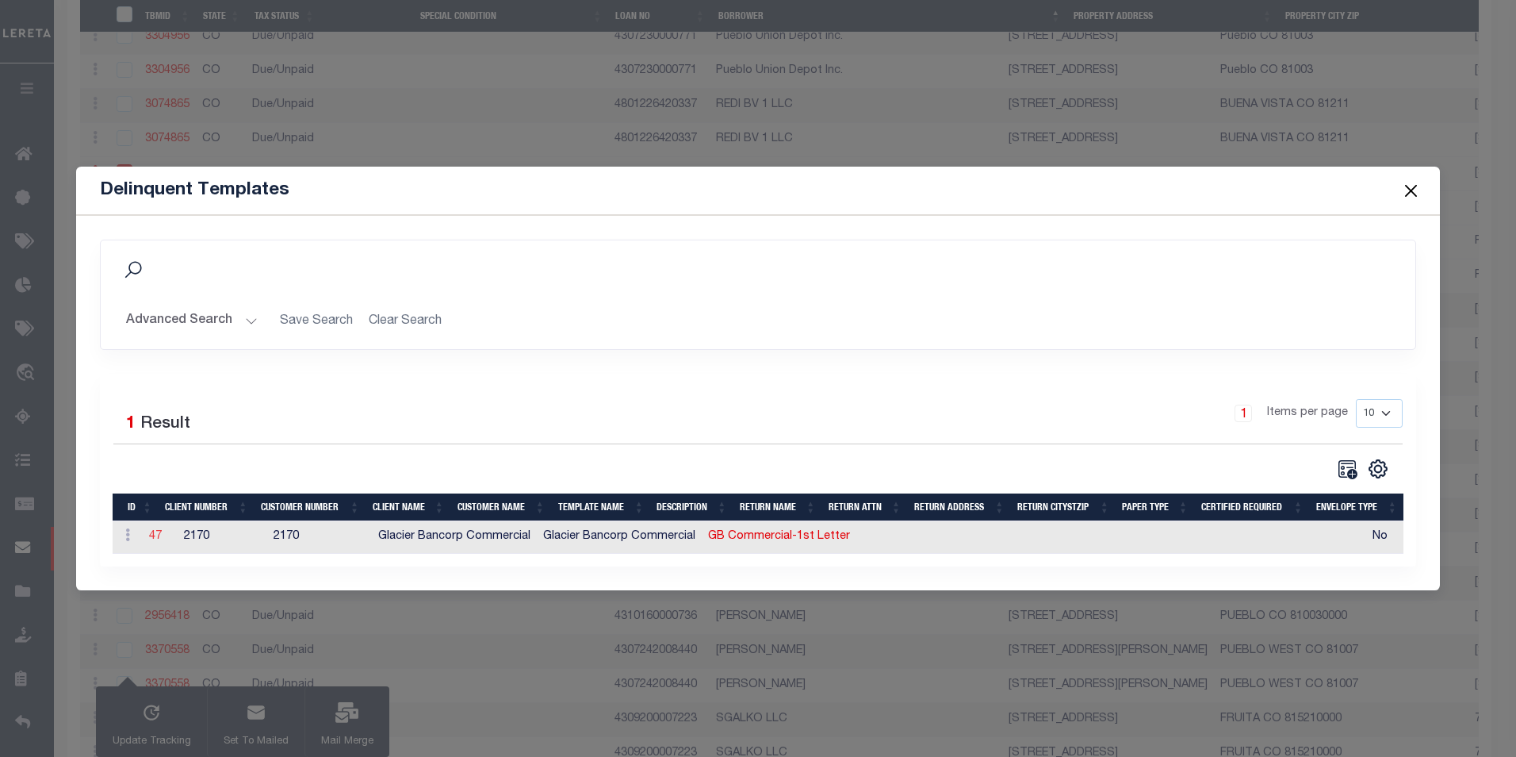
click at [155, 532] on link "47" at bounding box center [155, 536] width 13 height 11
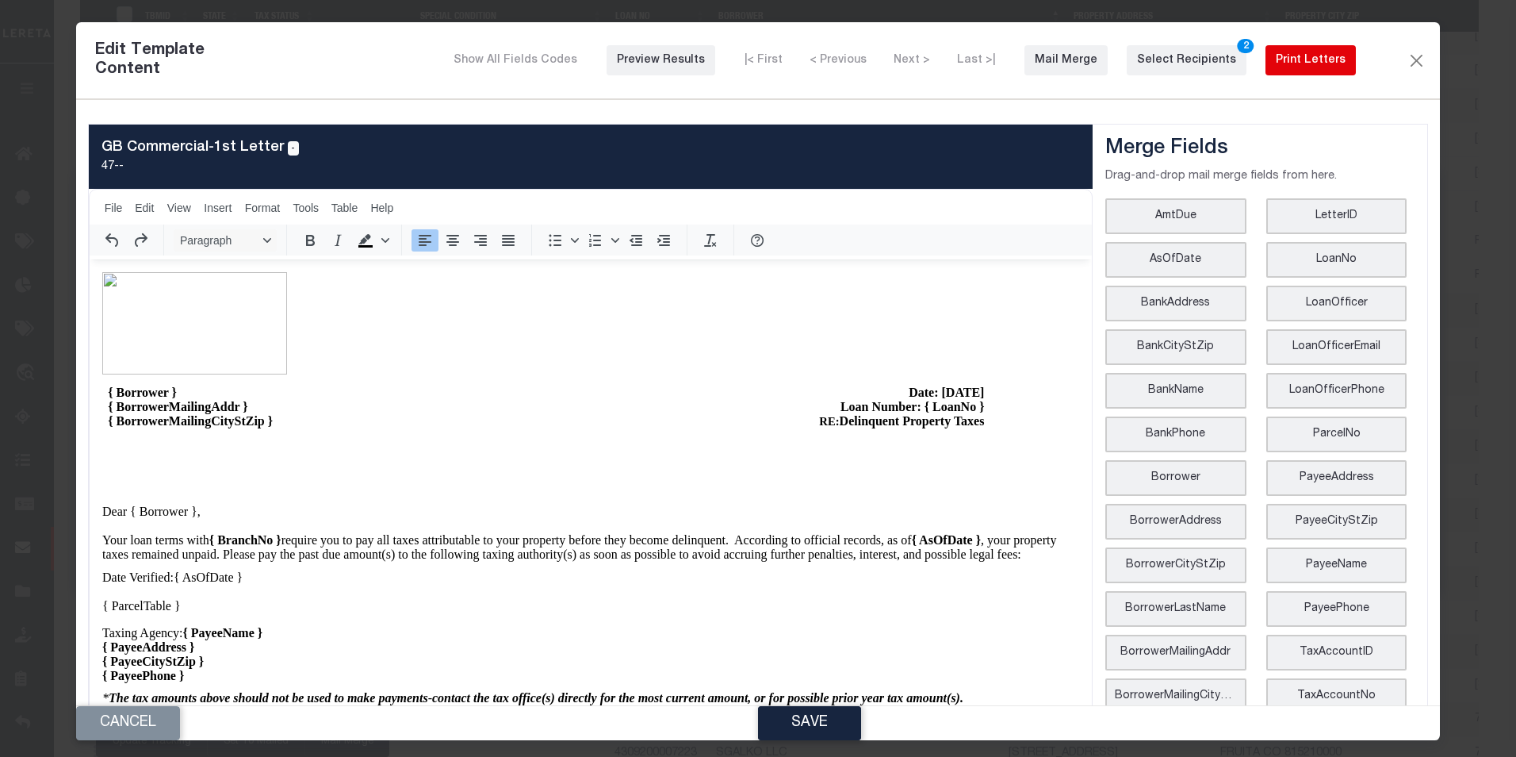
click at [1313, 49] on button "Print Letters" at bounding box center [1311, 60] width 90 height 30
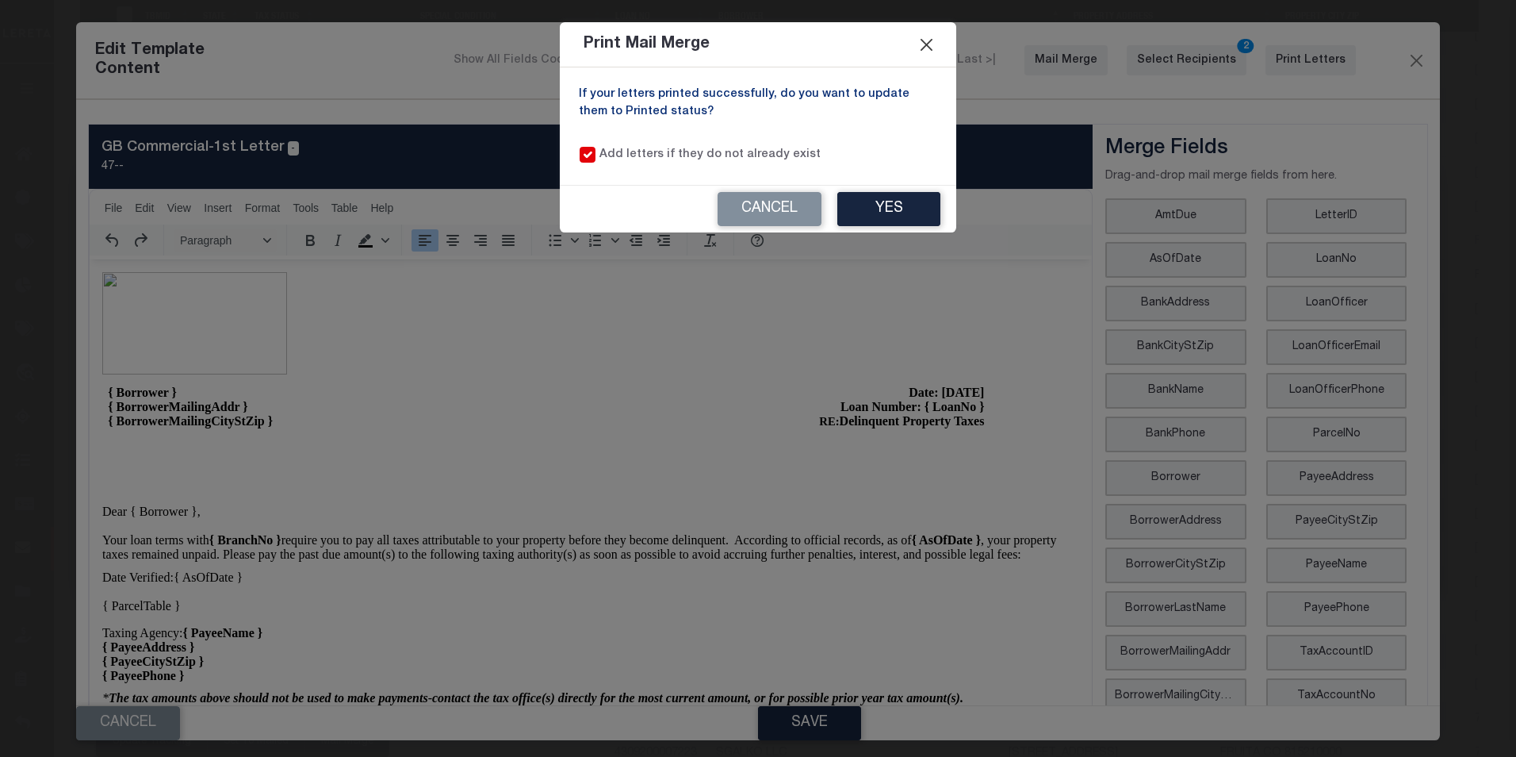
click at [929, 48] on button "Close" at bounding box center [927, 44] width 21 height 21
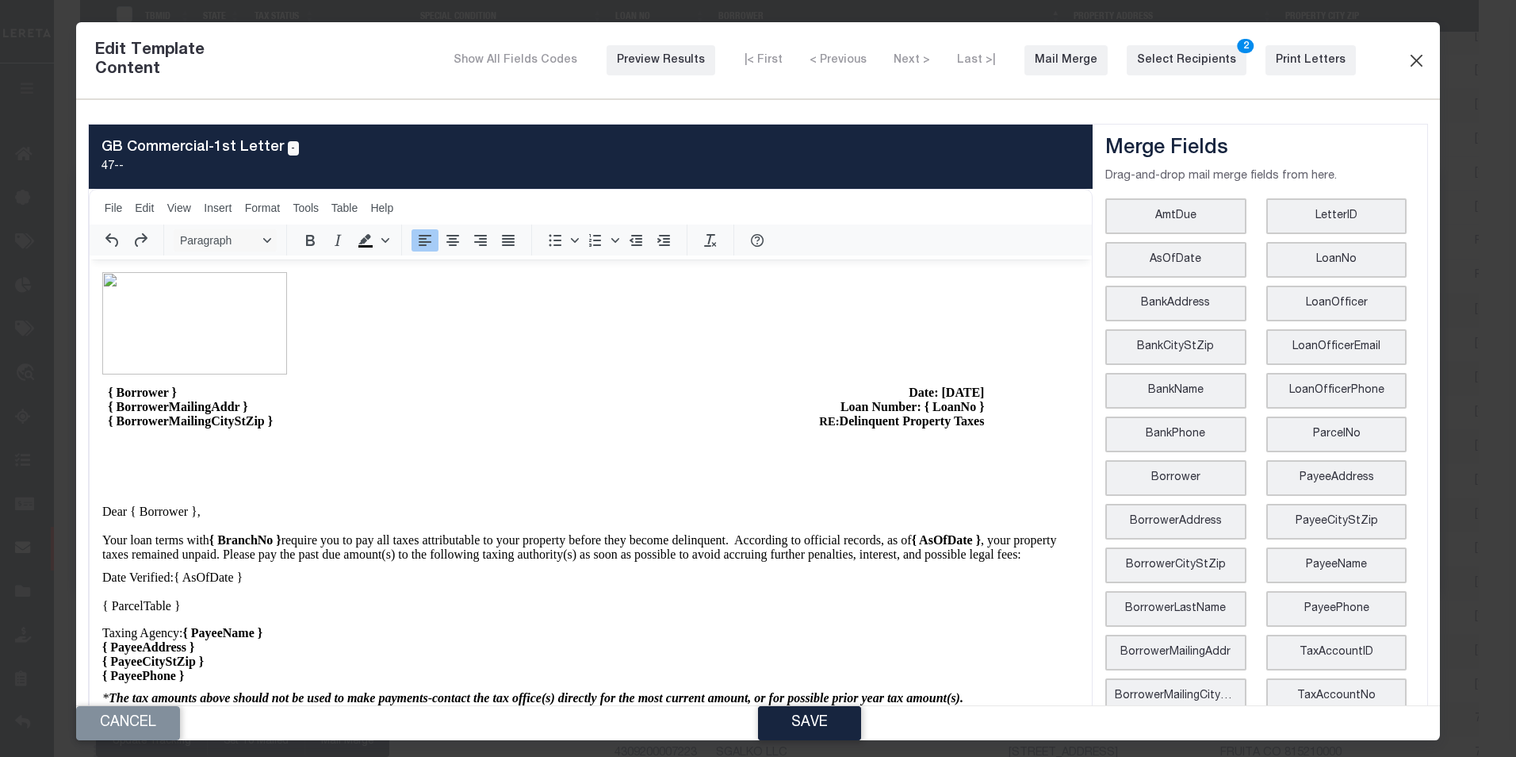
click at [1407, 56] on button "Close" at bounding box center [1416, 60] width 19 height 21
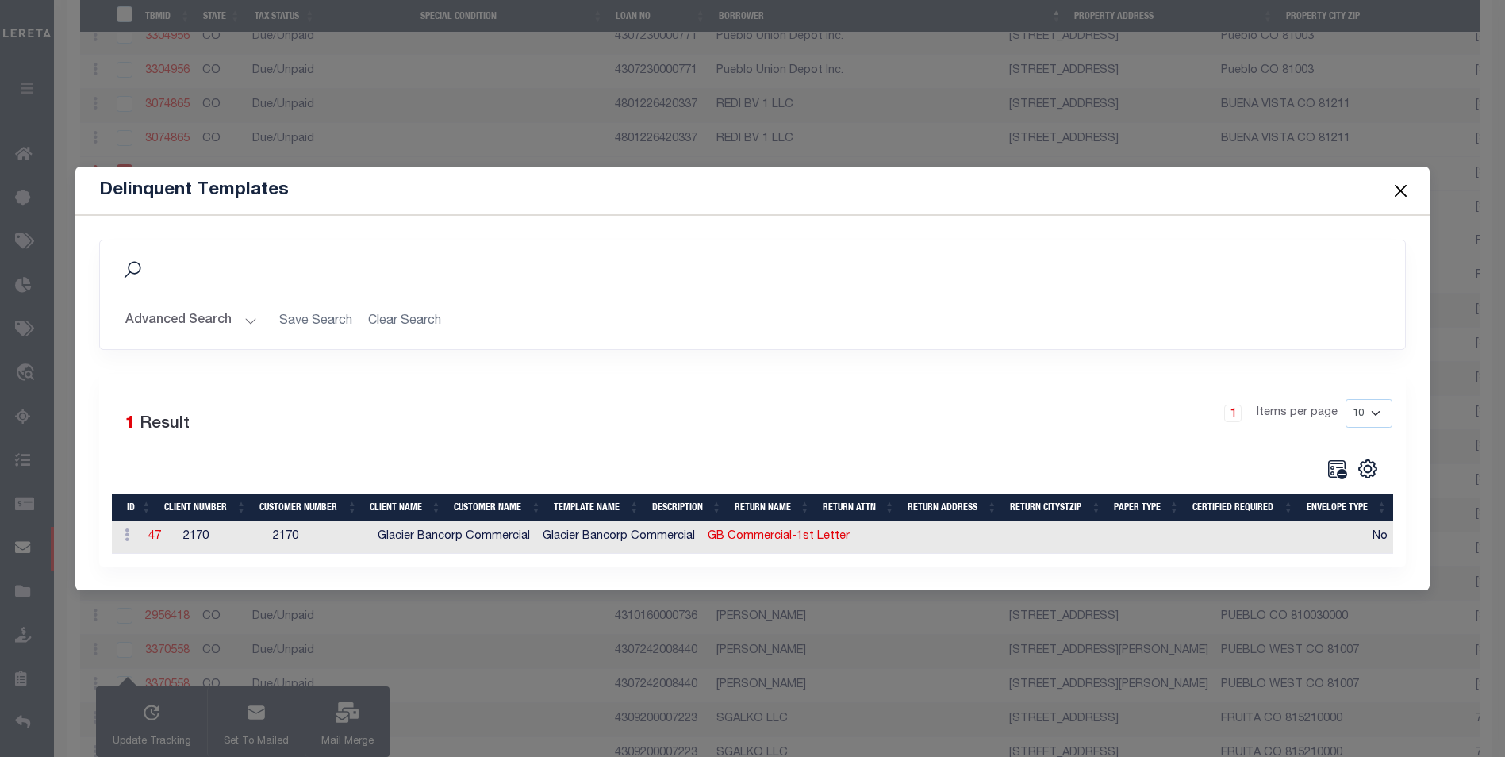
click at [1404, 186] on button "Close" at bounding box center [1400, 190] width 21 height 21
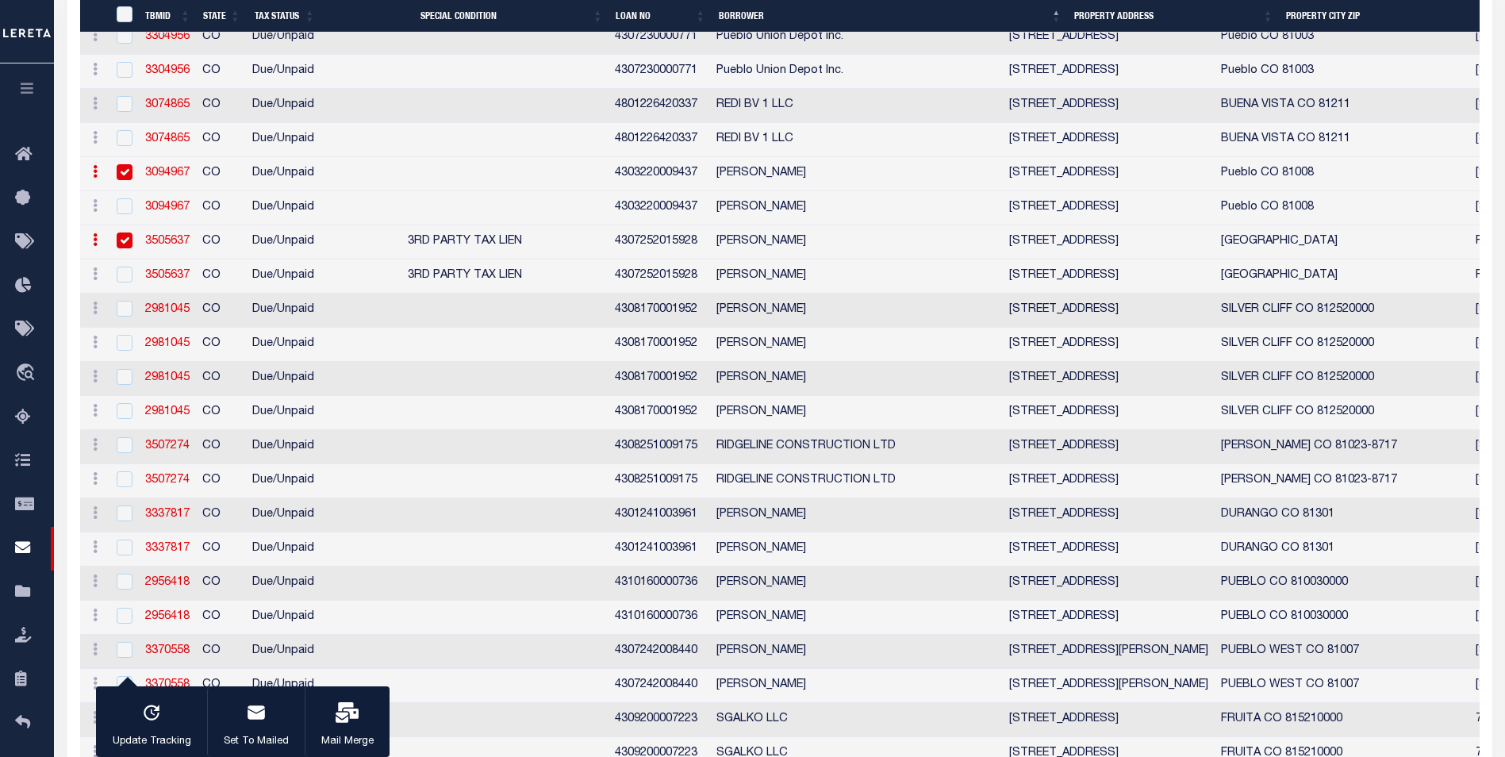
click at [128, 191] on td at bounding box center [123, 174] width 33 height 34
checkbox input "false"
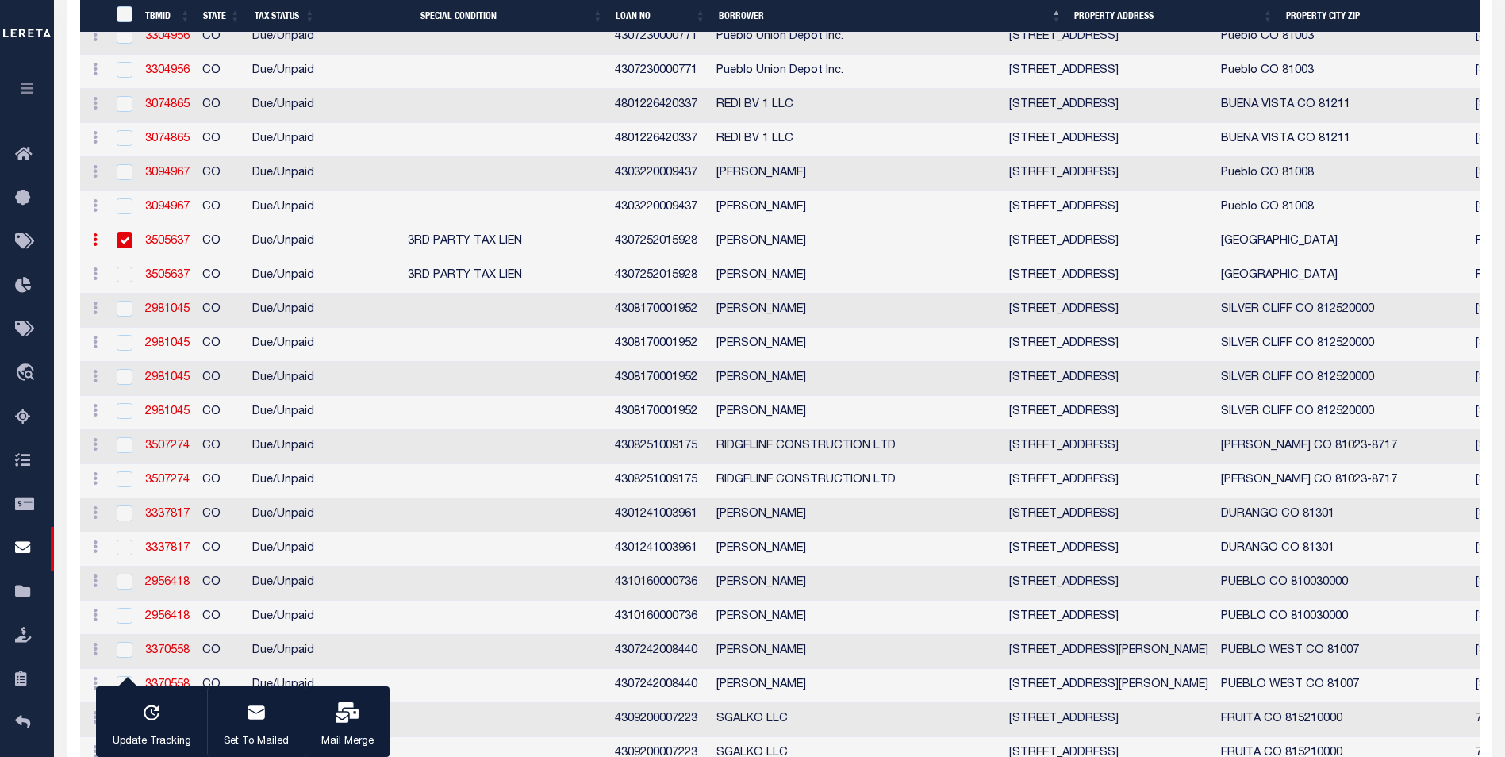
click at [124, 248] on input "checkbox" at bounding box center [125, 240] width 16 height 16
checkbox input "false"
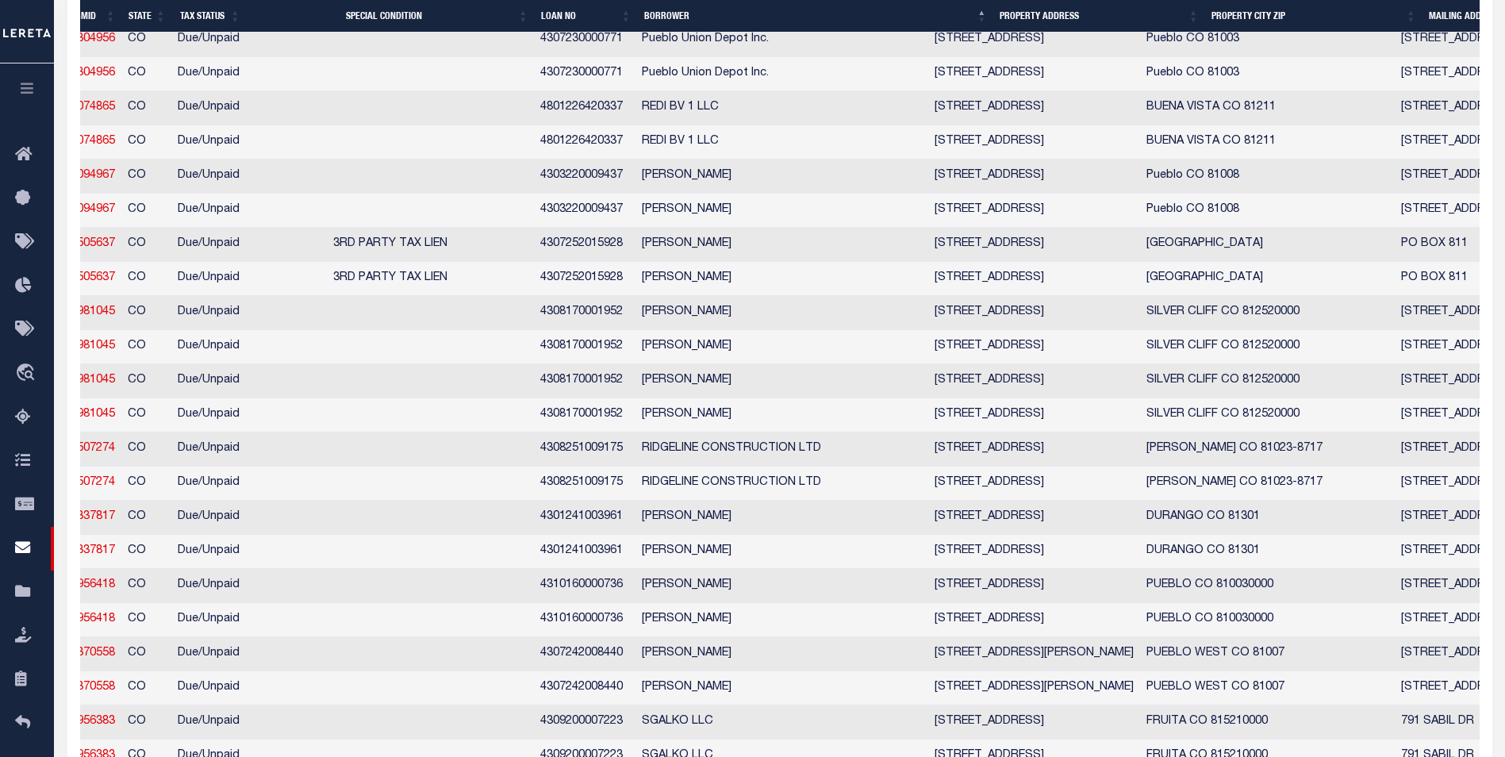
scroll to position [0, 138]
